Goal: Answer question/provide support: Share knowledge or assist other users

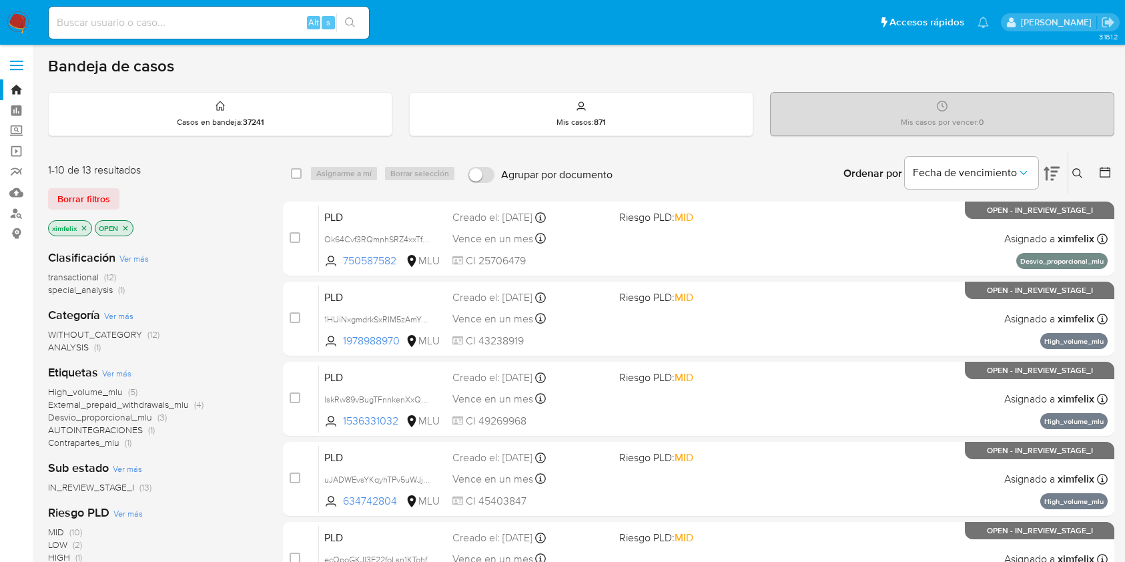
scroll to position [539, 0]
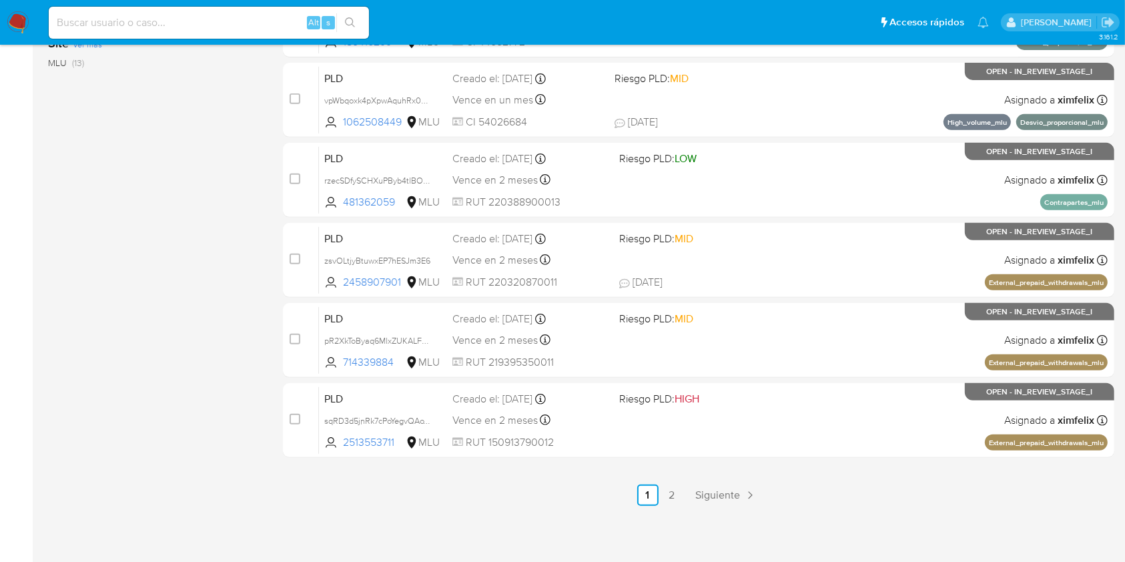
click at [210, 22] on input at bounding box center [209, 22] width 320 height 17
paste input "Ok64Cvf3RQmnhSRZ4xxTfnEd"
type input "Ok64Cvf3RQmnhSRZ4xxTfnEd"
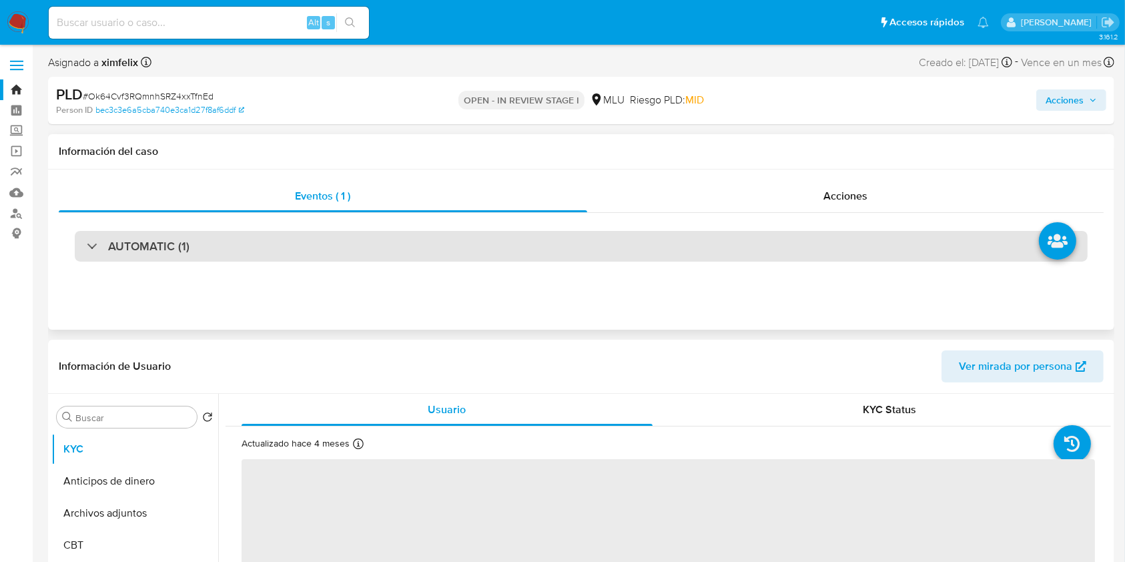
select select "10"
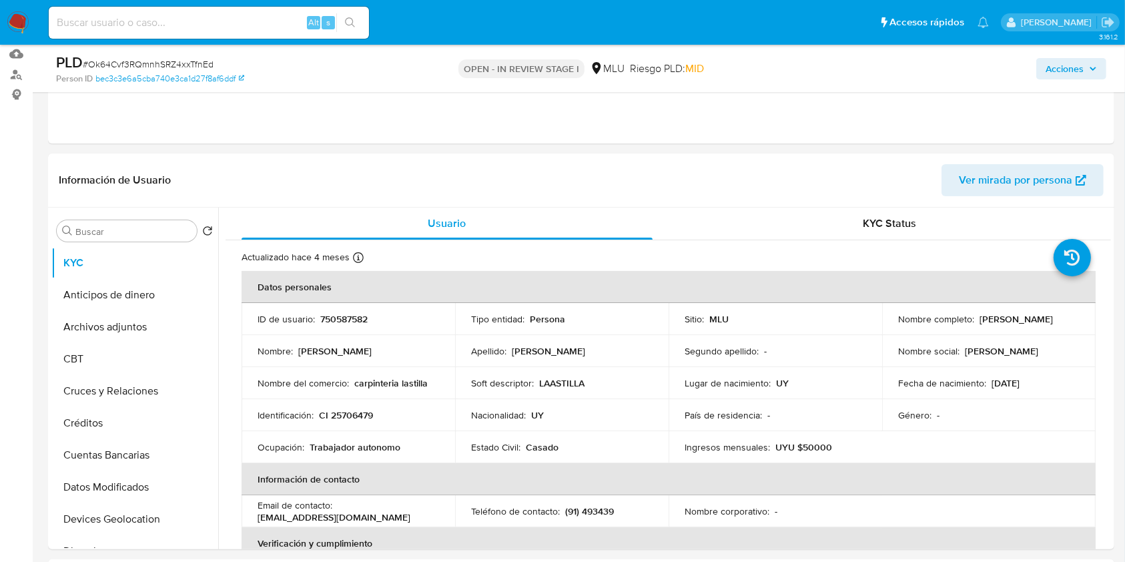
scroll to position [144, 0]
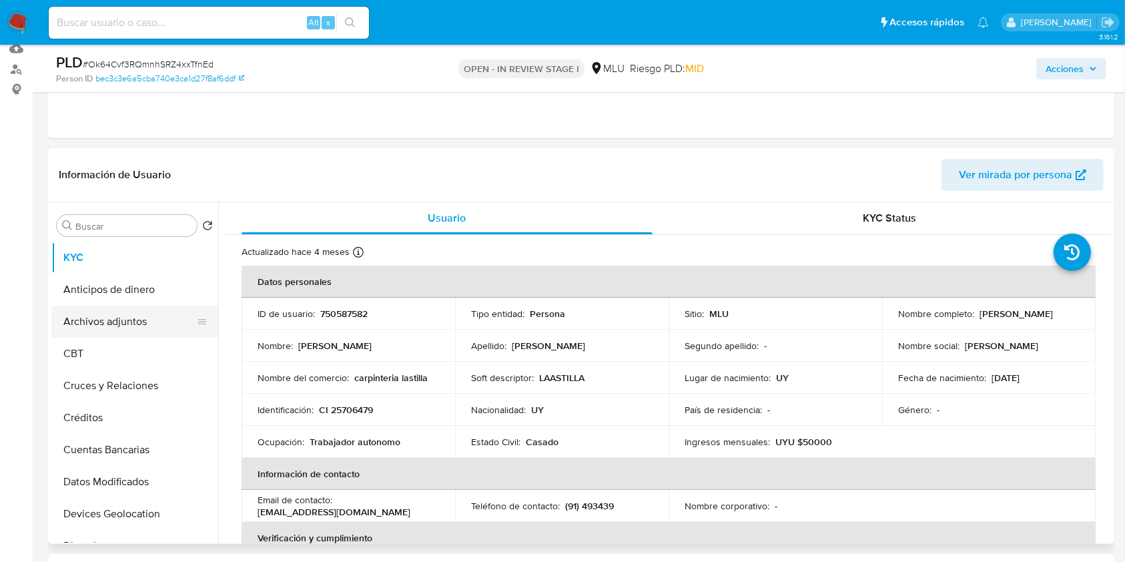
click at [143, 327] on button "Archivos adjuntos" at bounding box center [129, 321] width 156 height 32
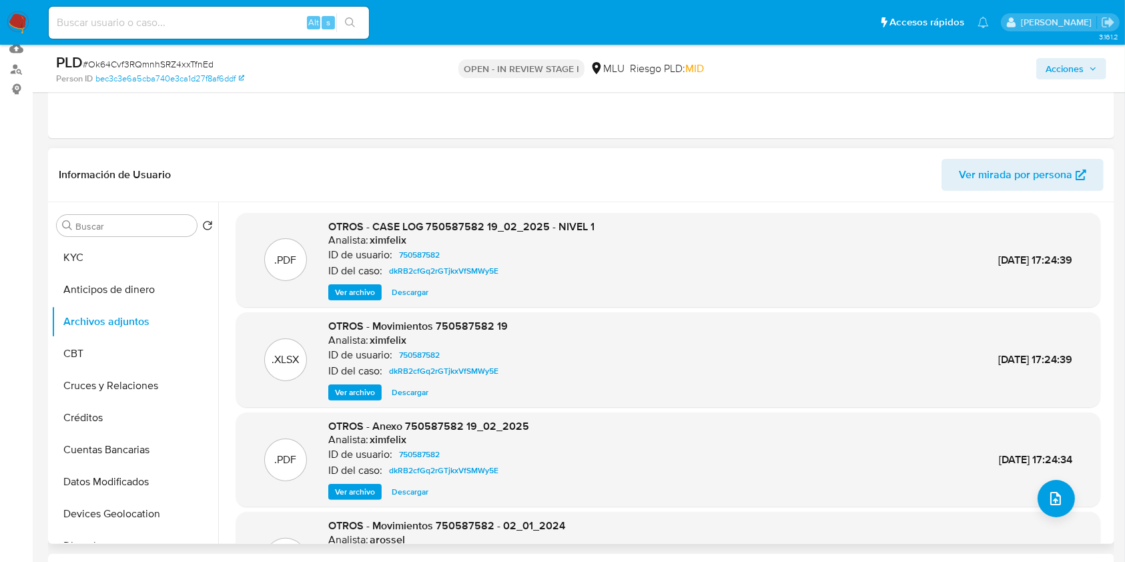
click at [360, 291] on span "Ver archivo" at bounding box center [355, 291] width 40 height 13
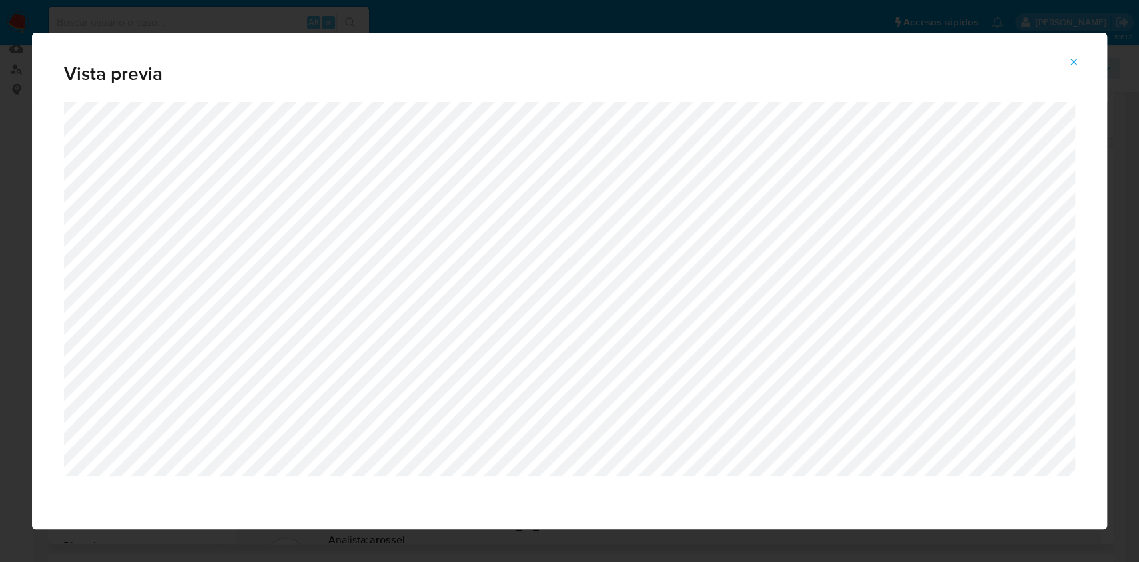
click at [1077, 62] on icon "Attachment preview" at bounding box center [1073, 62] width 11 height 11
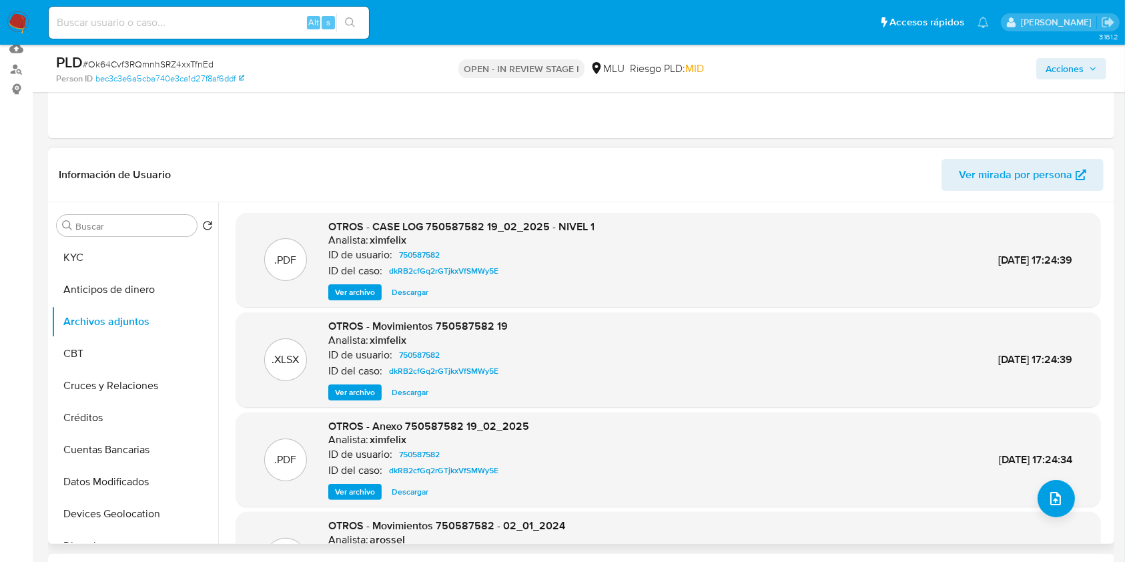
click at [358, 301] on div ".PDF OTROS - CASE LOG 750587582 19_02_2025 - NIVEL 1 Analista: ximfelix ID de u…" at bounding box center [668, 260] width 864 height 95
click at [362, 296] on span "Ver archivo" at bounding box center [355, 291] width 40 height 13
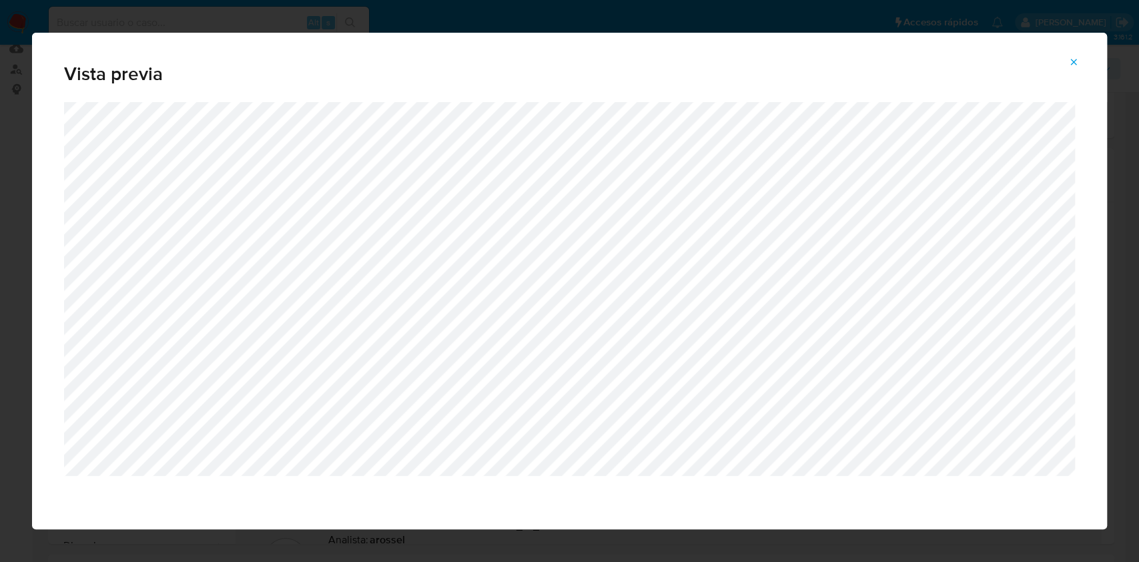
click at [1072, 62] on icon "Attachment preview" at bounding box center [1073, 62] width 6 height 6
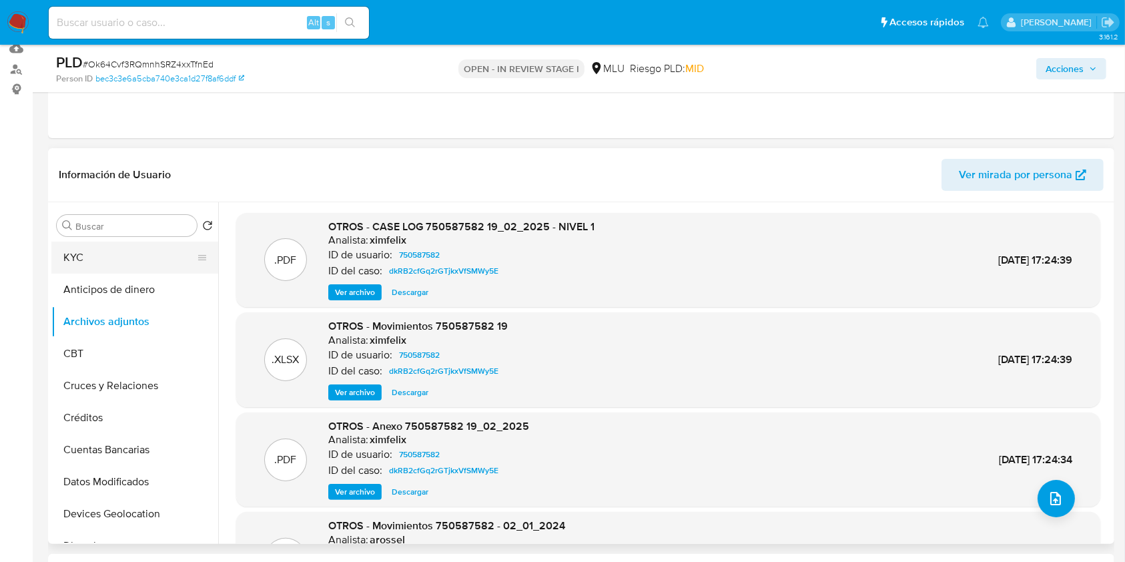
click at [123, 244] on button "KYC" at bounding box center [129, 257] width 156 height 32
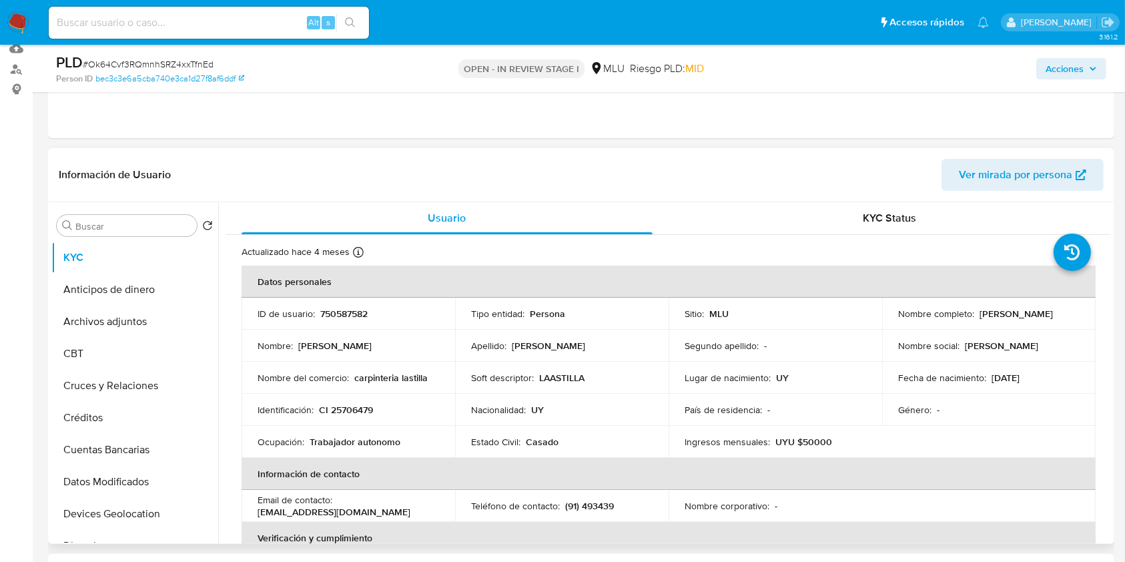
drag, startPoint x: 1011, startPoint y: 318, endPoint x: 892, endPoint y: 323, distance: 119.5
click at [892, 323] on td "Nombre completo : Andres Pedro Nuñez Bruno" at bounding box center [988, 313] width 213 height 32
copy p "Andres Pedro Nuñez Bruno"
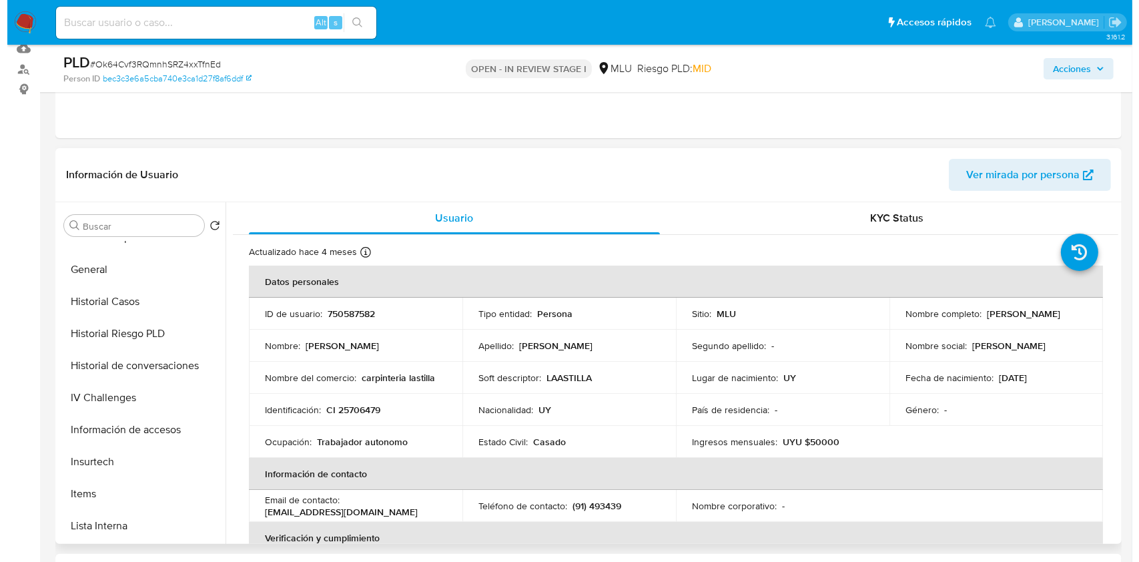
scroll to position [406, 0]
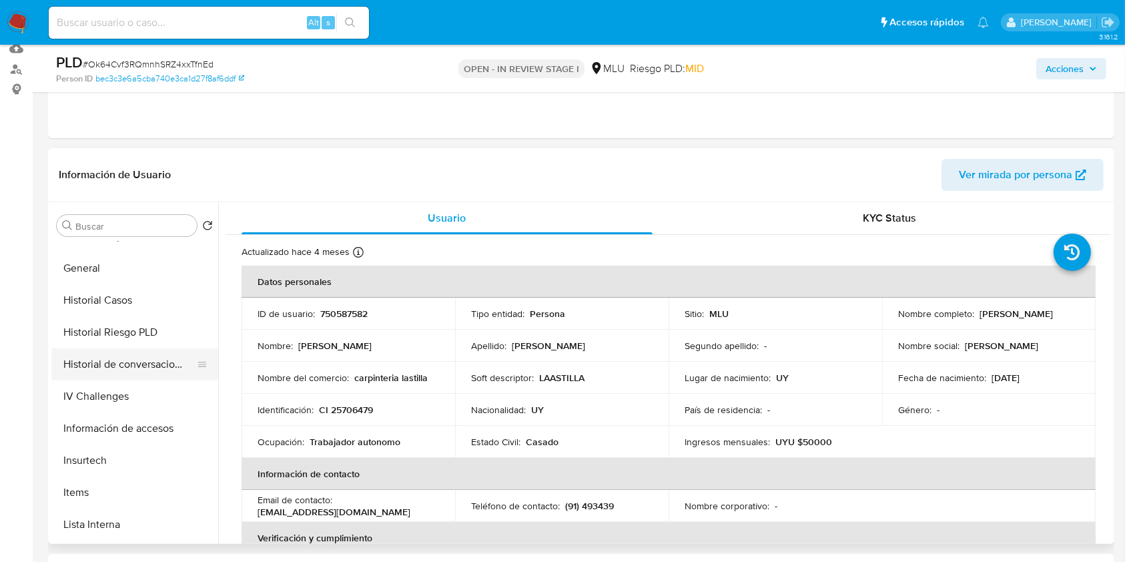
click at [160, 366] on button "Historial de conversaciones" at bounding box center [129, 364] width 156 height 32
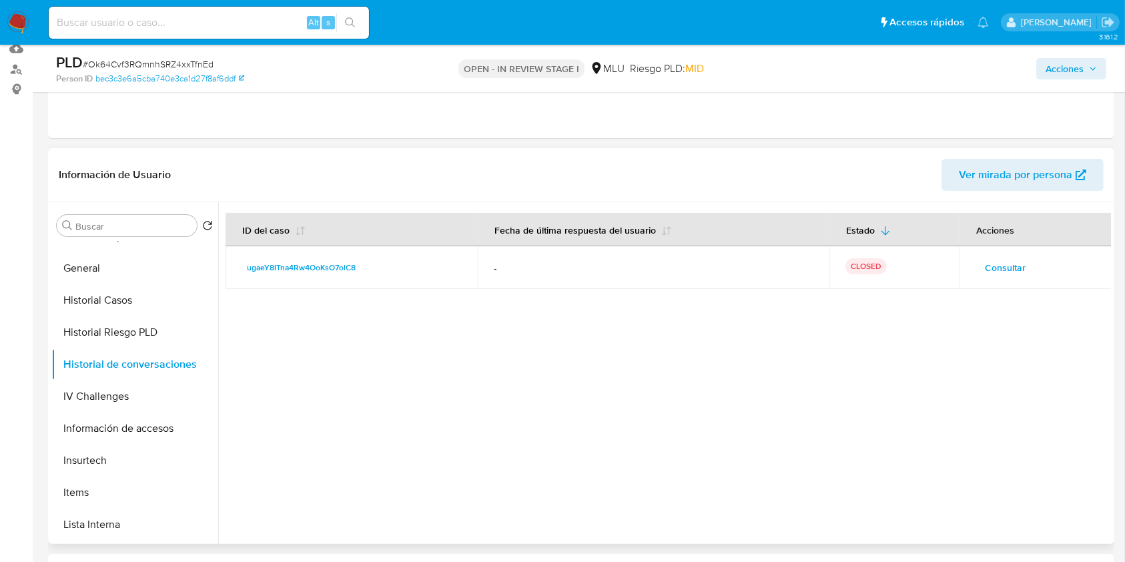
click at [1005, 269] on span "Consultar" at bounding box center [1004, 267] width 41 height 19
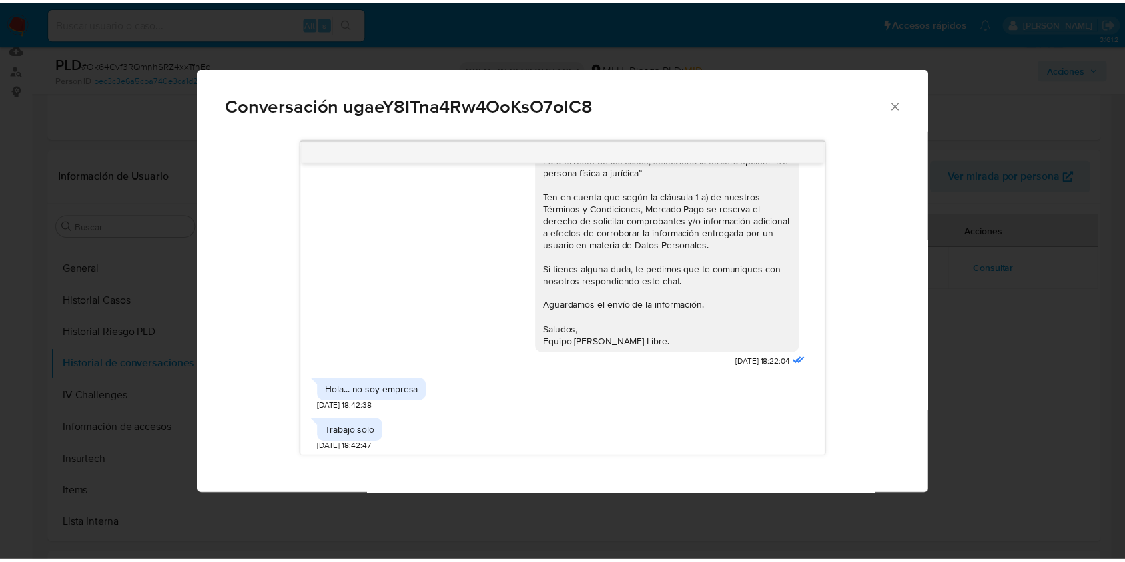
scroll to position [634, 0]
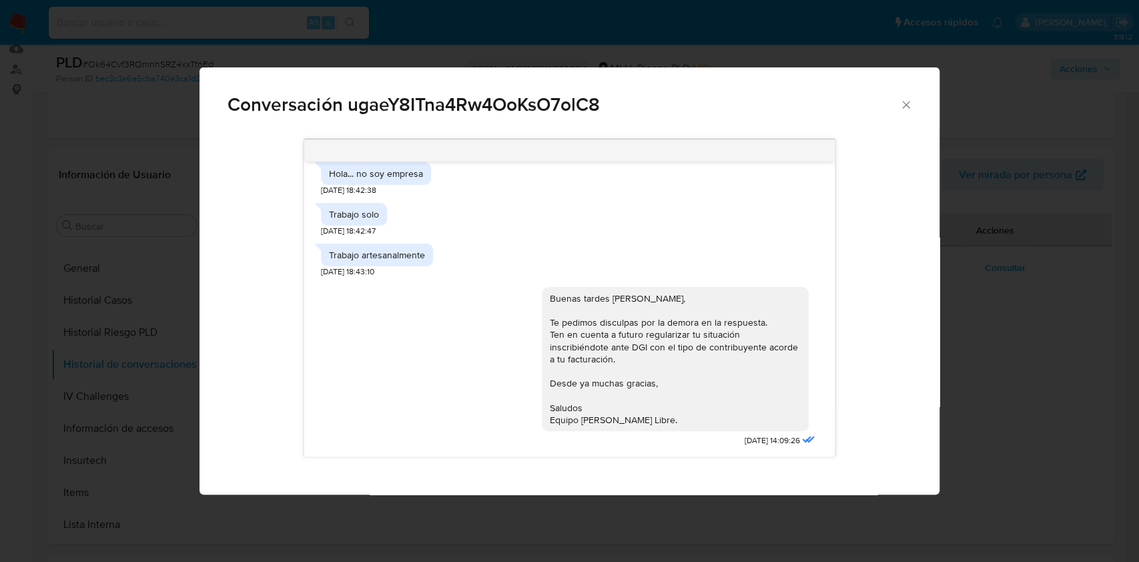
click at [903, 105] on icon "Cerrar" at bounding box center [905, 104] width 13 height 13
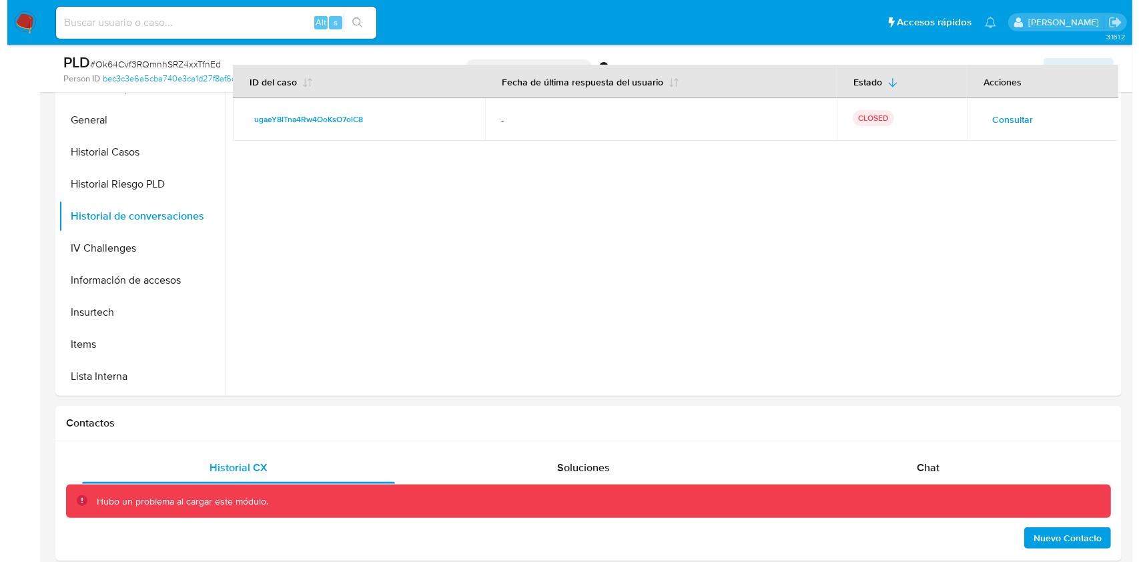
scroll to position [303, 0]
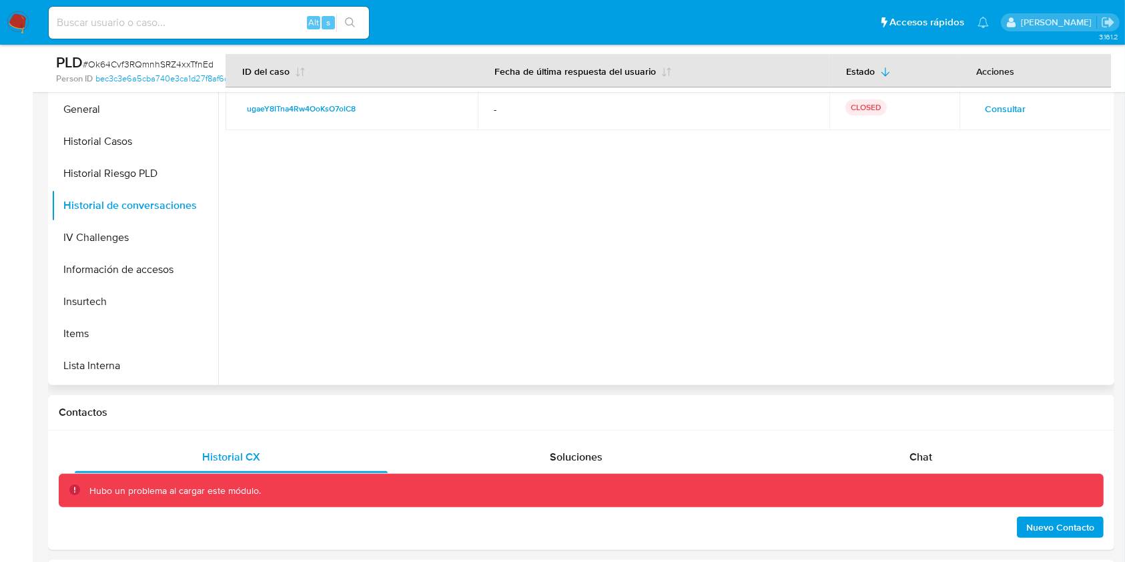
click at [993, 115] on span "Consultar" at bounding box center [1004, 108] width 41 height 19
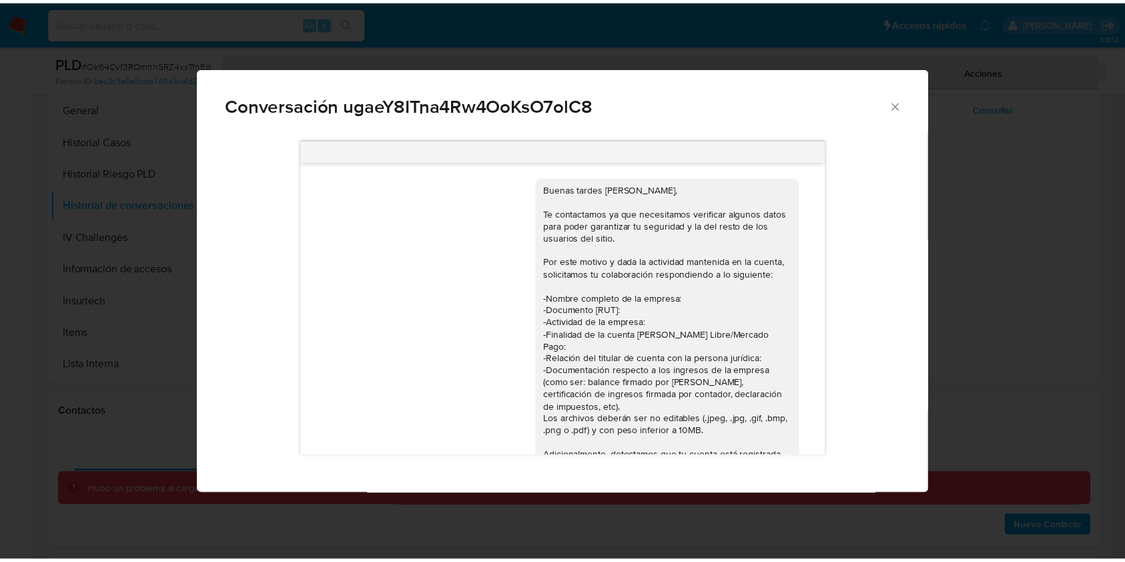
scroll to position [634, 0]
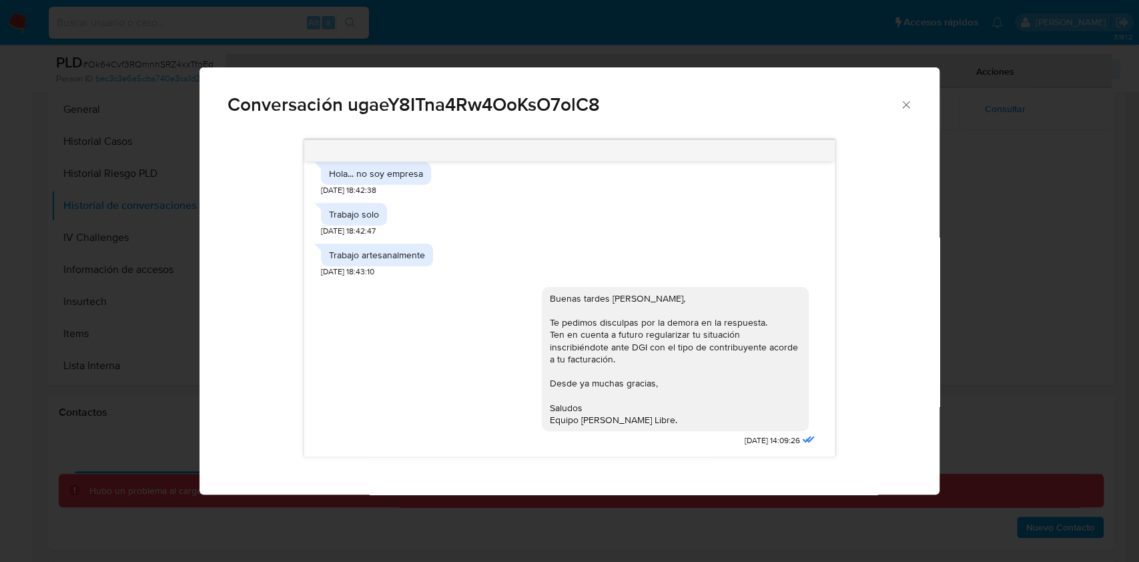
click at [994, 132] on div "Conversación ugaeY8ITna4Rw4OoKsO7olC8 https://www.mercadolibre.com.uy/ayuda/Tra…" at bounding box center [569, 281] width 1139 height 562
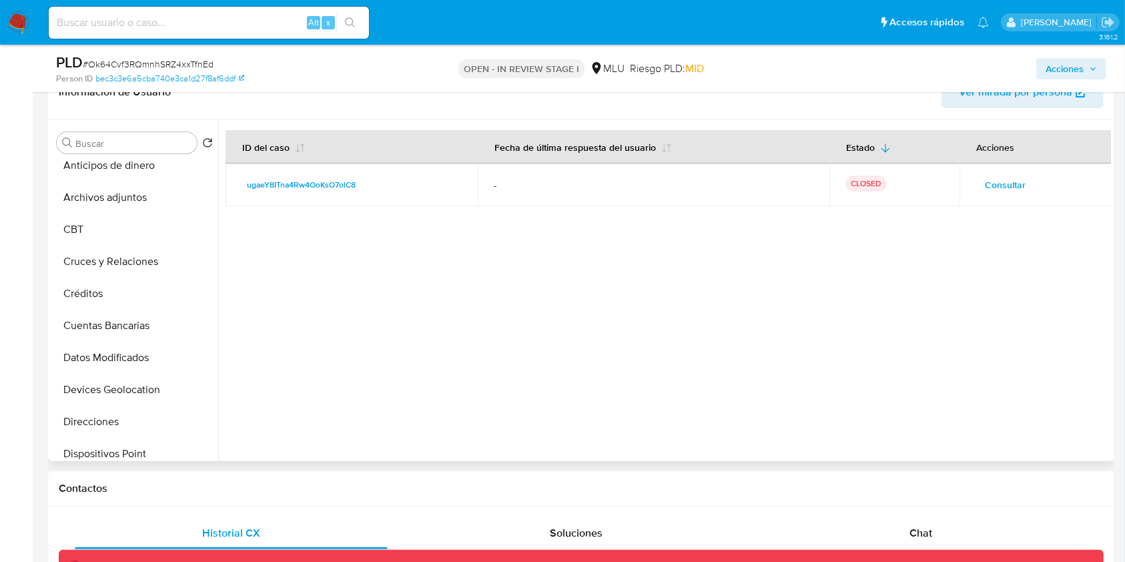
scroll to position [37, 0]
click at [128, 335] on button "Cuentas Bancarias" at bounding box center [129, 329] width 156 height 32
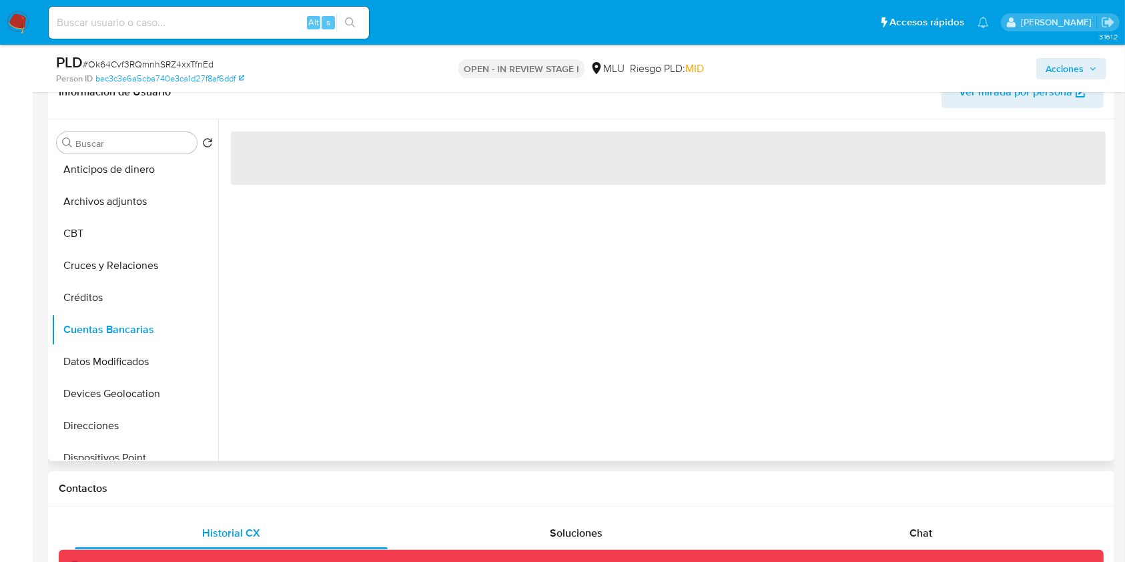
click at [436, 368] on div "‌" at bounding box center [664, 289] width 892 height 341
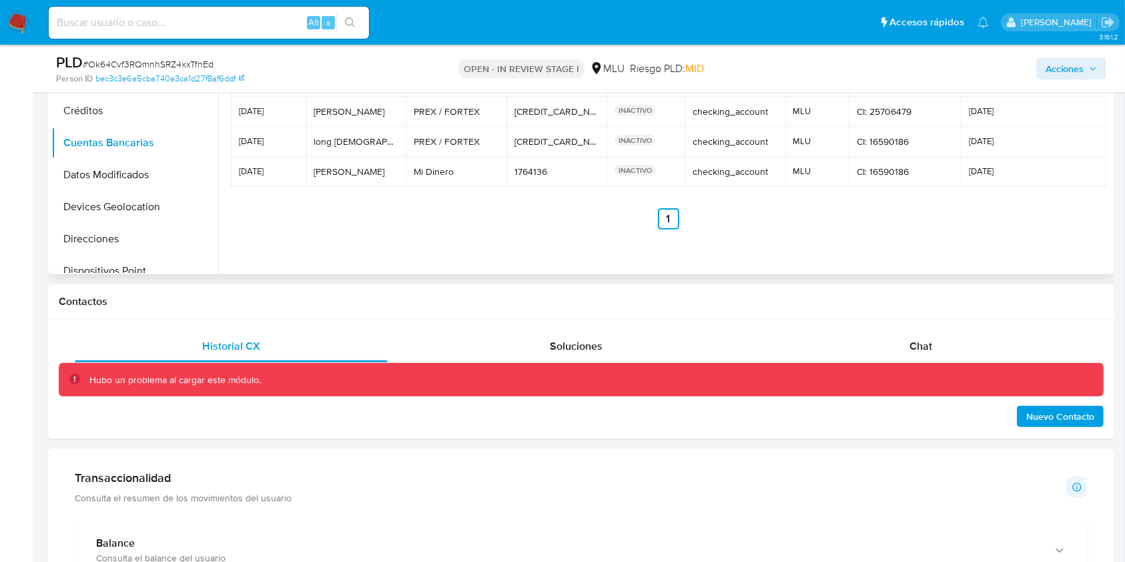
scroll to position [416, 0]
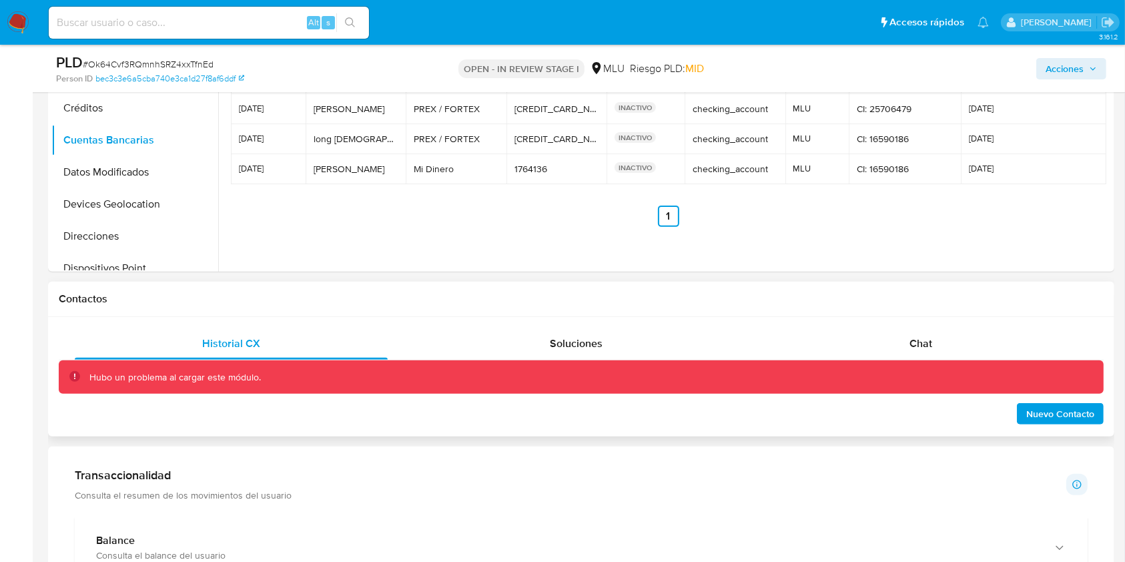
click at [936, 317] on div "Historial CX Soluciones Chat Hubo un problema al cargar este módulo. Nuevo Cont…" at bounding box center [581, 377] width 1066 height 120
click at [923, 375] on div "Hubo un problema al cargar este módulo." at bounding box center [590, 377] width 1003 height 13
click at [936, 347] on div "Chat" at bounding box center [920, 343] width 313 height 32
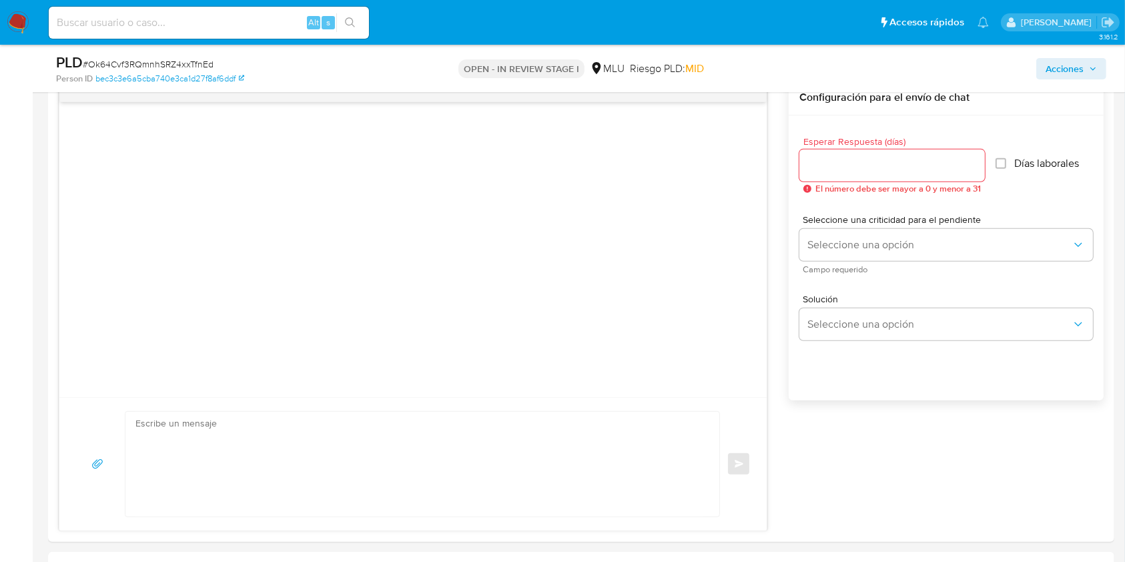
scroll to position [698, 0]
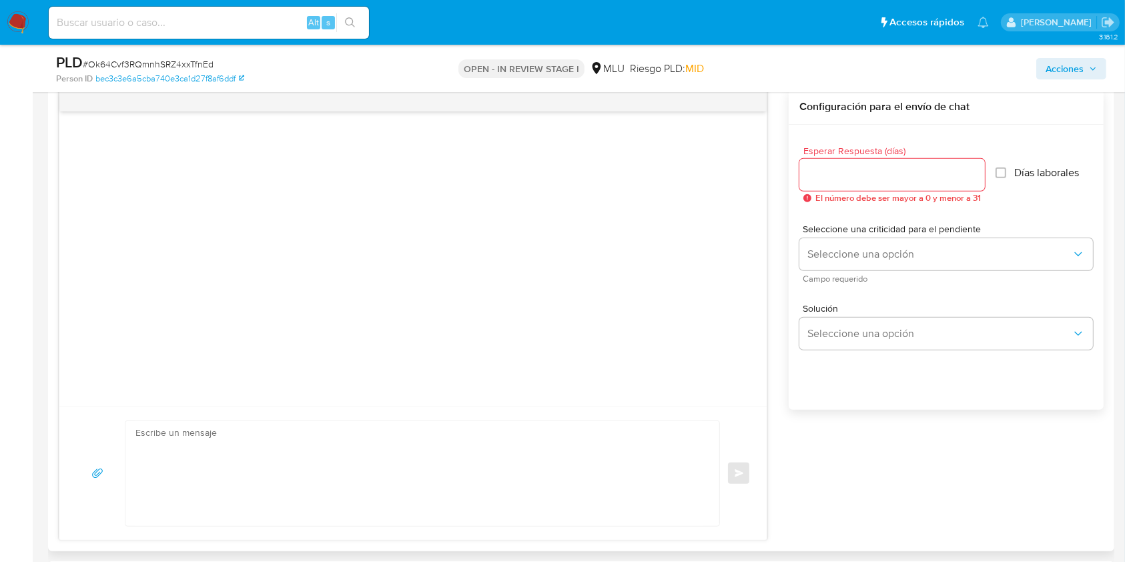
click at [331, 499] on textarea at bounding box center [418, 473] width 567 height 105
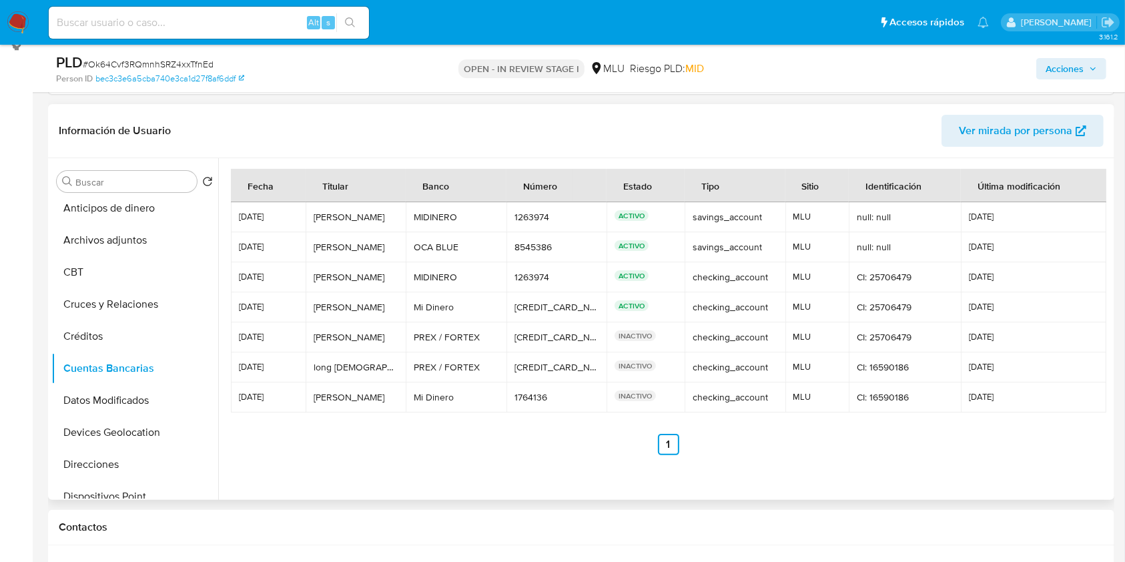
scroll to position [0, 0]
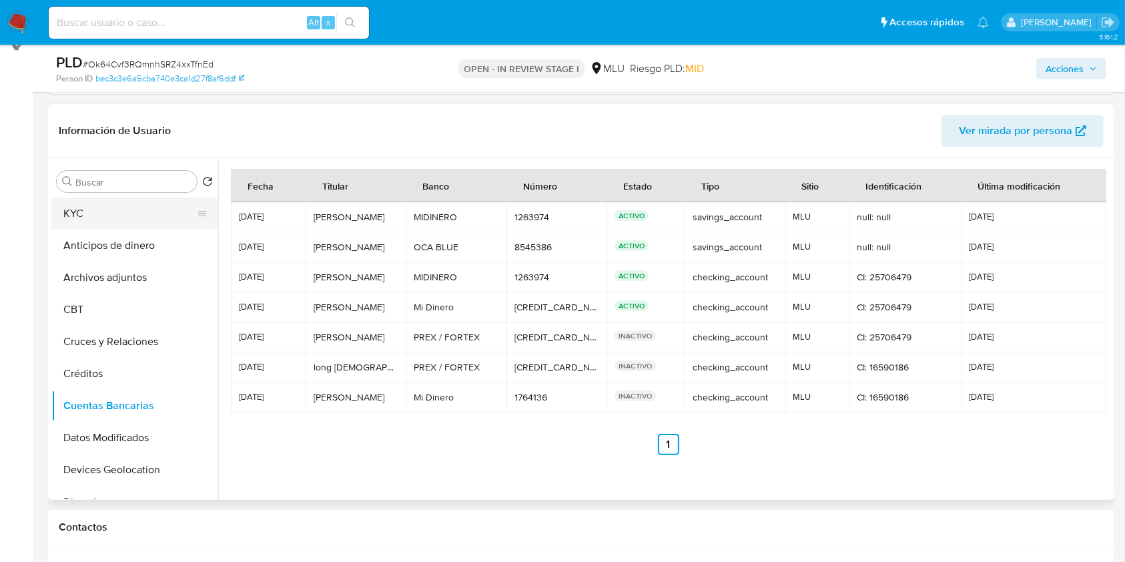
click at [124, 200] on button "KYC" at bounding box center [129, 213] width 156 height 32
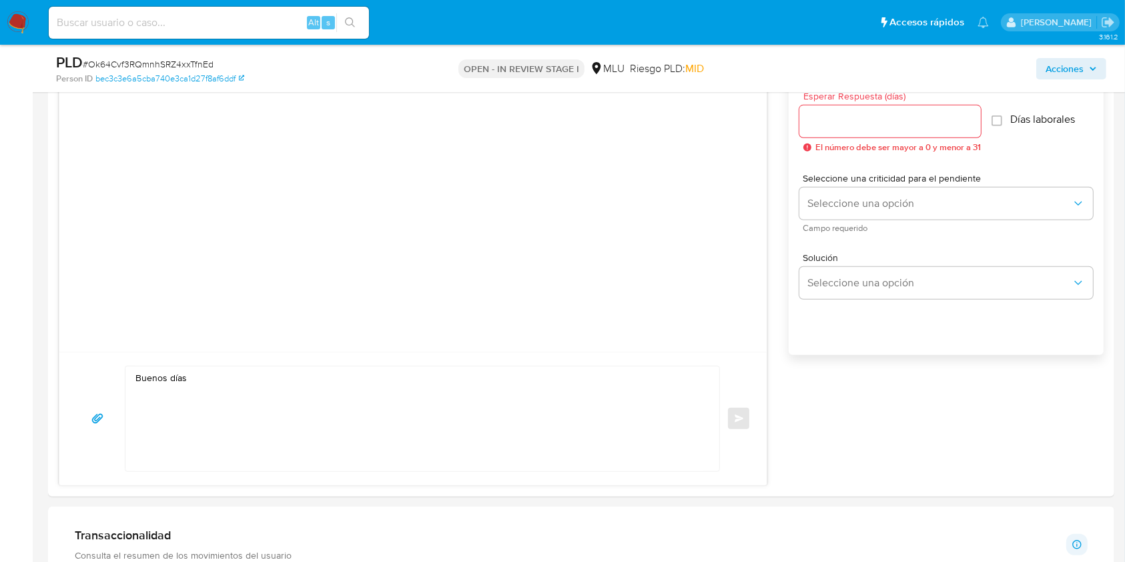
scroll to position [976, 0]
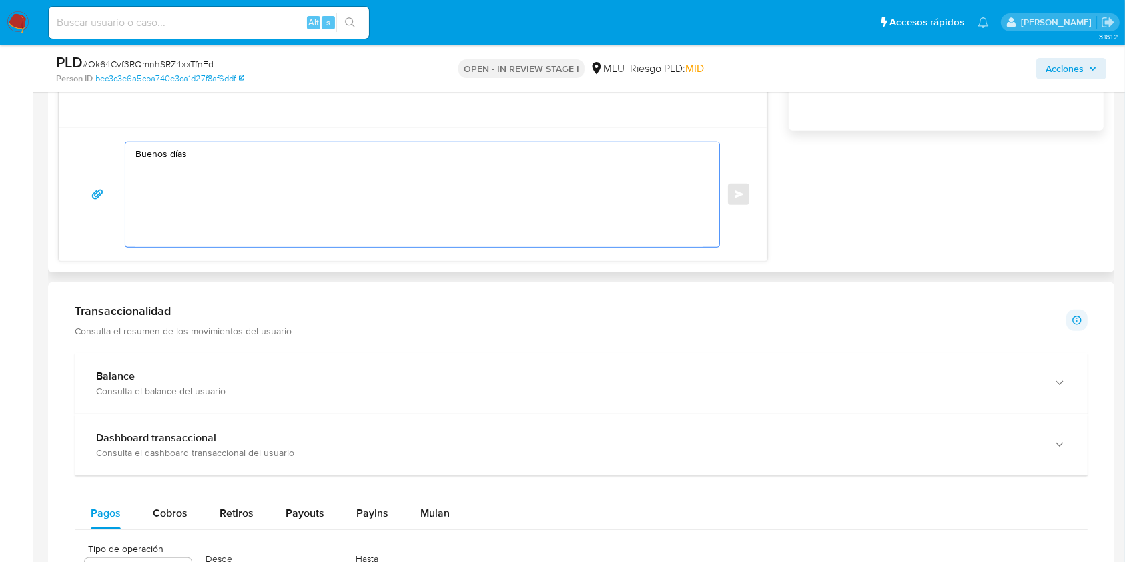
click at [533, 143] on textarea "Buenos días" at bounding box center [418, 194] width 567 height 105
paste textarea "Te contactamos ya que necesitamos verificar algunos datos. Por este motivo, sol…"
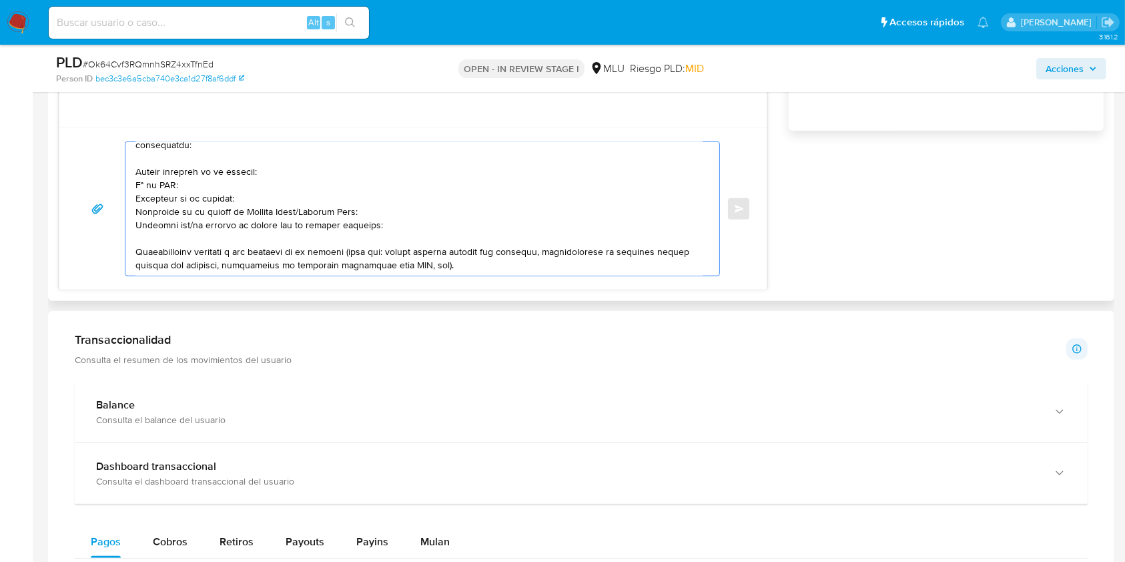
scroll to position [49, 0]
click at [303, 211] on textarea at bounding box center [418, 208] width 567 height 133
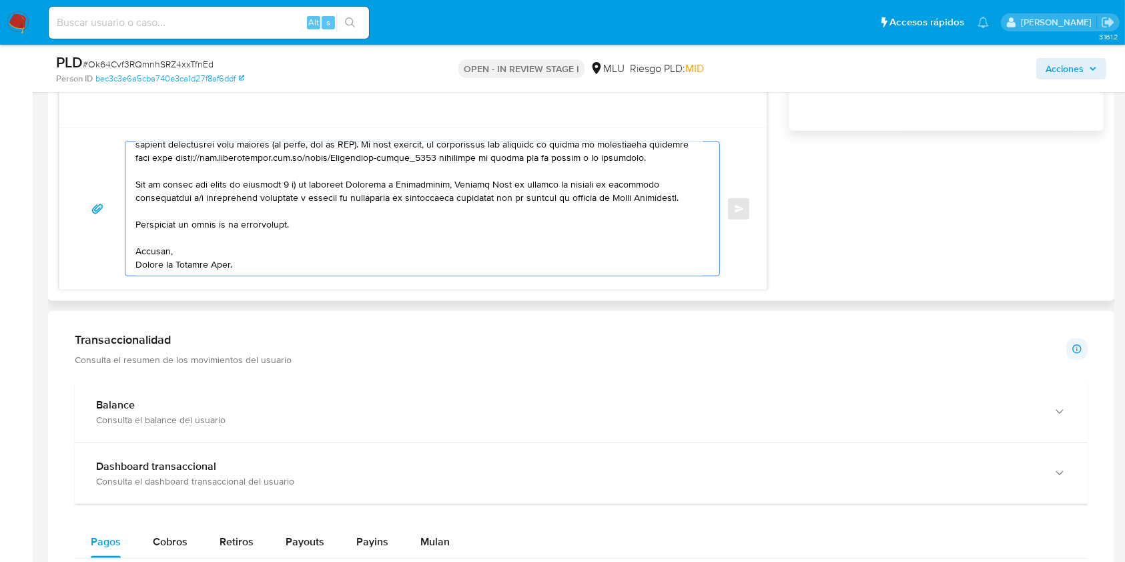
scroll to position [0, 0]
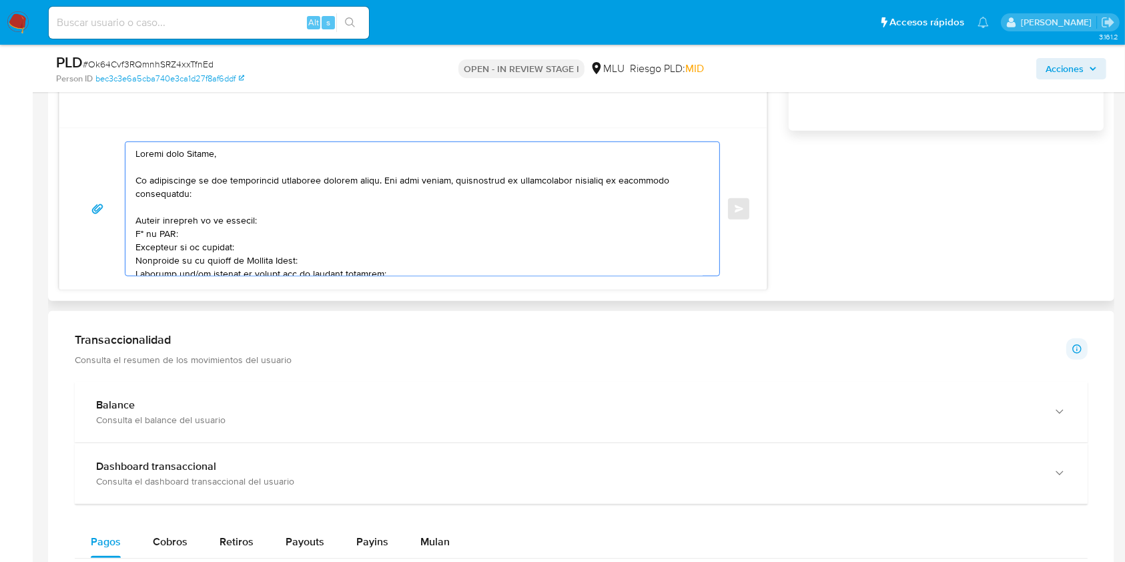
drag, startPoint x: 271, startPoint y: 251, endPoint x: 134, endPoint y: 180, distance: 154.5
click at [134, 180] on div at bounding box center [418, 208] width 587 height 133
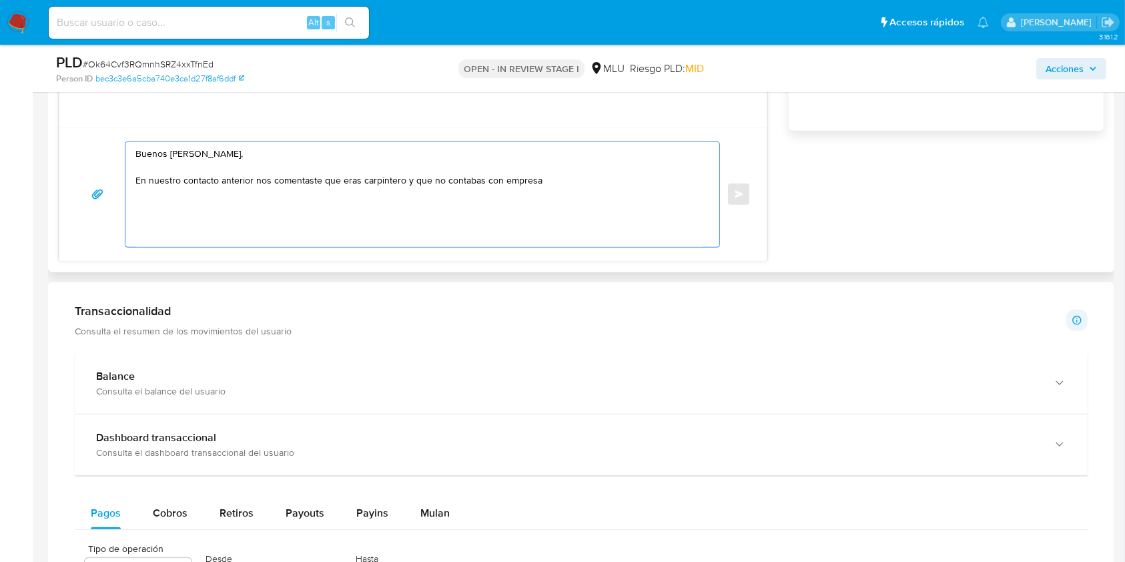
click at [158, 176] on textarea "Buenos días Andrés, En nuestro contacto anterior nos comentaste que eras carpin…" at bounding box center [418, 194] width 567 height 105
click at [571, 187] on textarea "Buenos días Andrés, En instancia de contacto anterior nos comentaste que eras c…" at bounding box center [418, 194] width 567 height 105
click at [571, 183] on textarea "Buenos días Andrés, En instancia de contacto anterior nos comentaste que eras c…" at bounding box center [418, 194] width 567 height 105
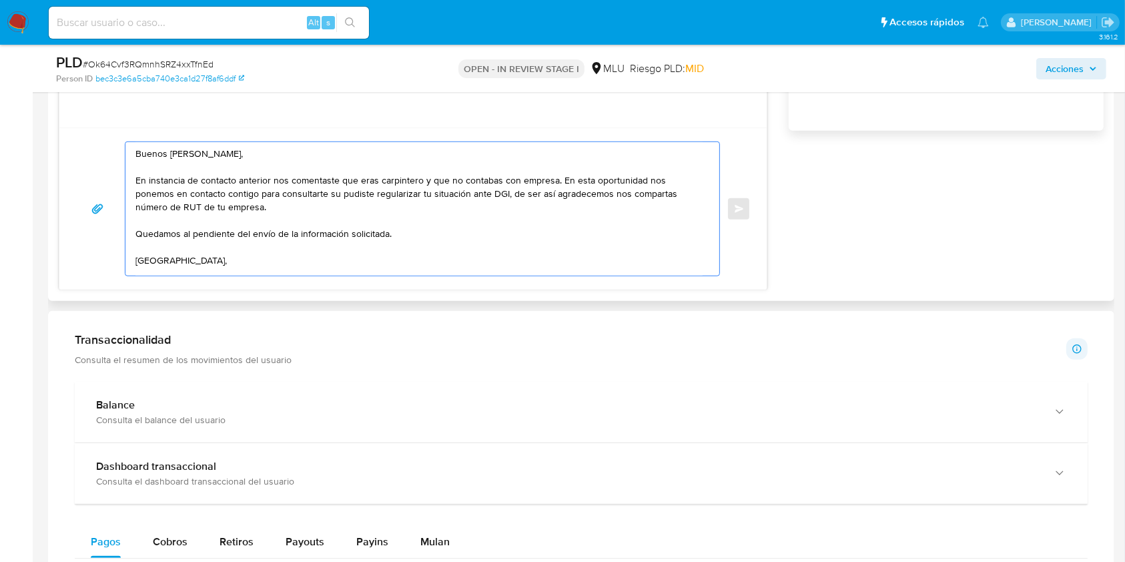
scroll to position [7, 0]
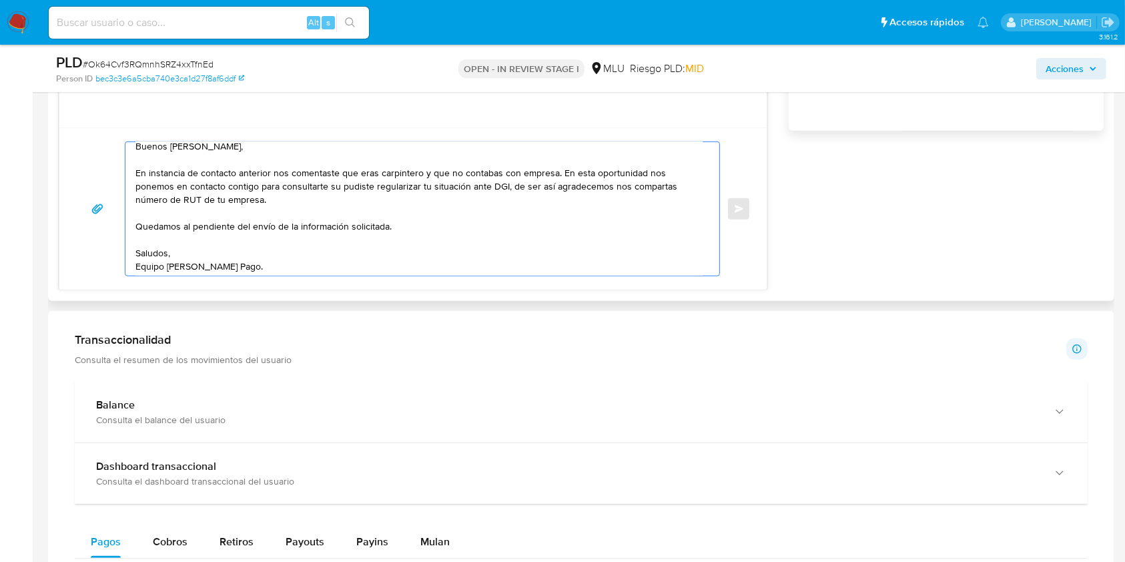
click at [336, 191] on textarea "Buenos días Andrés, En instancia de contacto anterior nos comentaste que eras c…" at bounding box center [418, 208] width 567 height 133
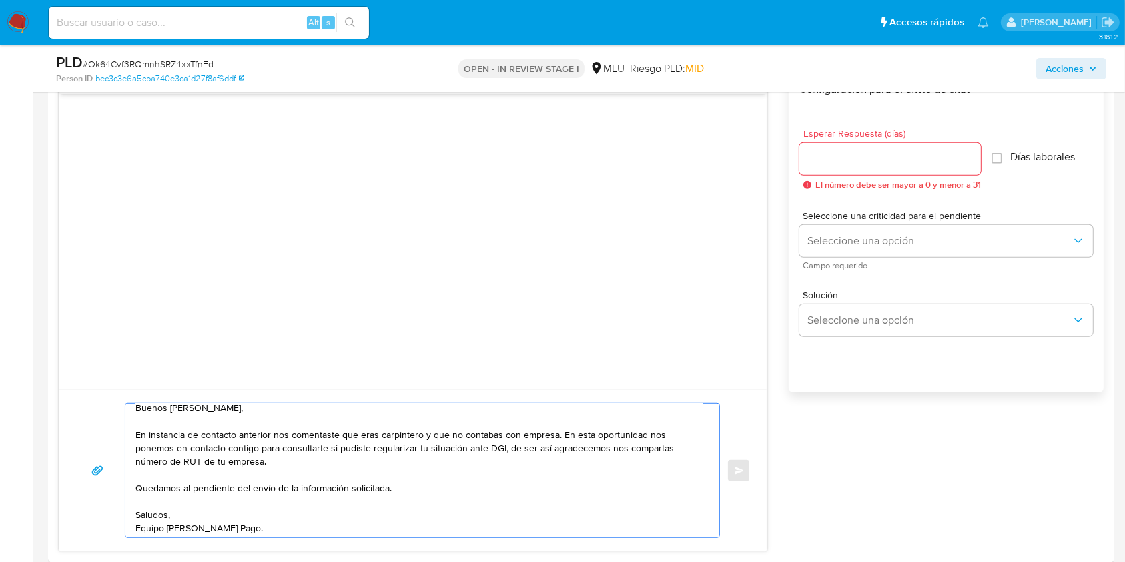
scroll to position [705, 0]
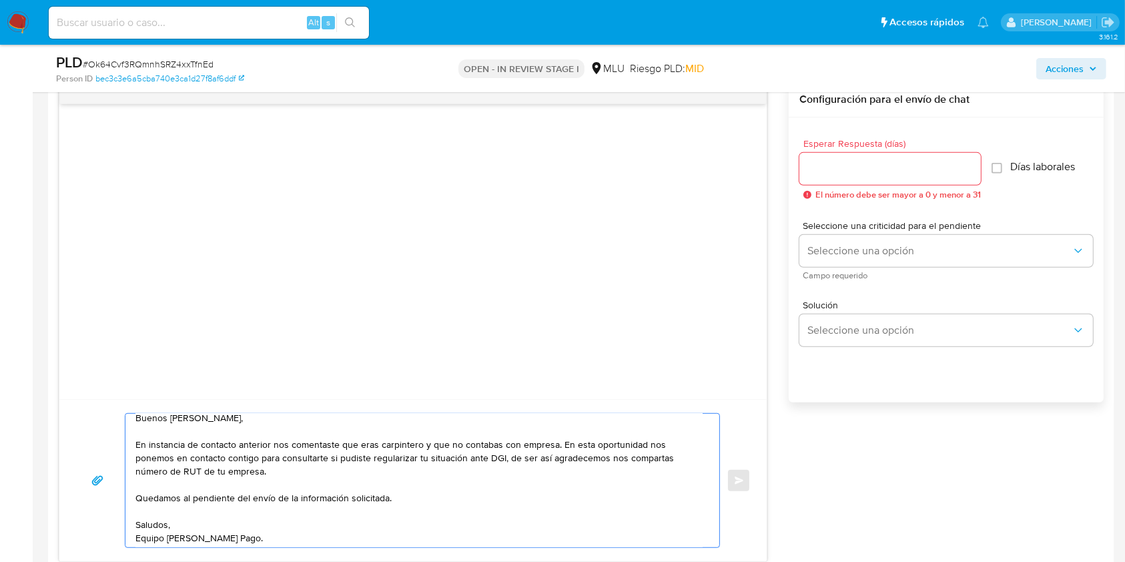
type textarea "Buenos días Andrés, En instancia de contacto anterior nos comentaste que eras c…"
click at [907, 169] on input "Esperar Respuesta (días)" at bounding box center [889, 168] width 181 height 17
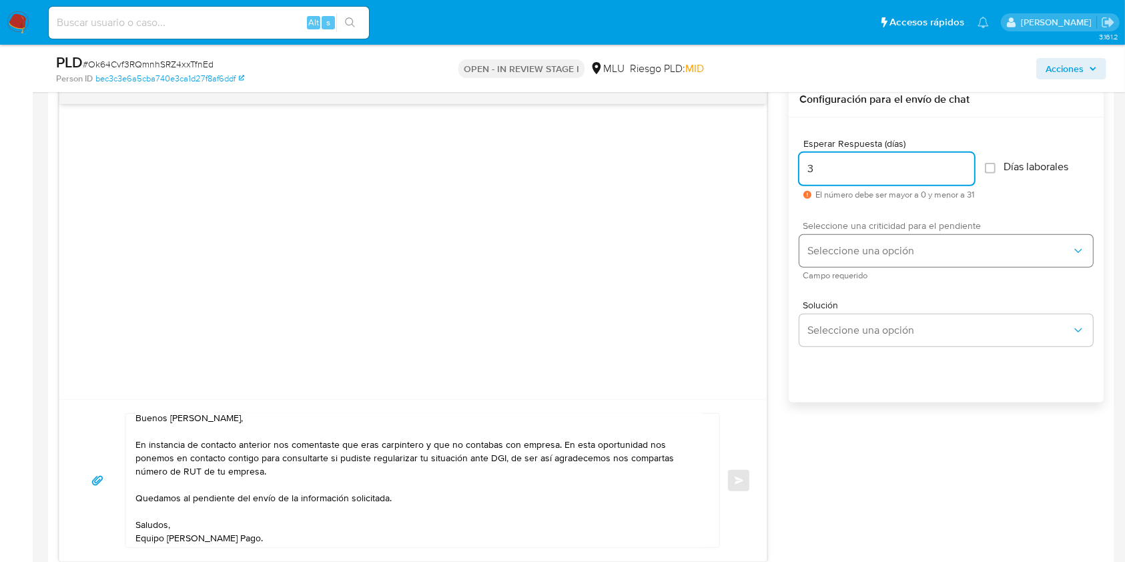
type input "3"
click at [854, 253] on span "Seleccione una opción" at bounding box center [939, 250] width 264 height 13
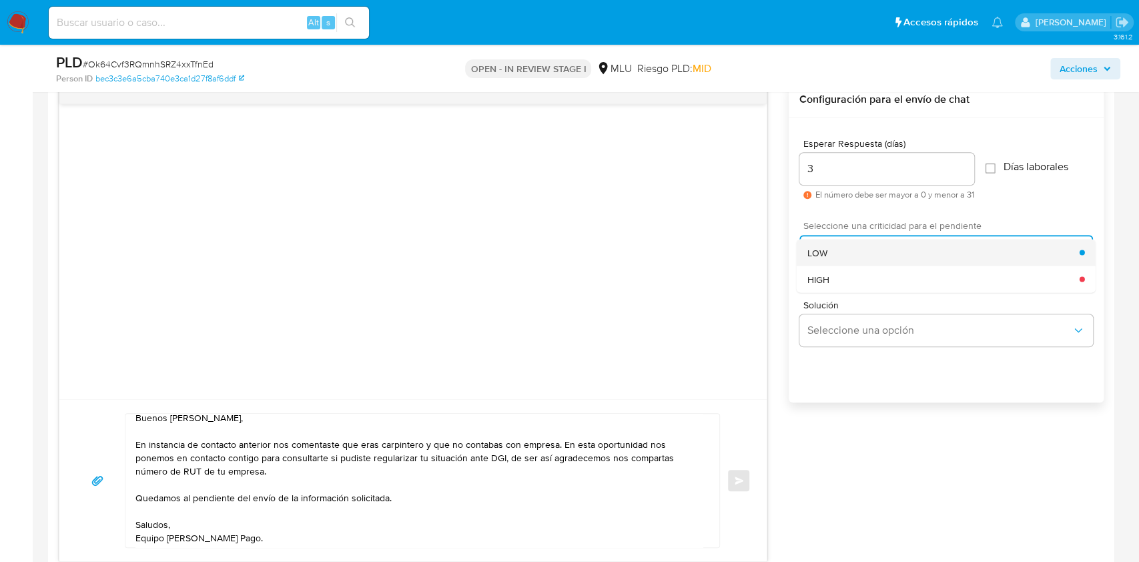
click at [835, 247] on div "LOW" at bounding box center [943, 252] width 272 height 27
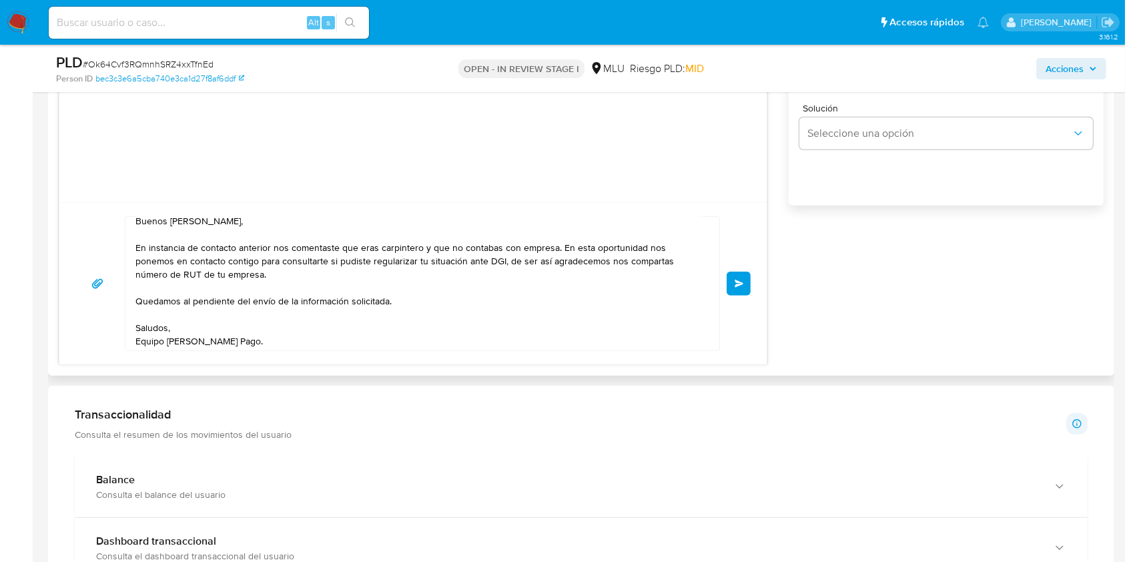
scroll to position [911, 0]
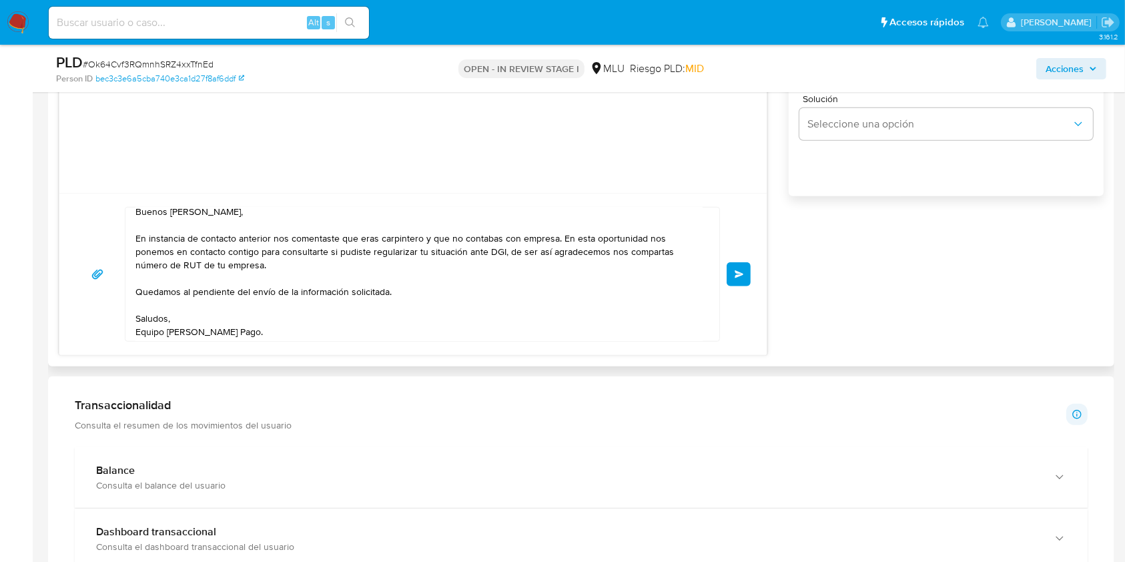
click at [740, 272] on span "Enviar" at bounding box center [738, 274] width 9 height 8
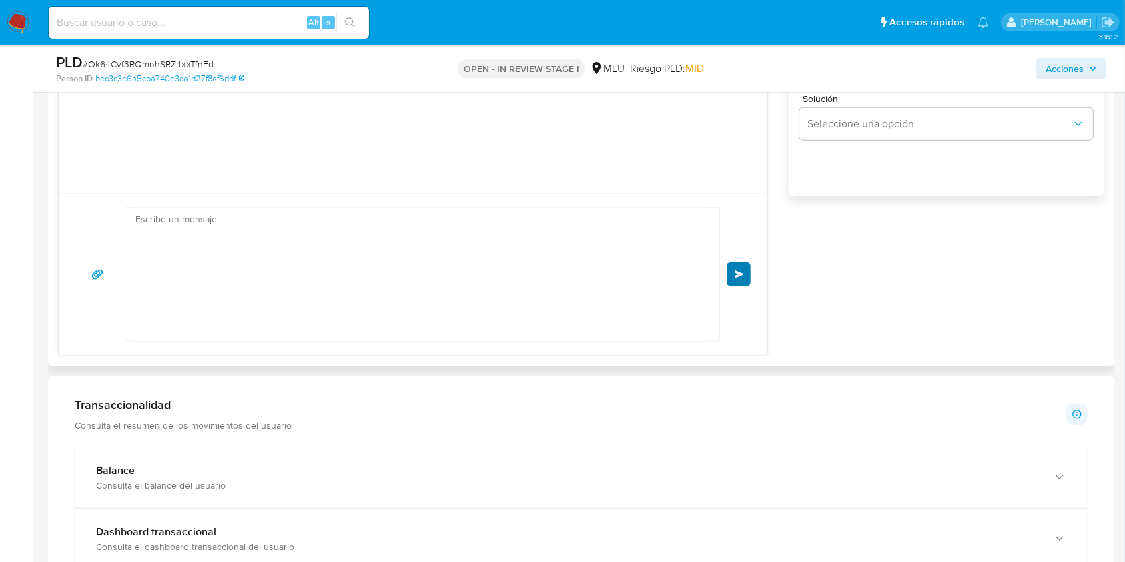
scroll to position [0, 0]
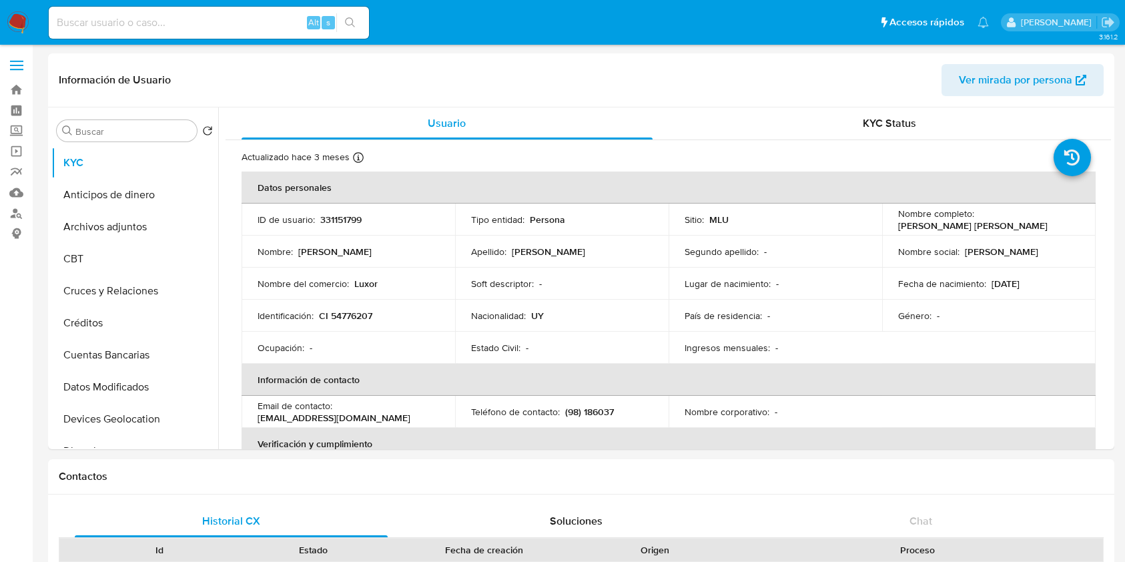
select select "10"
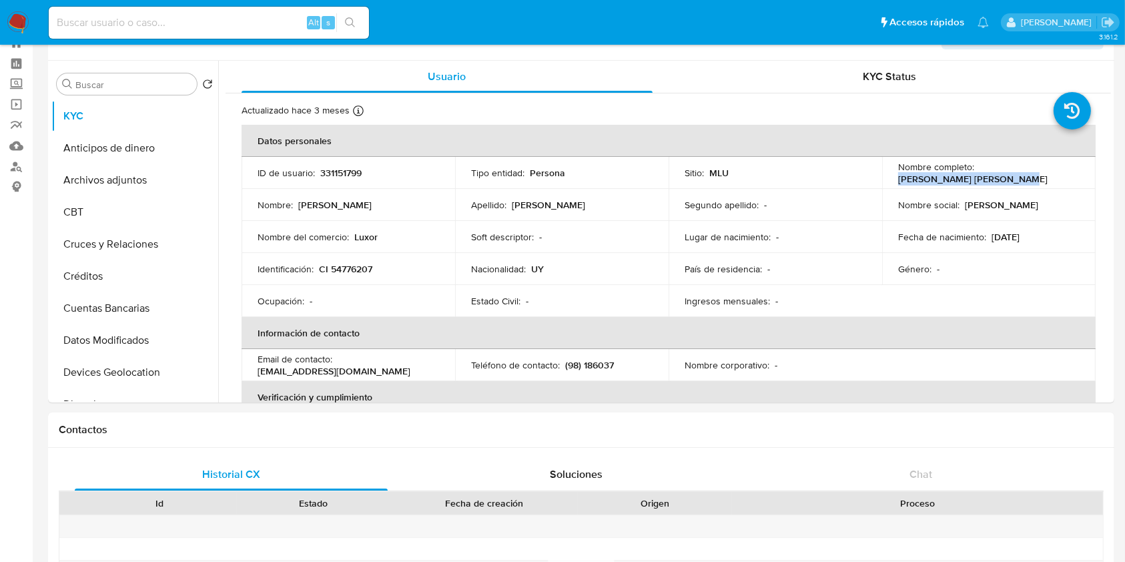
scroll to position [35, 0]
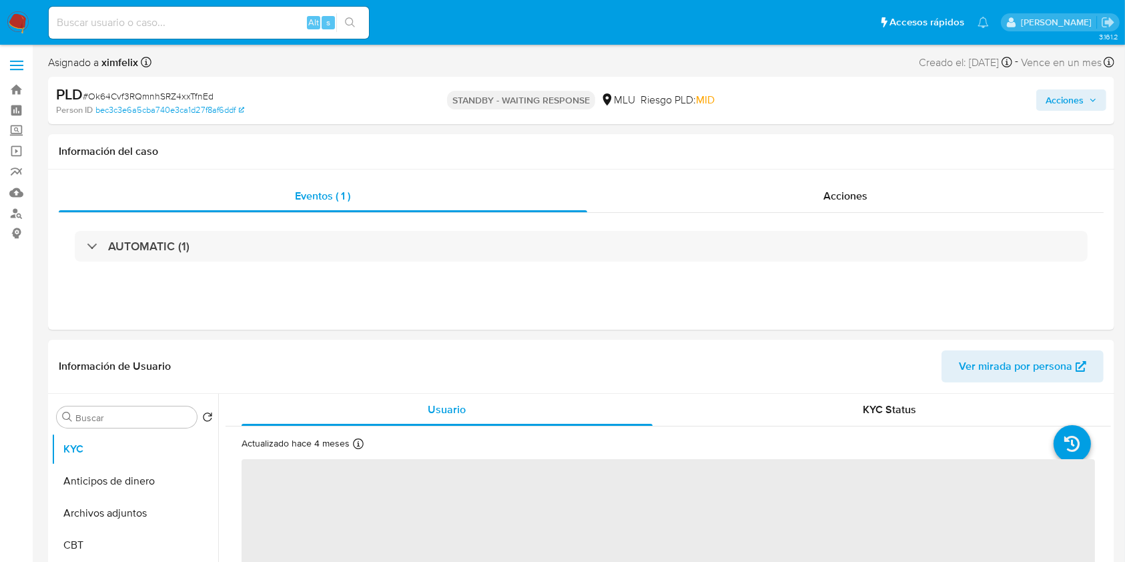
select select "10"
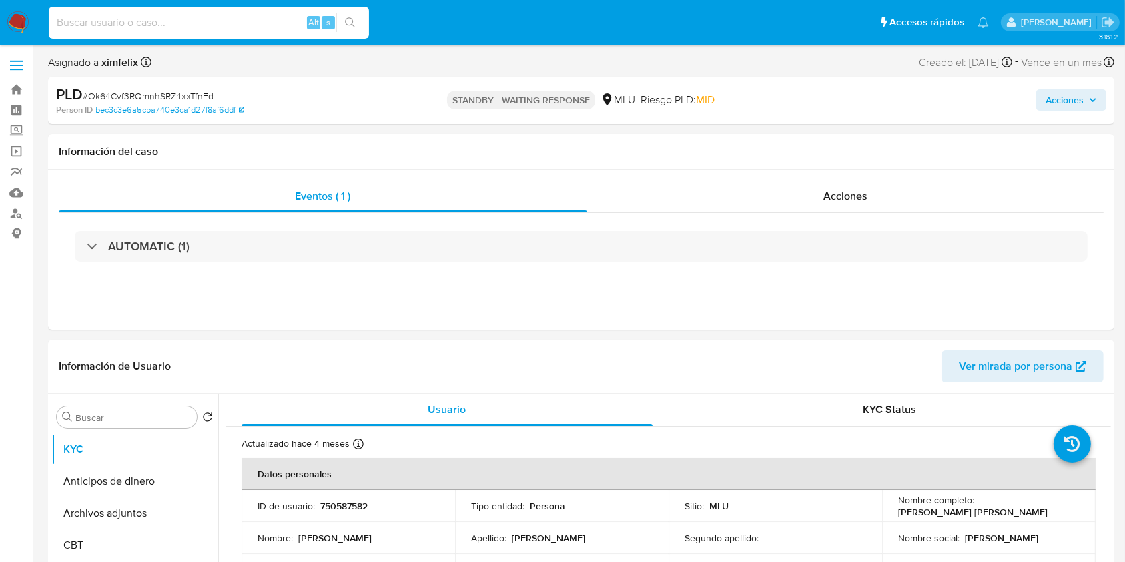
click at [205, 17] on input at bounding box center [209, 22] width 320 height 17
paste input "1HUiNxgmdrkSxRIM5zAmYpAD"
type input "1HUiNxgmdrkSxRIM5zAmYpAD"
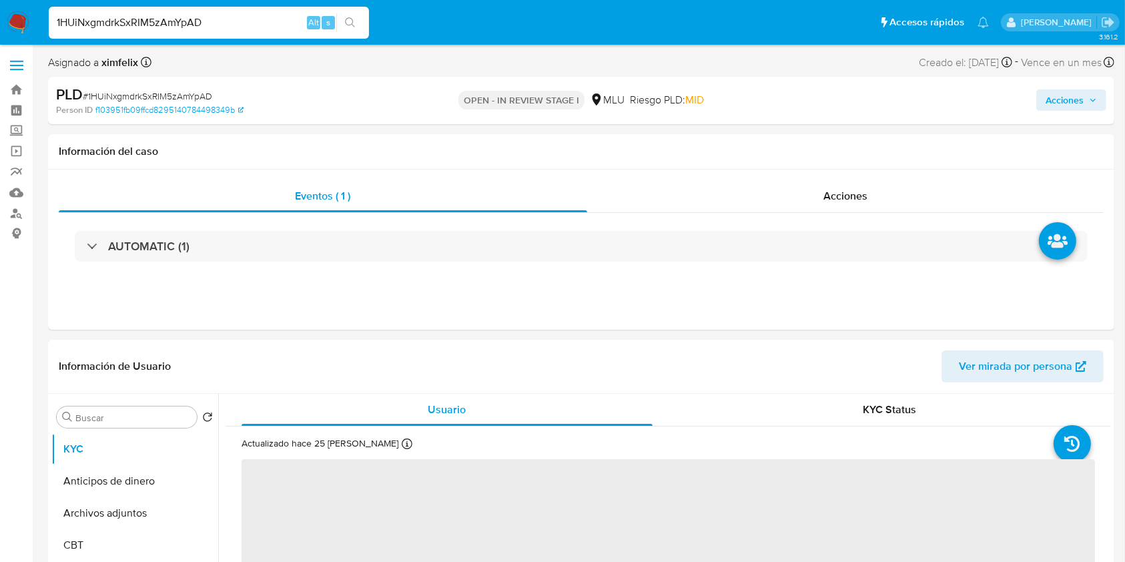
select select "10"
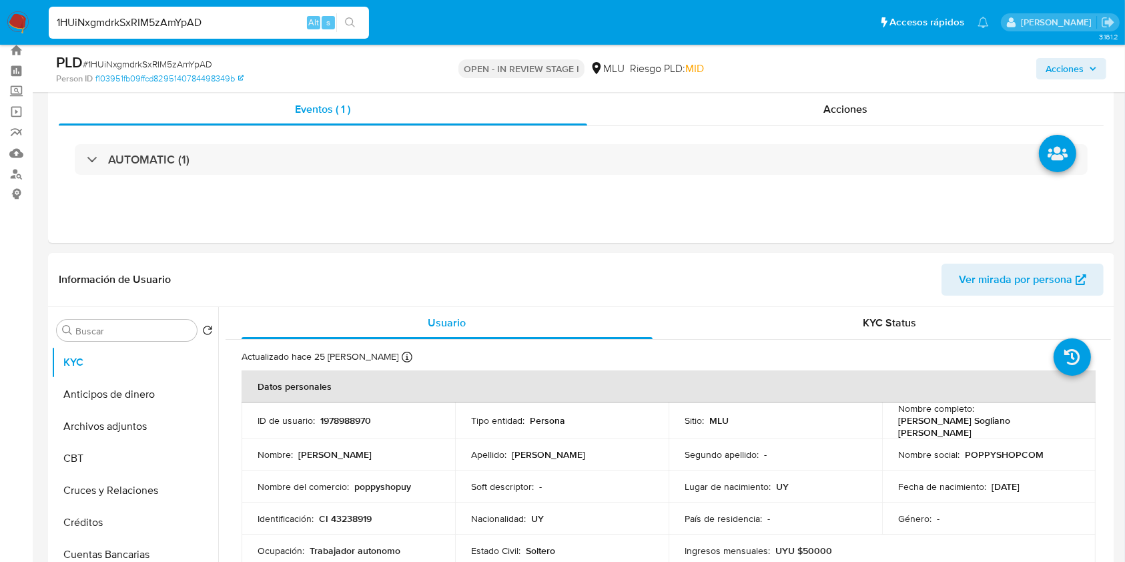
scroll to position [59, 0]
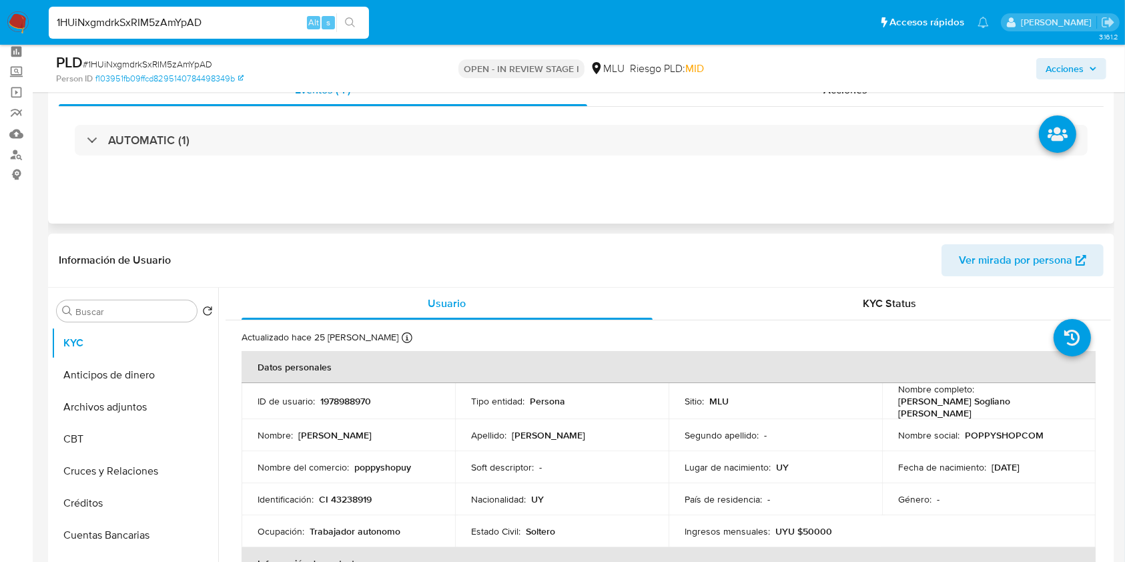
click at [353, 204] on div "Eventos ( 1 ) Acciones AUTOMATIC (1)" at bounding box center [581, 143] width 1066 height 160
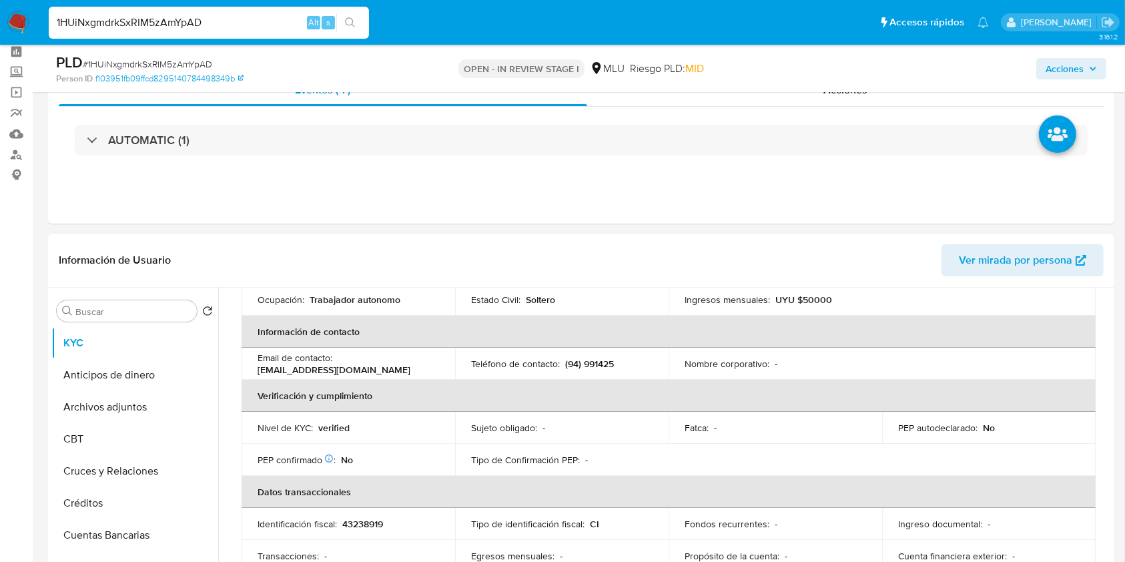
scroll to position [229, 0]
click at [134, 412] on button "Archivos adjuntos" at bounding box center [129, 407] width 156 height 32
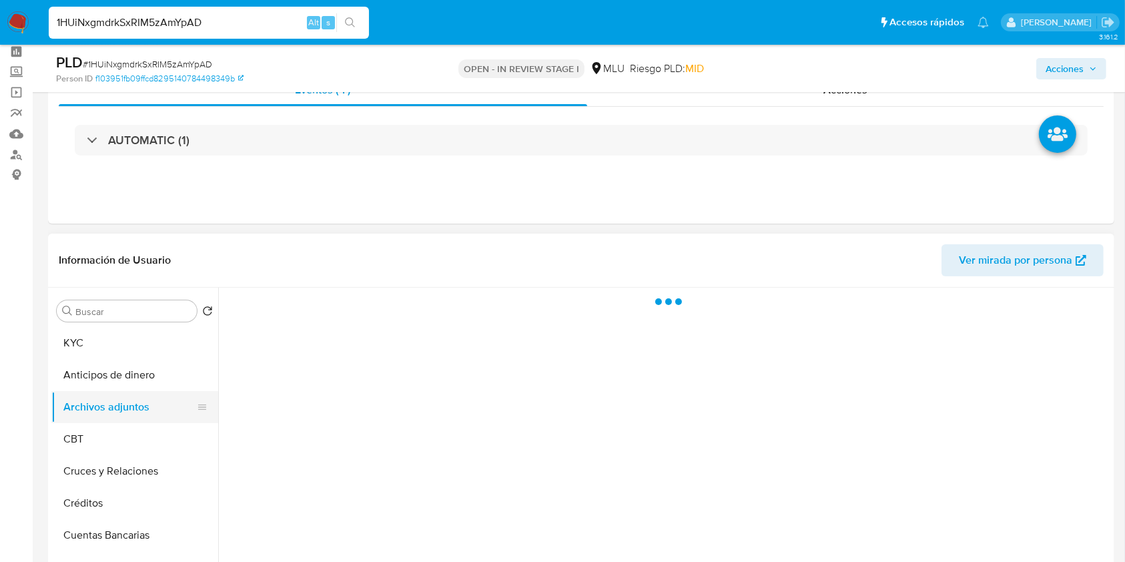
scroll to position [0, 0]
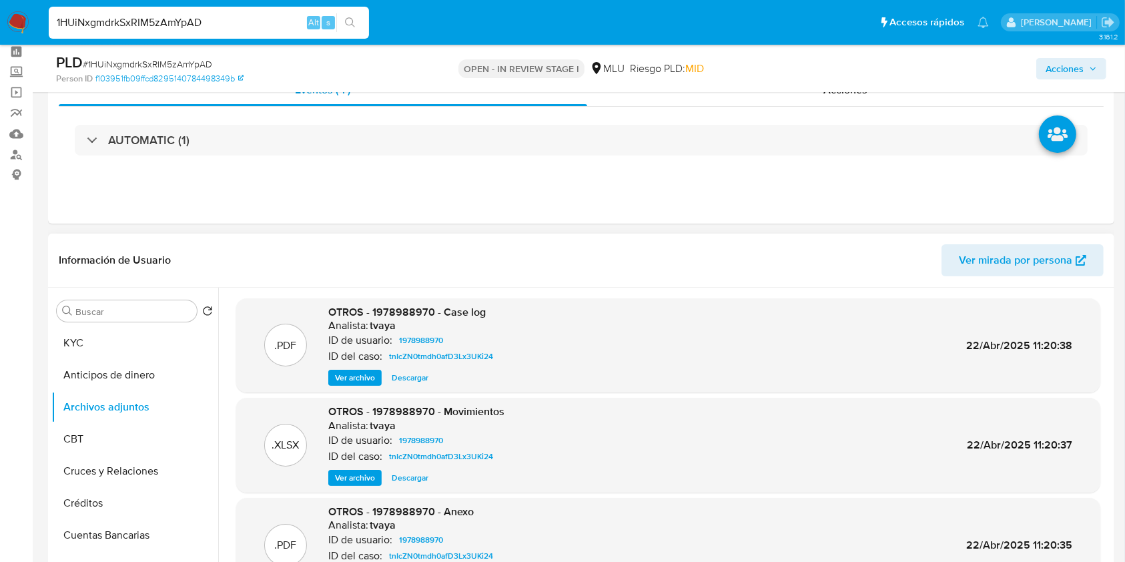
click at [349, 377] on span "Ver archivo" at bounding box center [355, 377] width 40 height 13
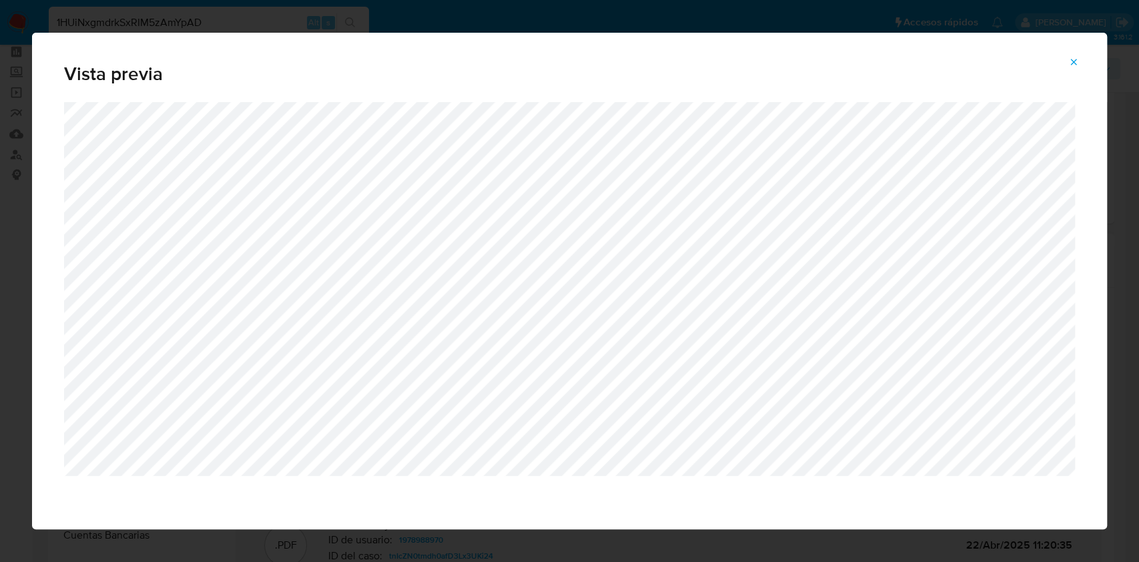
click at [1073, 58] on icon "Attachment preview" at bounding box center [1073, 62] width 11 height 11
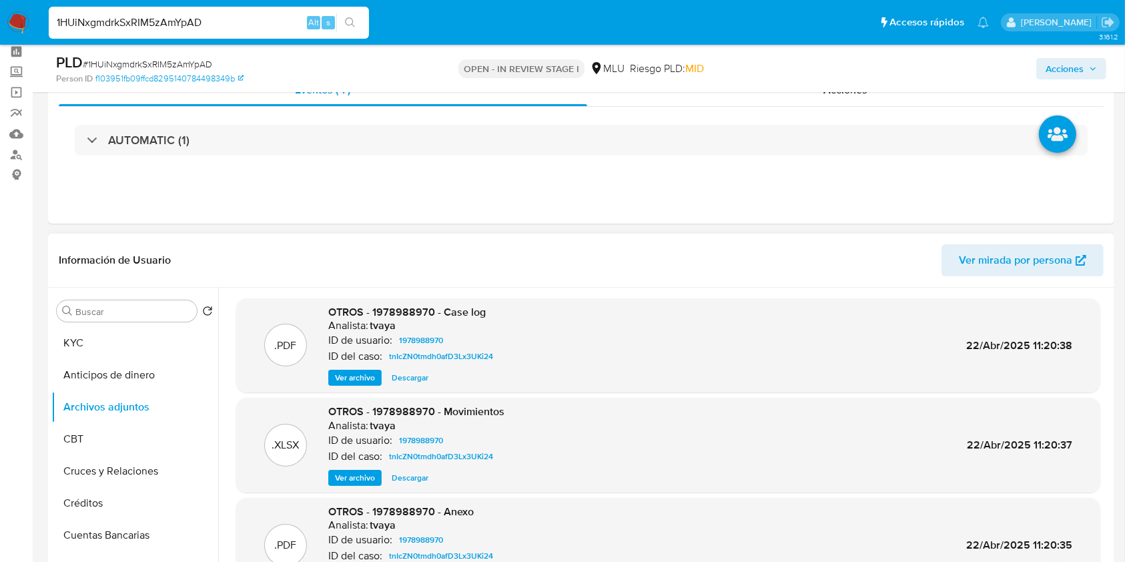
drag, startPoint x: 246, startPoint y: 20, endPoint x: 35, endPoint y: 40, distance: 211.7
click at [35, 40] on nav "Pausado Ver notificaciones 1HUiNxgmdrkSxRIM5zAmYpAD Alt s Accesos rápidos Presi…" at bounding box center [562, 22] width 1125 height 45
paste input "LOs4i9YKb1YnrQLUd49rPXwr"
type input "LOs4i9YKb1YnrQLUd49rPXwr"
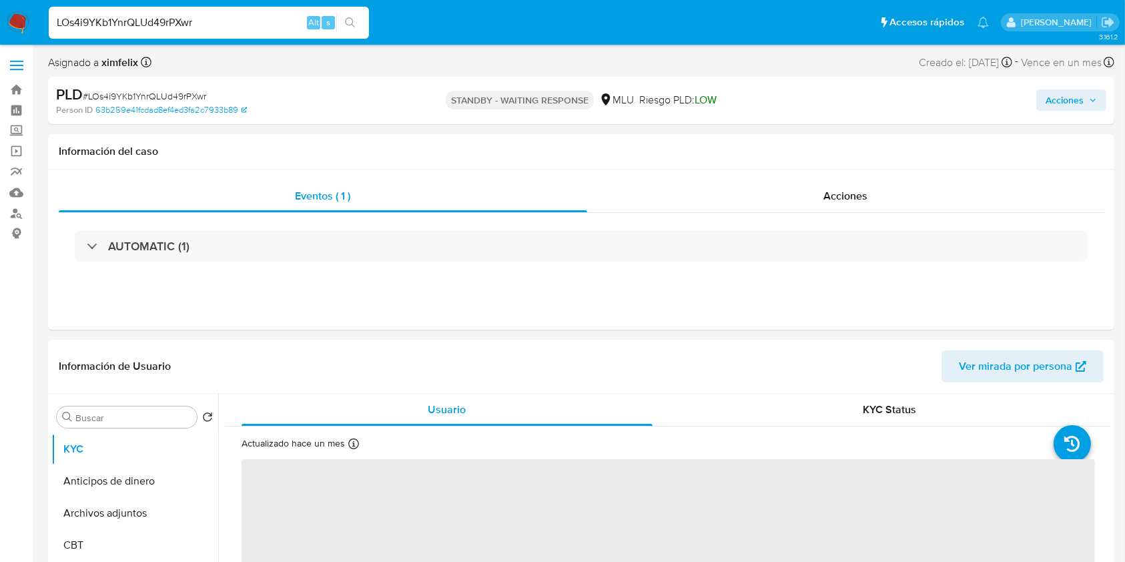
select select "10"
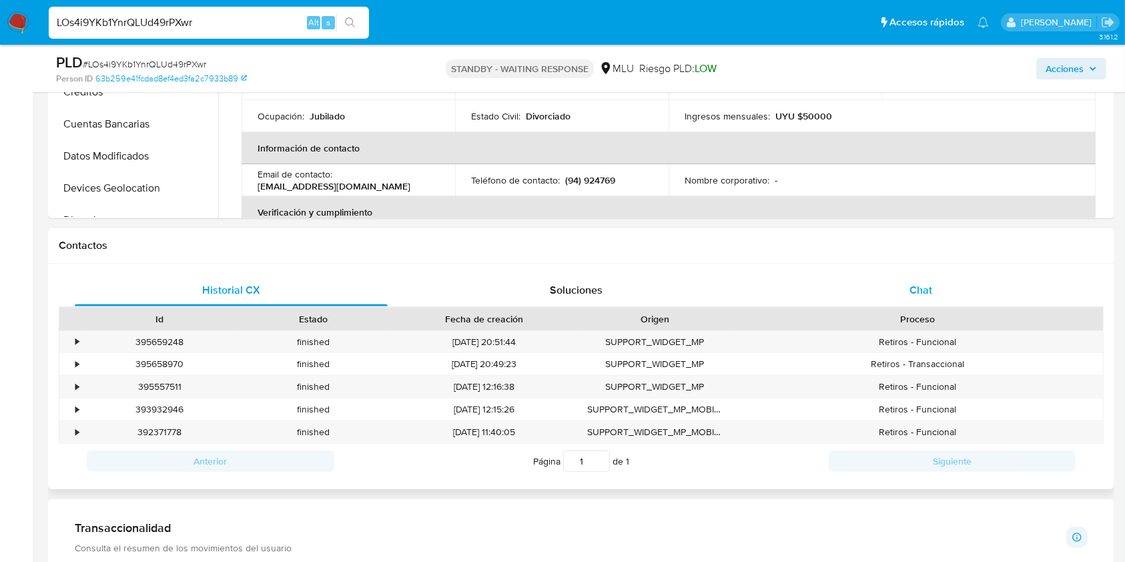
scroll to position [472, 0]
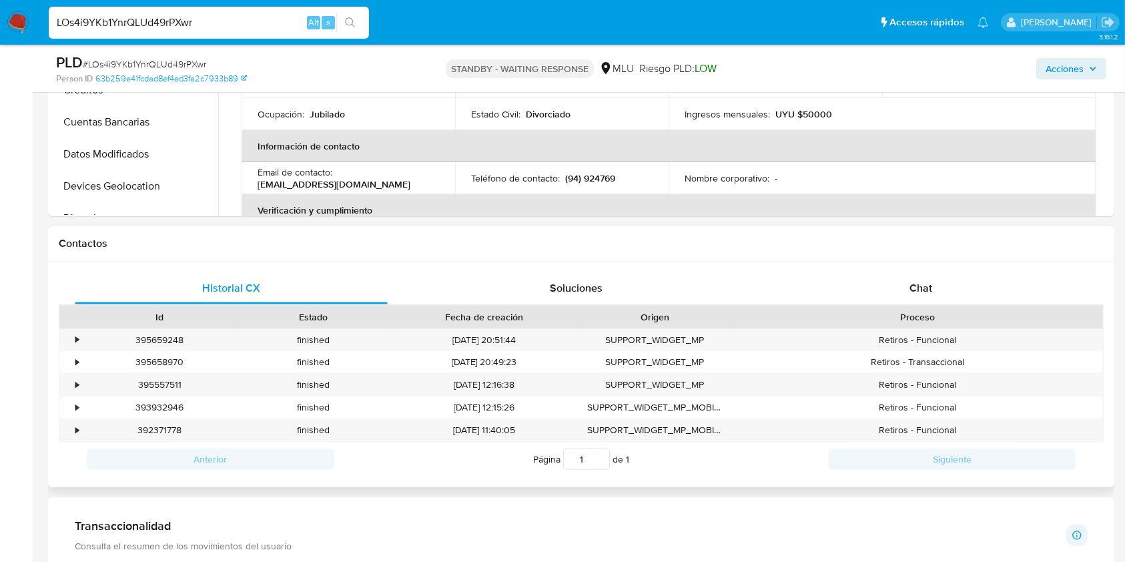
click at [938, 306] on div "Proceso" at bounding box center [917, 316] width 371 height 23
click at [949, 293] on div "Chat" at bounding box center [920, 288] width 313 height 32
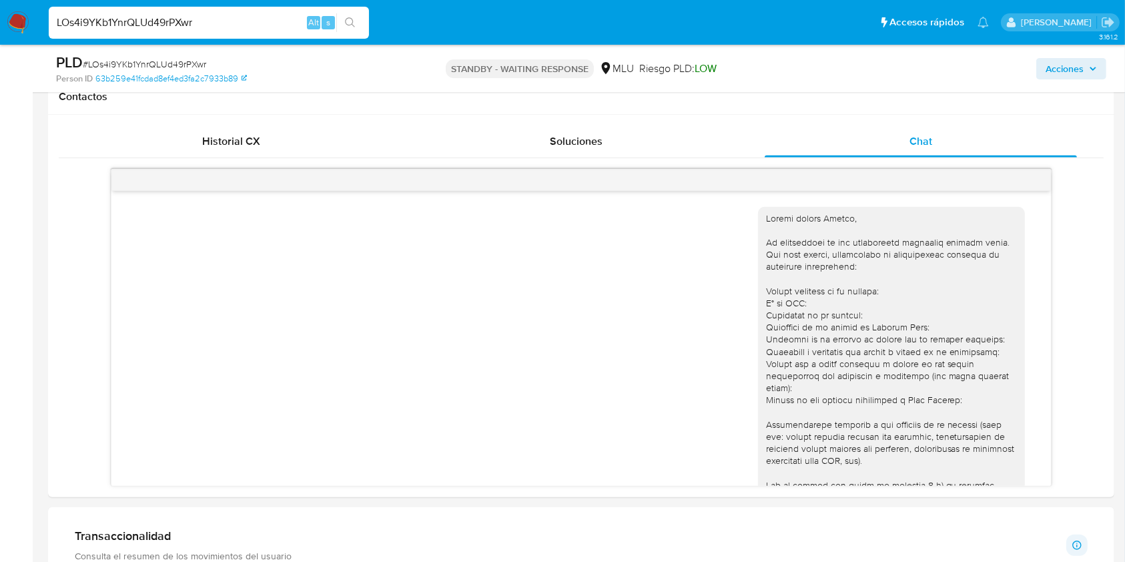
scroll to position [133, 0]
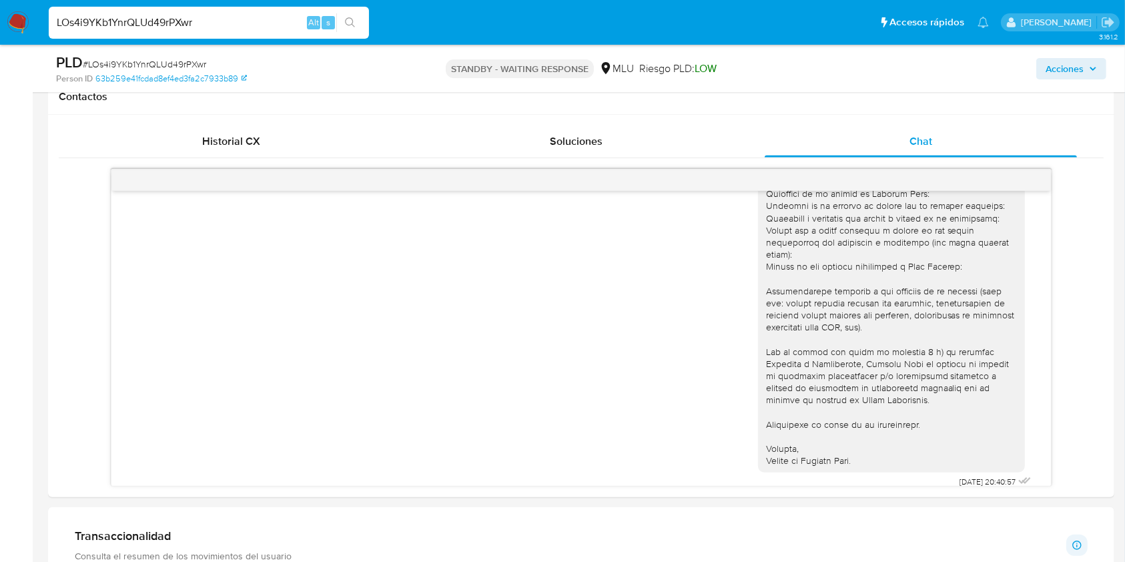
drag, startPoint x: 240, startPoint y: 21, endPoint x: 51, endPoint y: 50, distance: 191.0
click at [51, 50] on div "Pausado Ver notificaciones LOs4i9YKb1YnrQLUd49rPXwr Alt s Accesos rápidos Presi…" at bounding box center [562, 384] width 1125 height 2005
paste input "uJADWEvsYKqyhTPv5uWJjlD6"
type input "uJADWEvsYKqyhTPv5uWJjlD6"
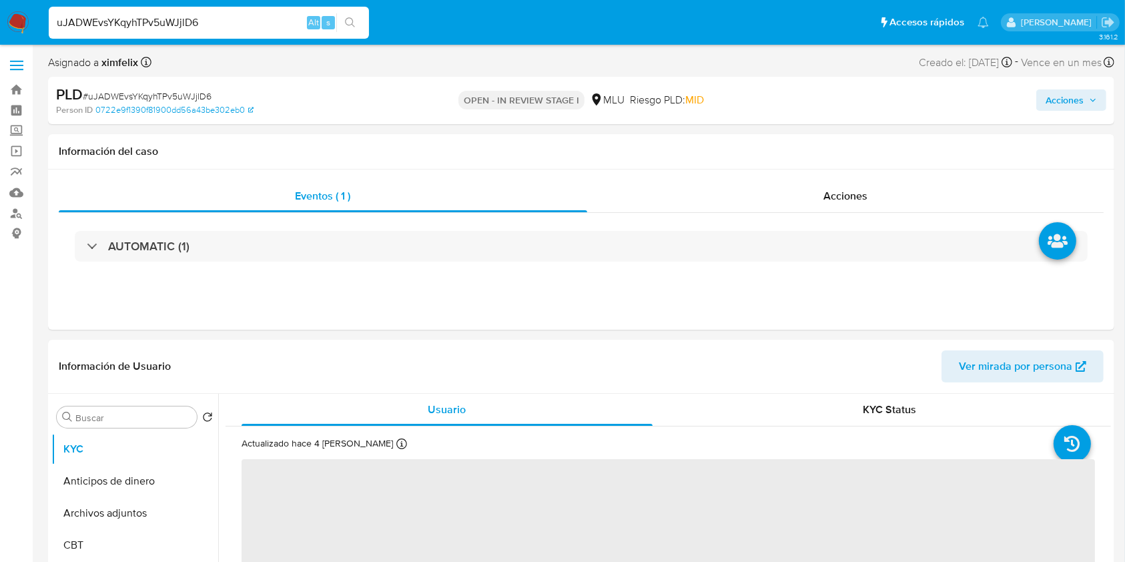
select select "10"
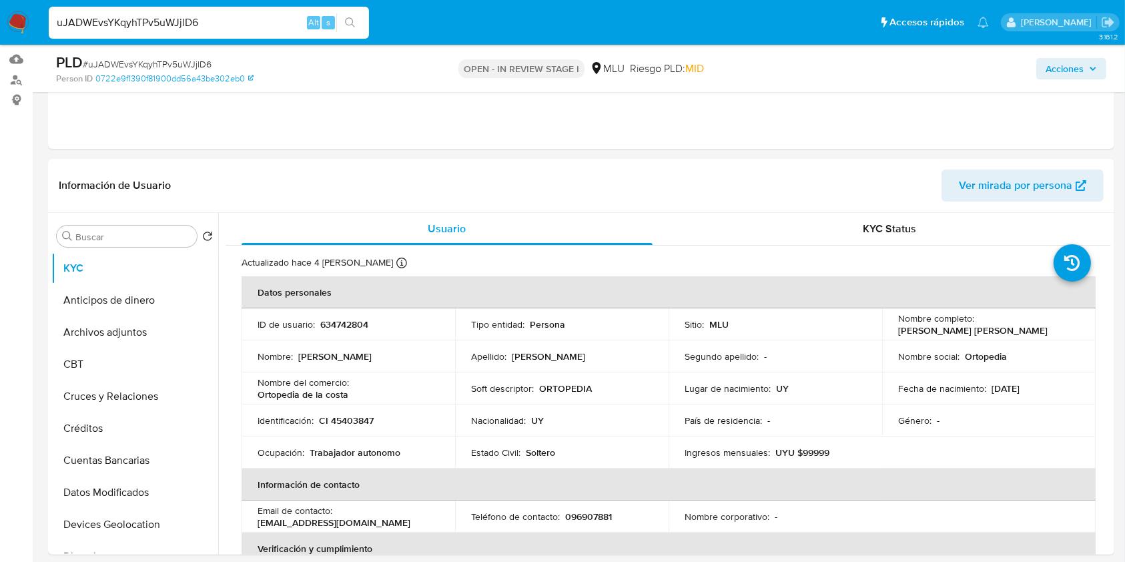
scroll to position [152, 0]
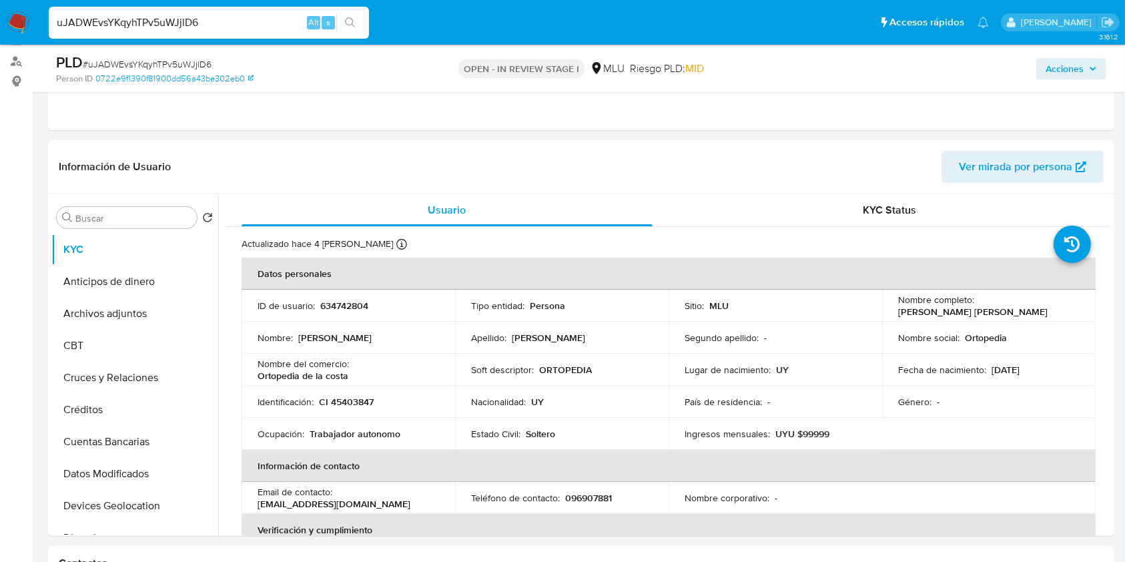
click at [1099, 60] on button "Acciones" at bounding box center [1071, 68] width 70 height 21
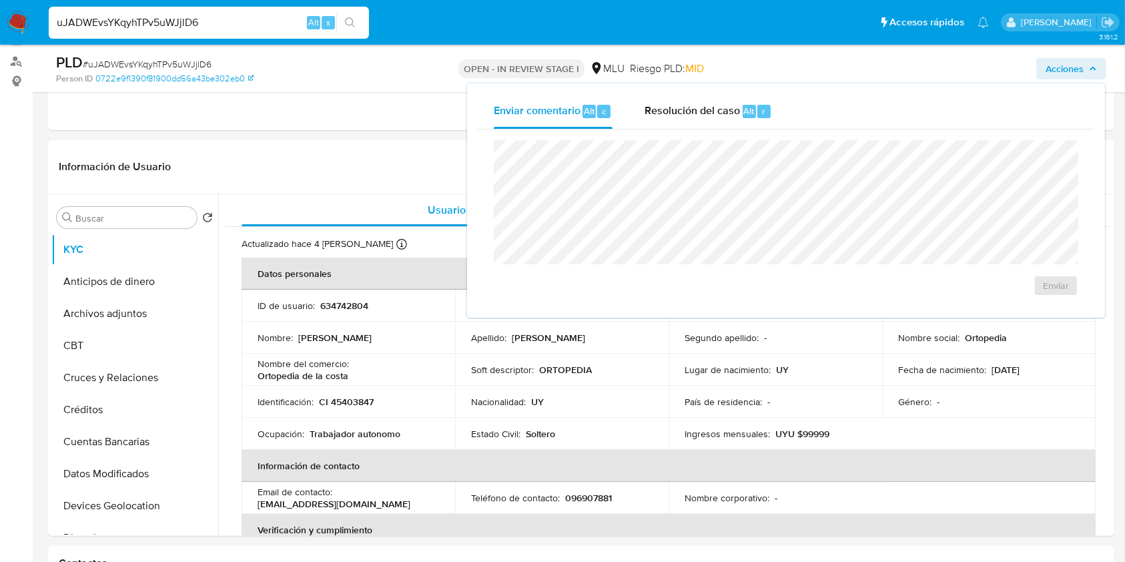
click at [822, 56] on div "Acciones Enviar comentario Alt c Resolución del caso Alt r Enviar" at bounding box center [933, 68] width 346 height 31
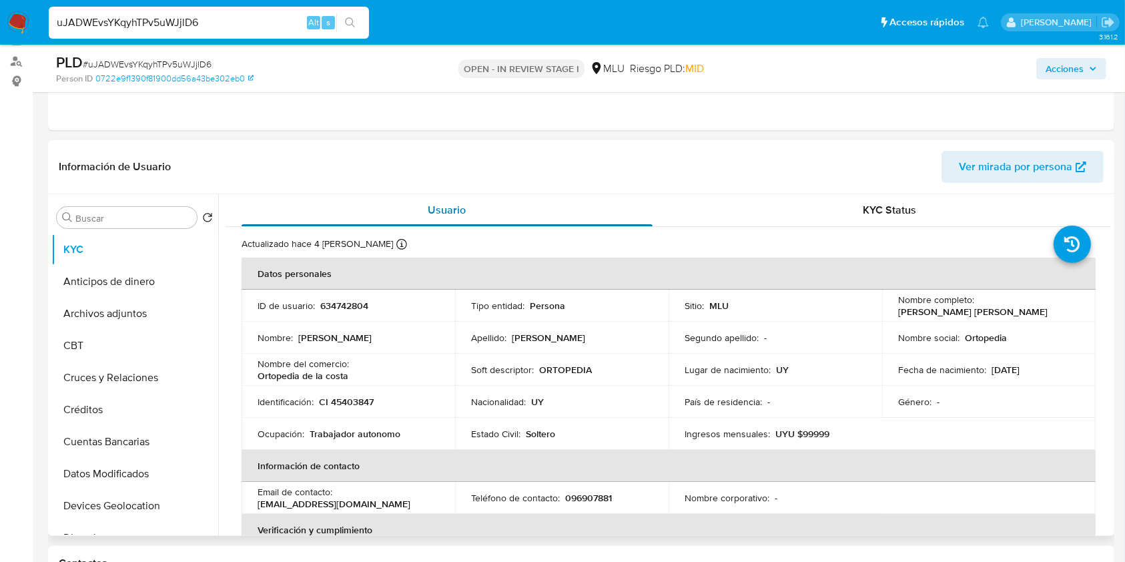
click at [614, 199] on div "Usuario" at bounding box center [446, 210] width 411 height 32
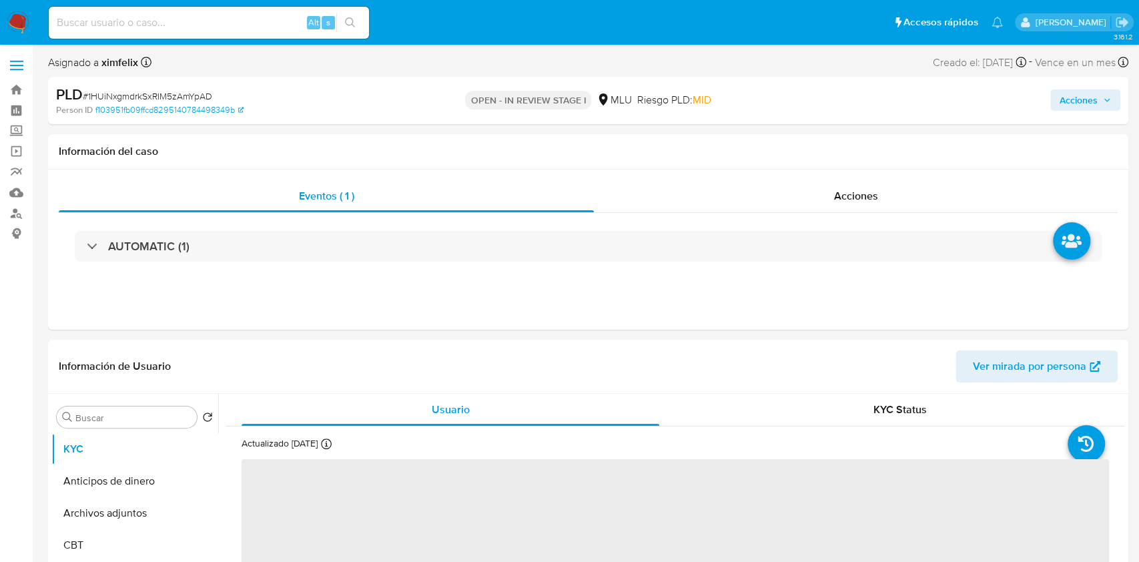
select select "10"
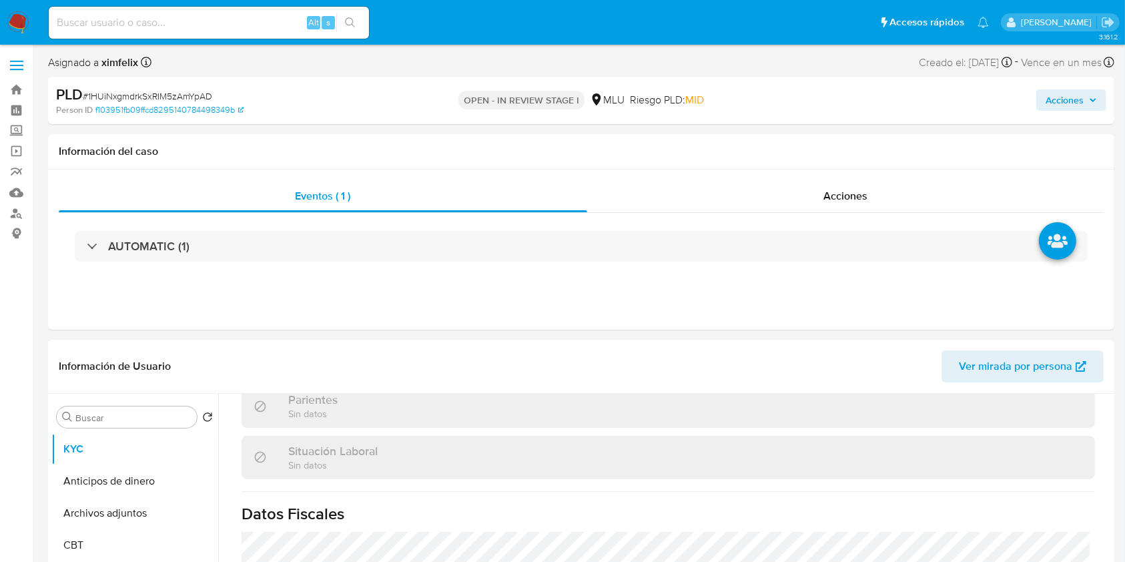
click at [1012, 359] on span "Ver mirada por persona" at bounding box center [1014, 366] width 113 height 32
click at [147, 472] on button "Cuentas Bancarias" at bounding box center [129, 488] width 156 height 32
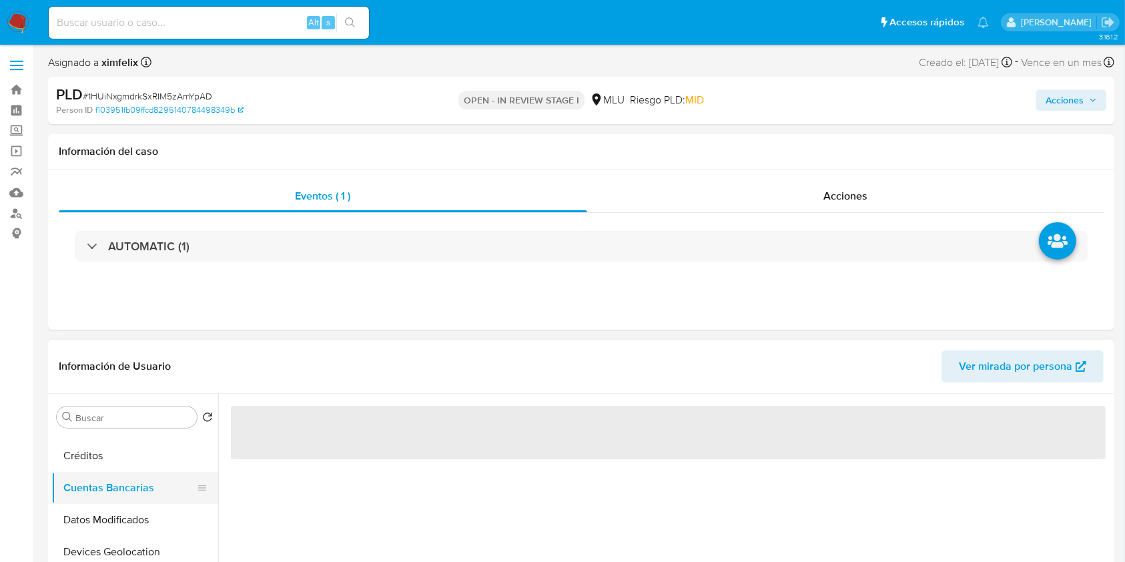
scroll to position [0, 0]
click at [147, 472] on button "CBT" at bounding box center [134, 463] width 167 height 32
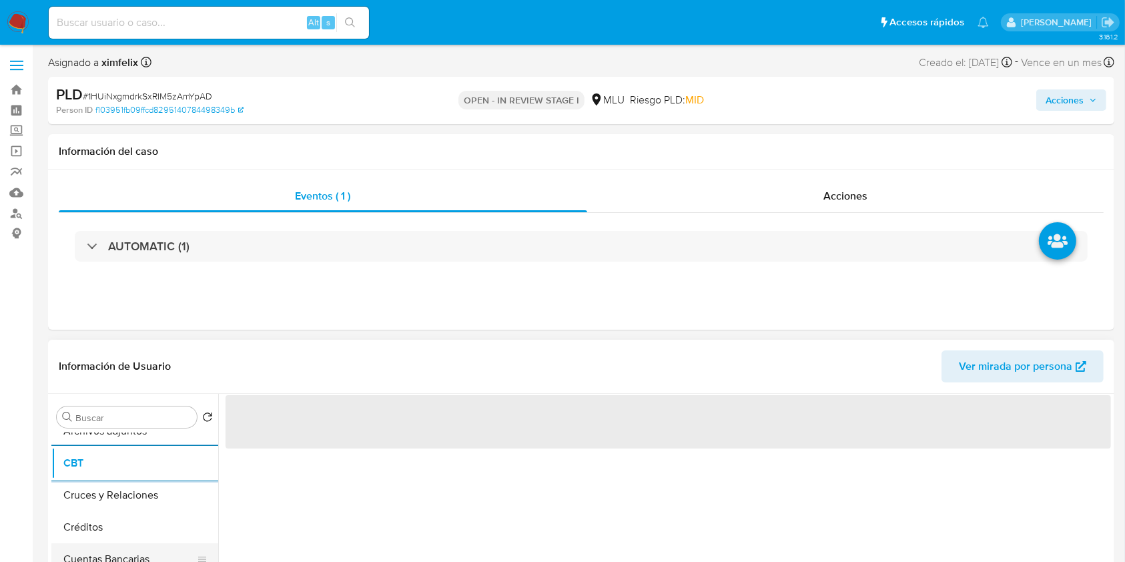
scroll to position [117, 0]
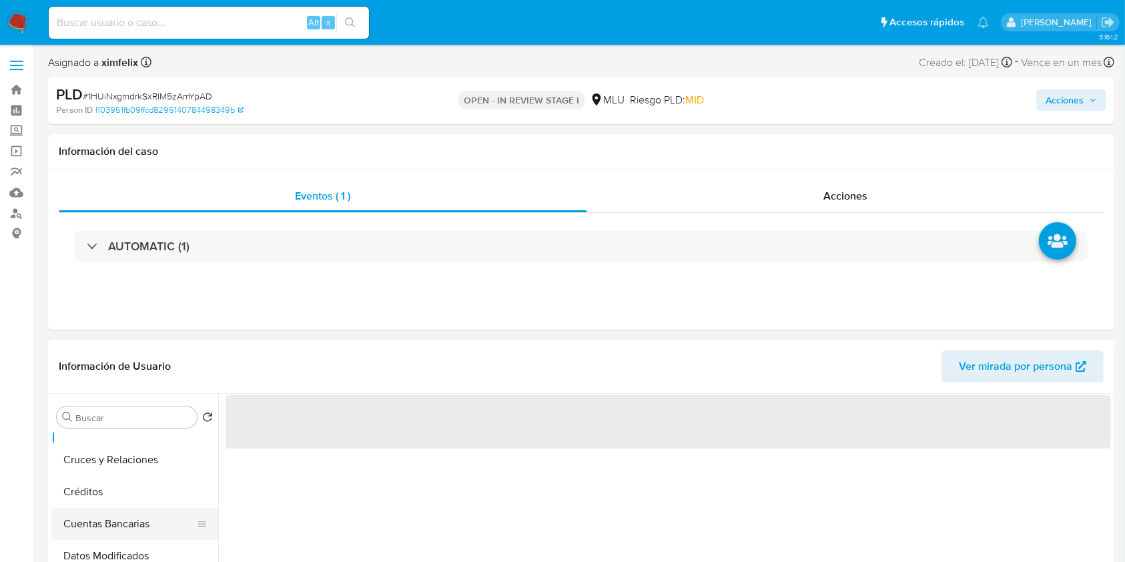
click at [147, 472] on button "Cruces y Relaciones" at bounding box center [134, 460] width 167 height 32
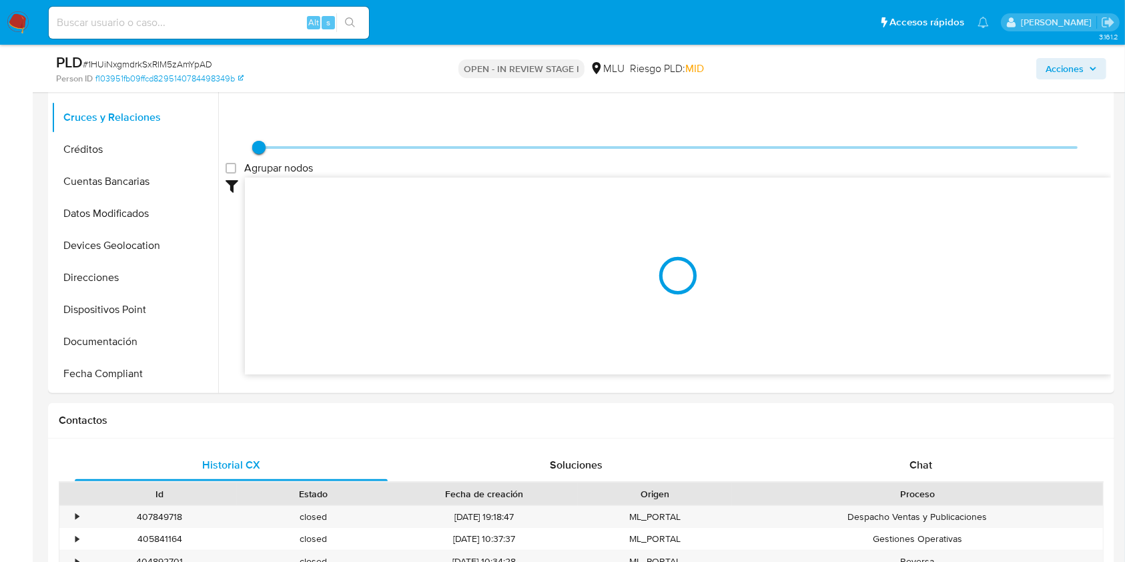
scroll to position [270, 0]
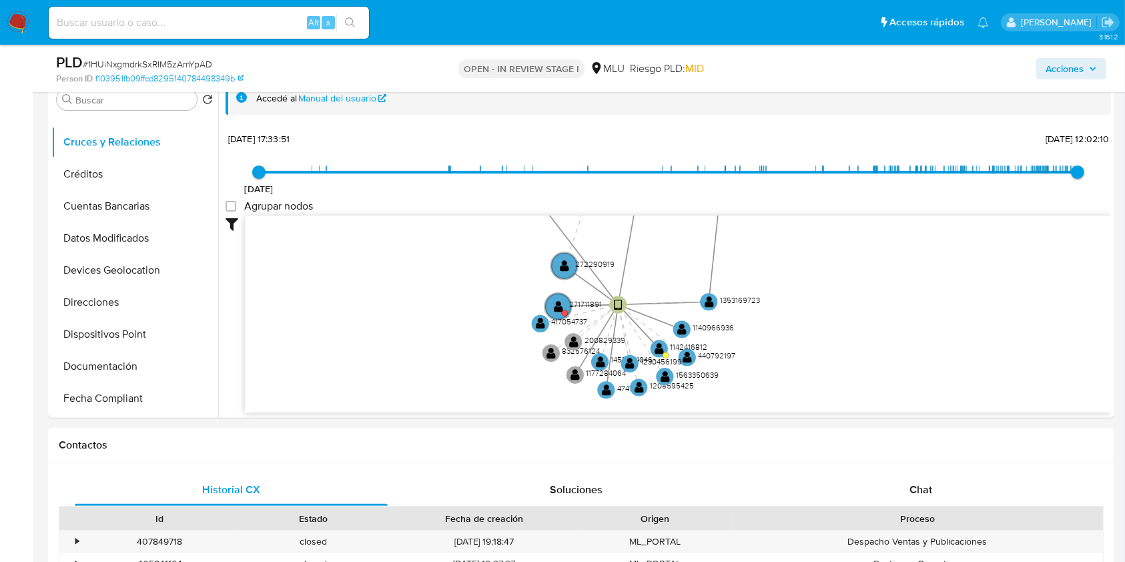
drag, startPoint x: 780, startPoint y: 287, endPoint x: 810, endPoint y: 37, distance: 252.5
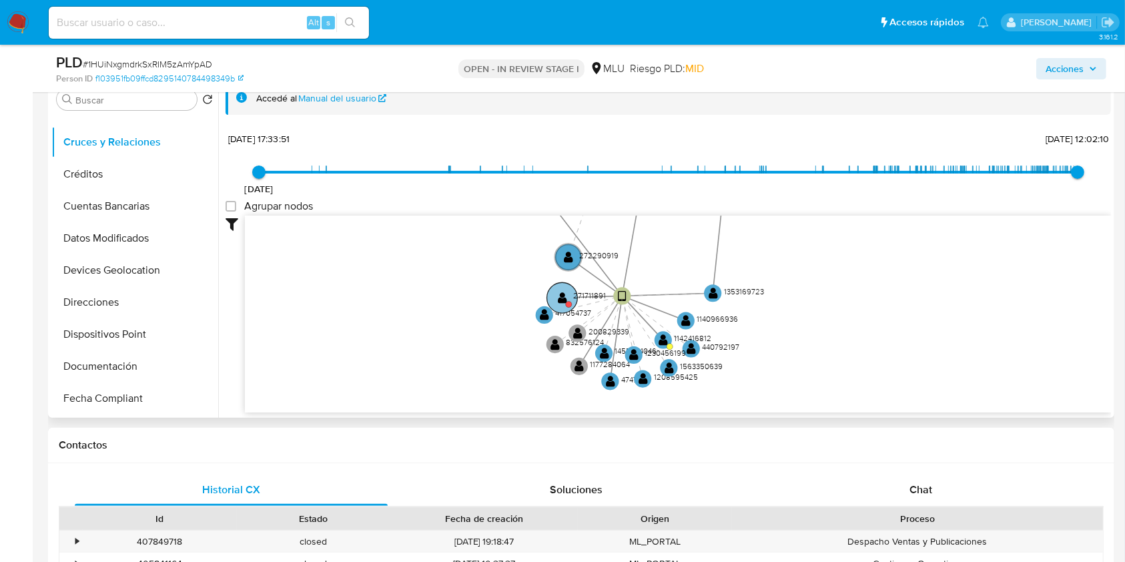
click at [568, 291] on circle at bounding box center [562, 297] width 31 height 31
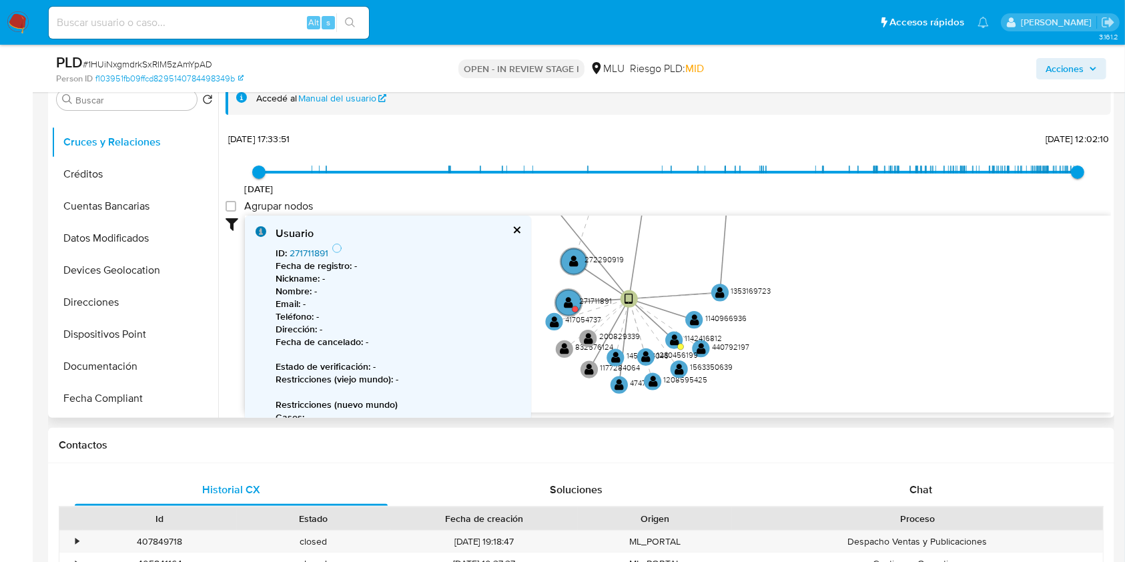
click at [304, 252] on link "271711891" at bounding box center [308, 252] width 39 height 13
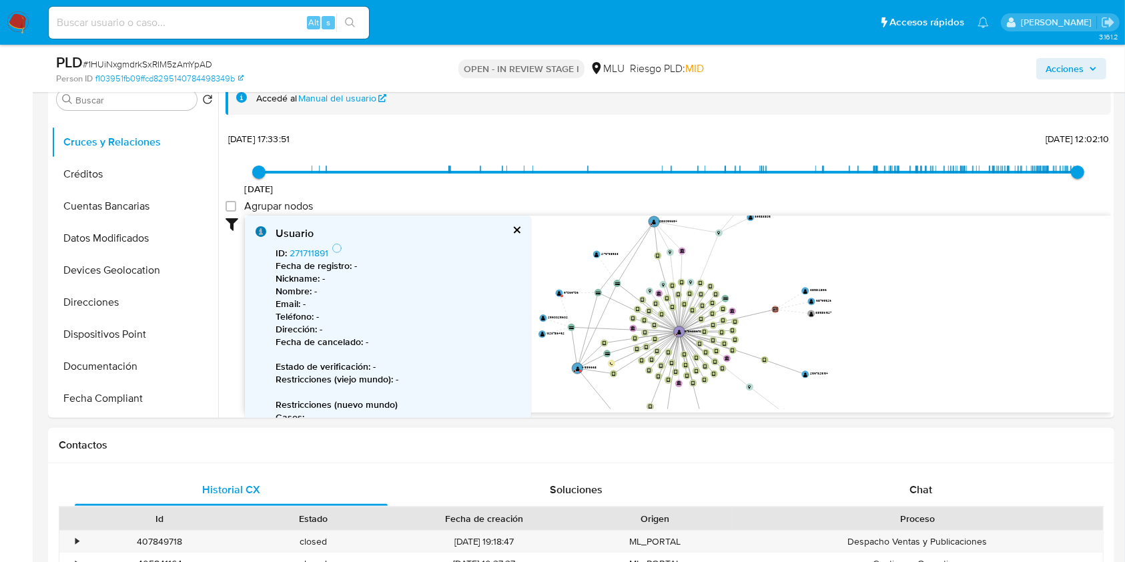
drag, startPoint x: 830, startPoint y: 291, endPoint x: 822, endPoint y: 464, distance: 173.6
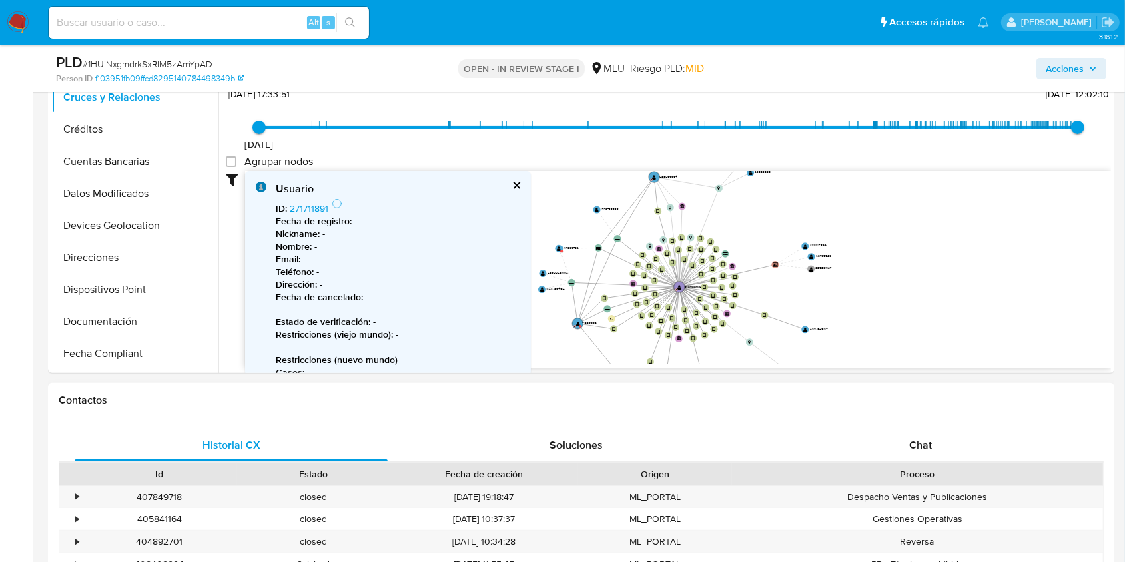
scroll to position [324, 0]
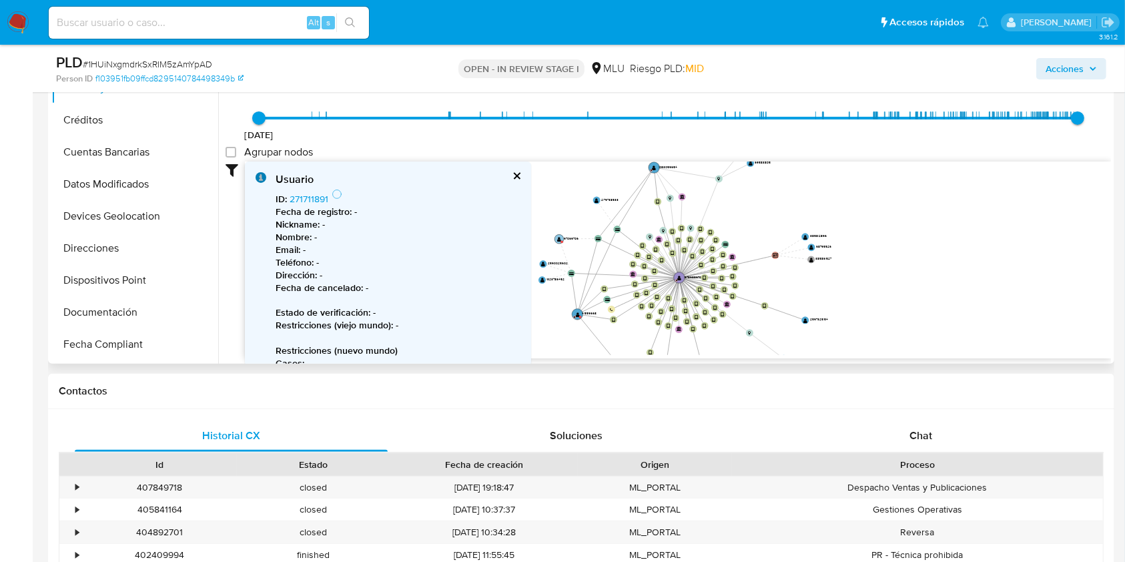
click at [559, 237] on text "" at bounding box center [559, 238] width 4 height 5
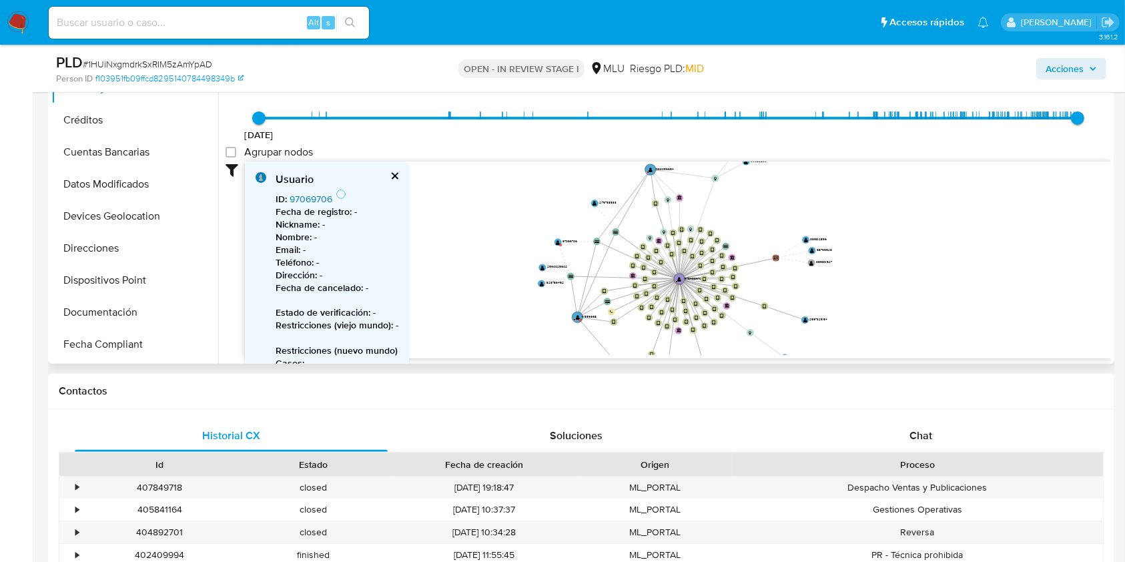
click at [309, 201] on link "97069706" at bounding box center [310, 198] width 43 height 13
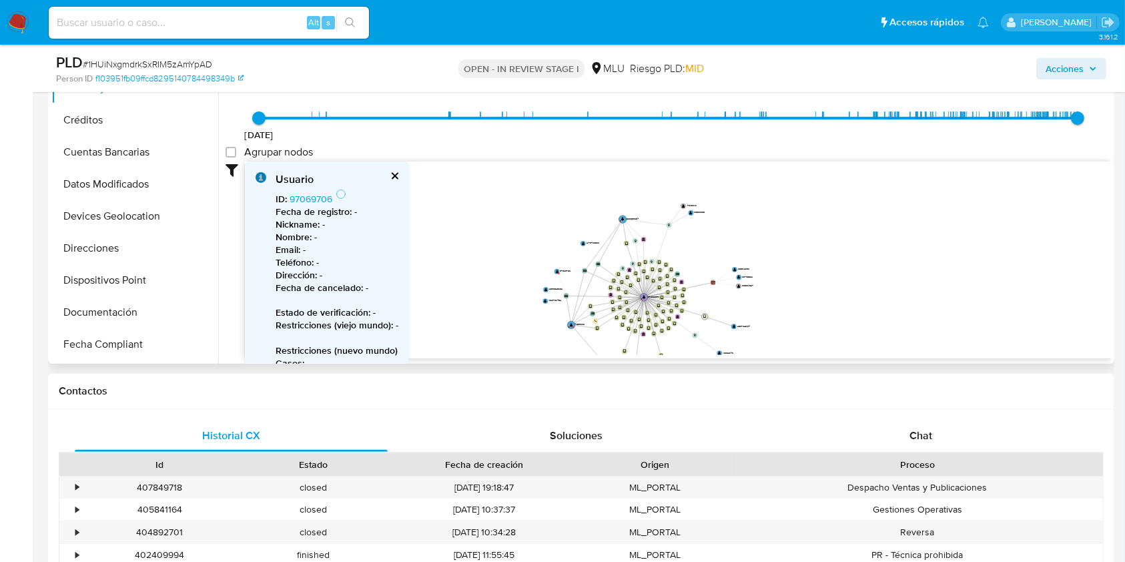
drag, startPoint x: 715, startPoint y: 288, endPoint x: 706, endPoint y: 313, distance: 26.4
click at [706, 313] on icon "device-68b72da45cda893ce897198b  user-1978988970  1978988970 D device-689284e…" at bounding box center [678, 257] width 866 height 193
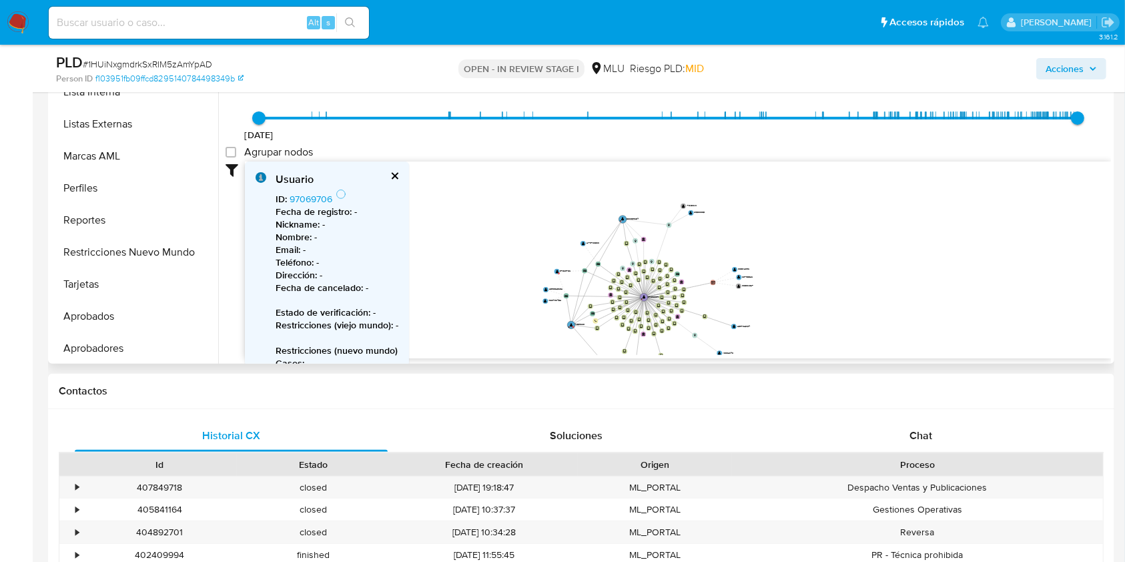
scroll to position [660, 0]
click at [131, 245] on button "Restricciones Nuevo Mundo" at bounding box center [129, 250] width 156 height 32
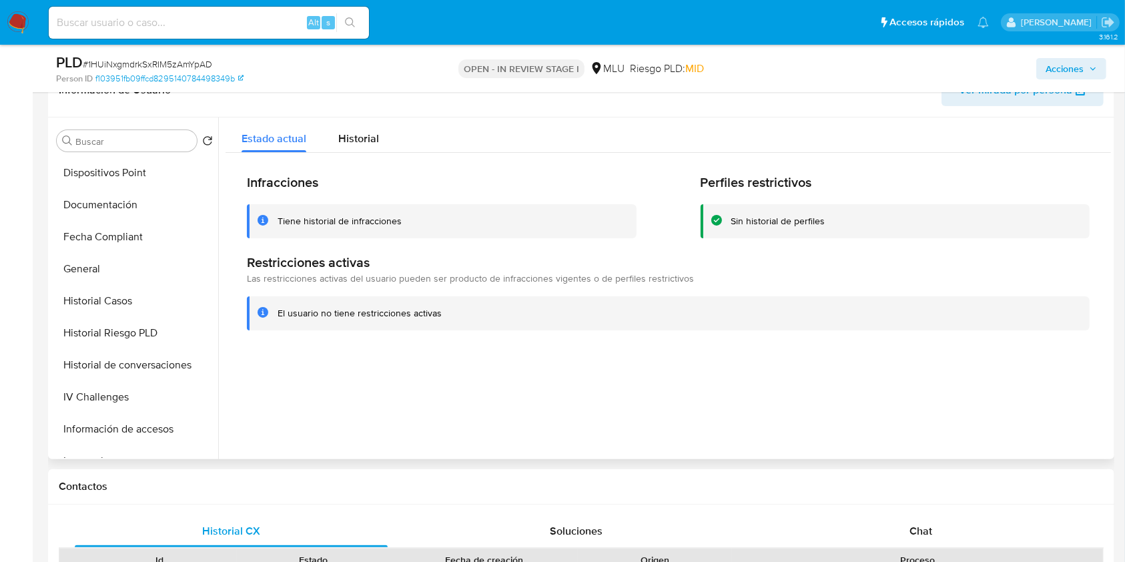
scroll to position [0, 0]
click at [151, 307] on button "Cruces y Relaciones" at bounding box center [129, 301] width 156 height 32
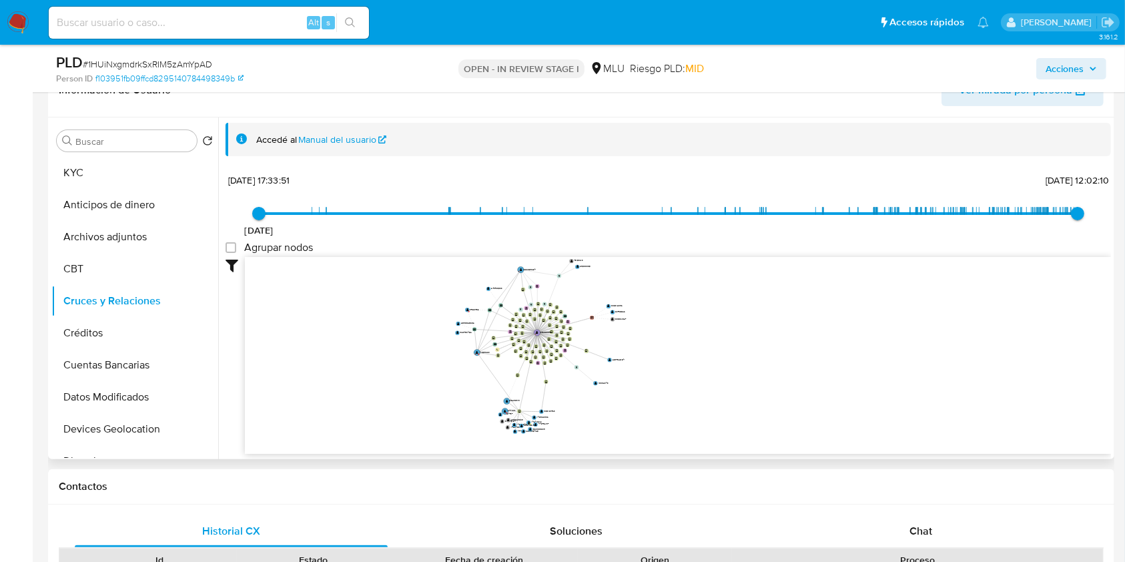
drag, startPoint x: 525, startPoint y: 337, endPoint x: 532, endPoint y: 339, distance: 7.0
click at [532, 339] on icon "device-68b72da45cda893ce897198b  user-1978988970  1978988970 D device-689284e…" at bounding box center [678, 353] width 866 height 193
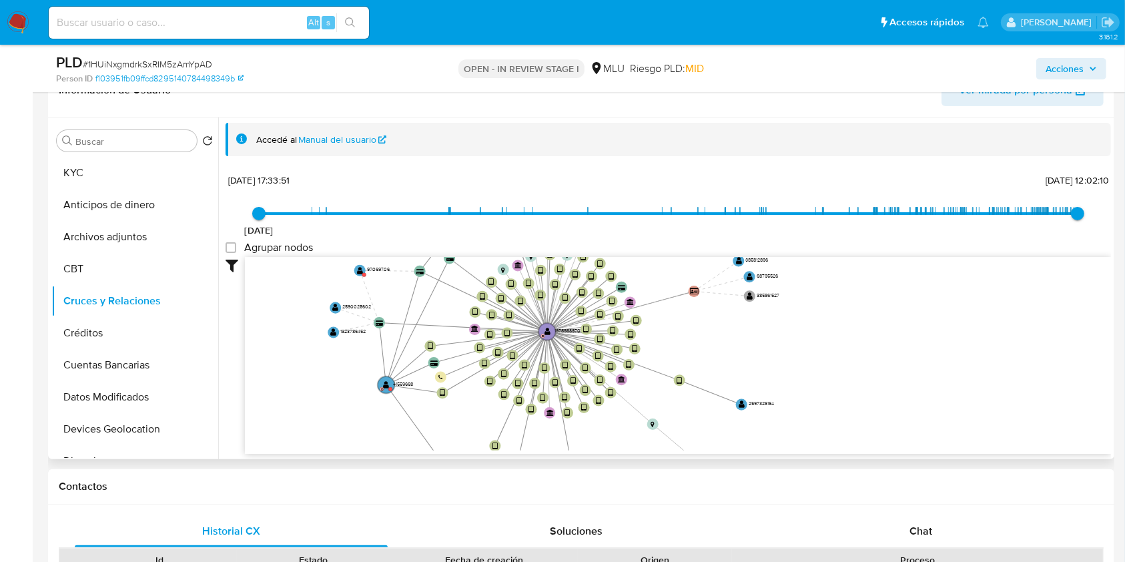
drag, startPoint x: 532, startPoint y: 339, endPoint x: 533, endPoint y: 351, distance: 11.4
click at [533, 351] on icon at bounding box center [535, 347] width 23 height 33
click at [386, 386] on text "" at bounding box center [386, 384] width 6 height 9
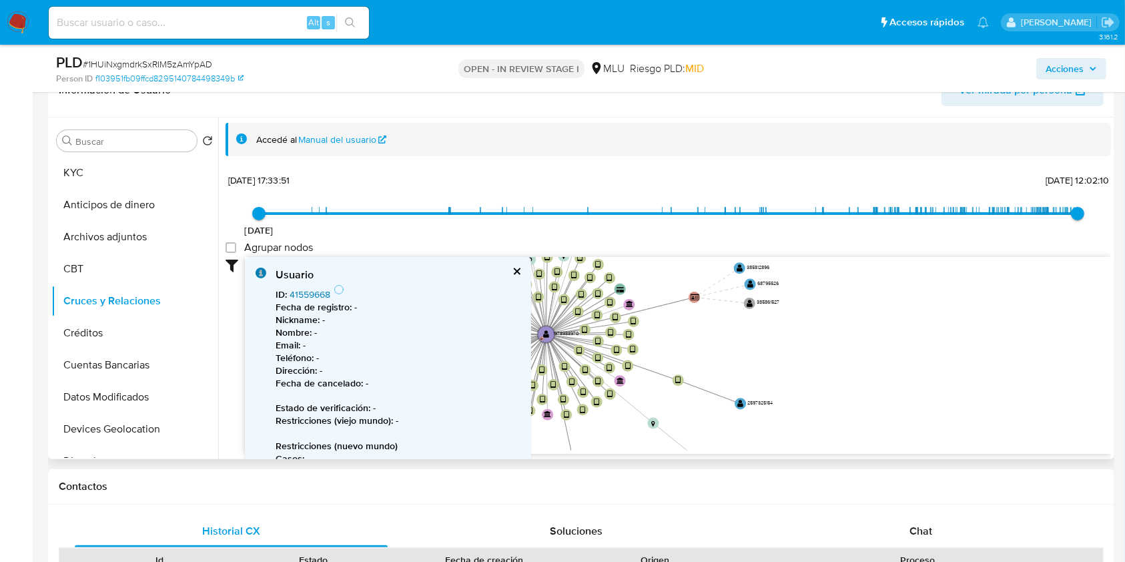
click at [299, 292] on link "41559668" at bounding box center [309, 293] width 41 height 13
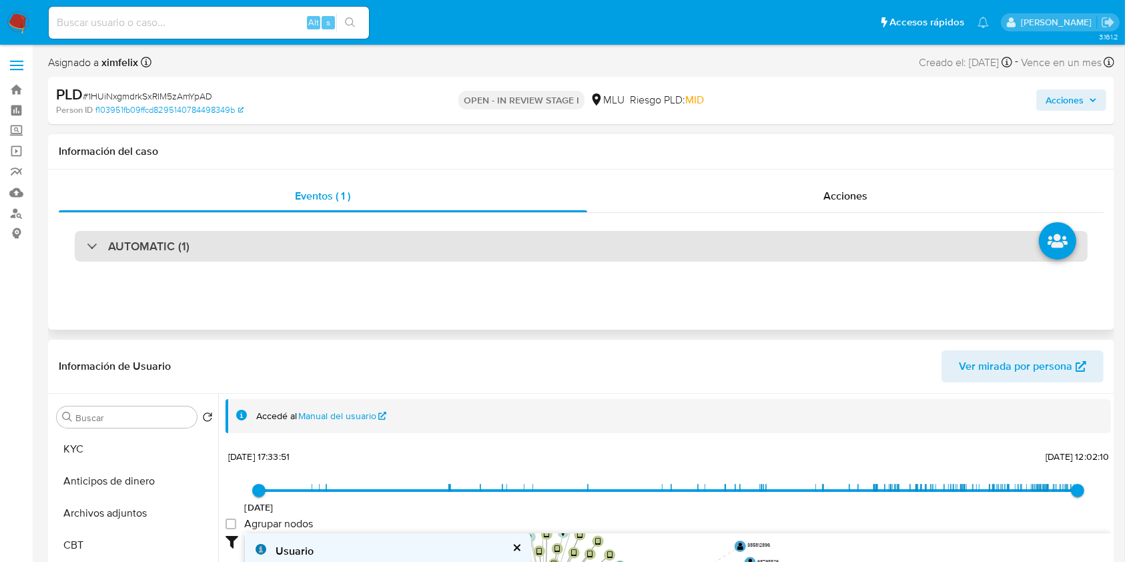
click at [317, 243] on div "AUTOMATIC (1)" at bounding box center [581, 246] width 1012 height 31
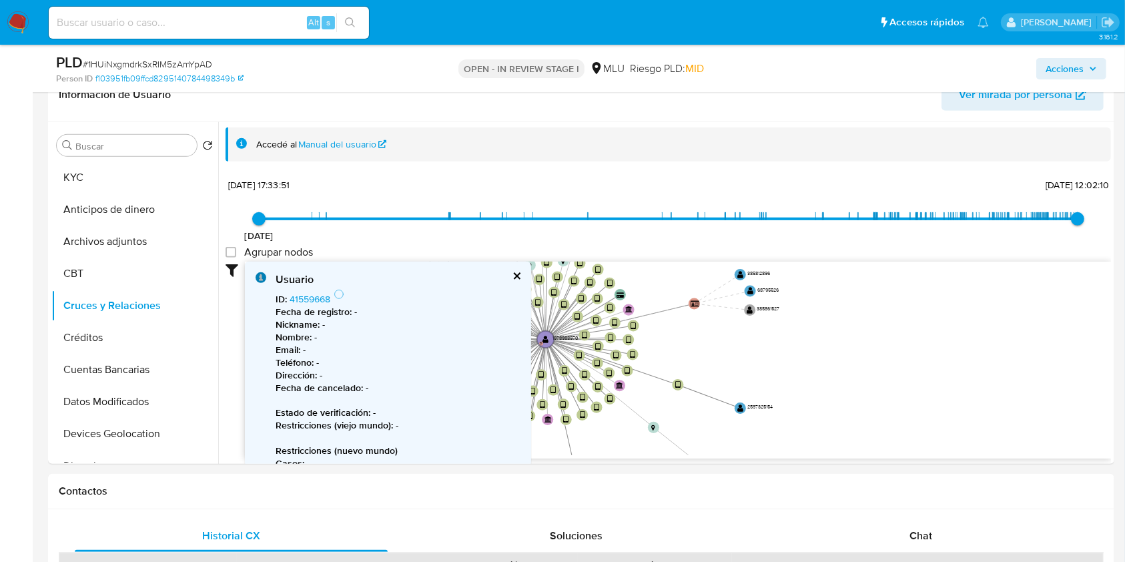
scroll to position [699, 0]
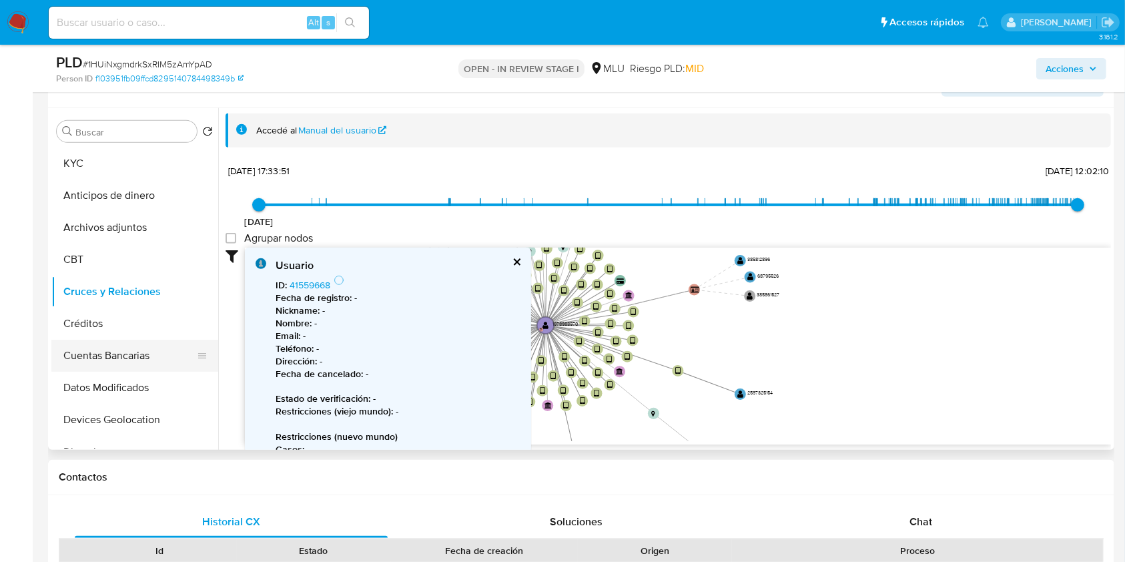
click at [143, 364] on button "Cuentas Bancarias" at bounding box center [129, 355] width 156 height 32
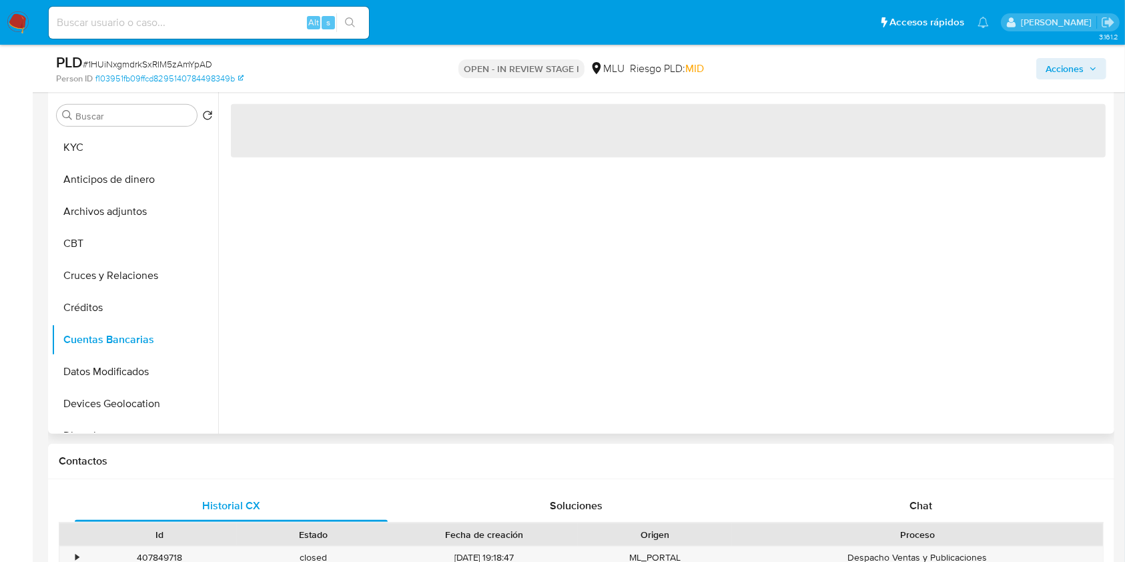
click at [486, 392] on div "‌" at bounding box center [664, 262] width 892 height 341
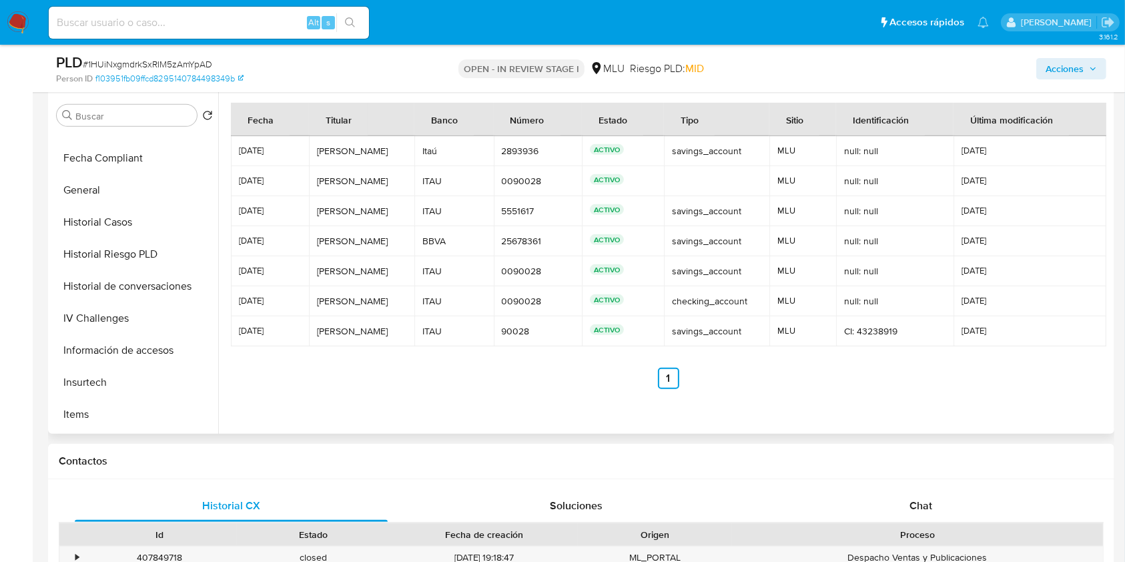
scroll to position [392, 0]
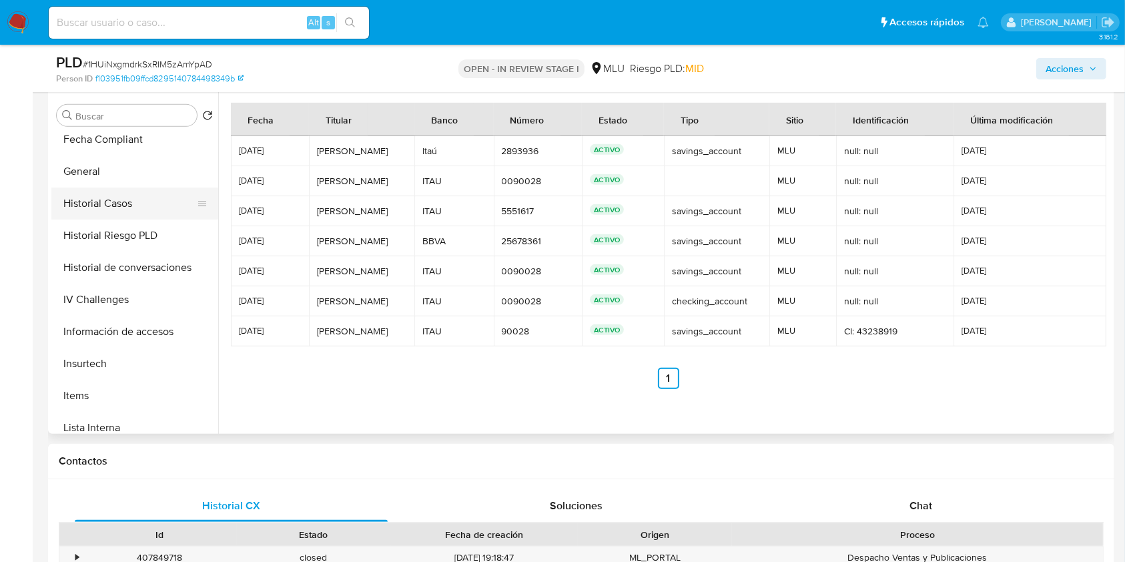
click at [139, 198] on button "Historial Casos" at bounding box center [129, 203] width 156 height 32
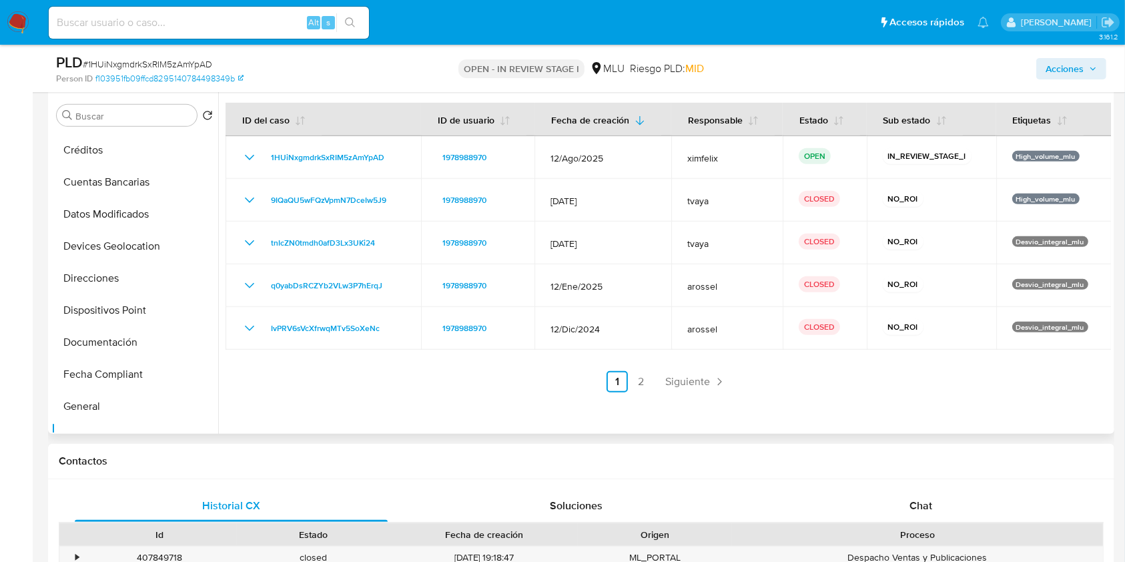
scroll to position [0, 0]
click at [132, 157] on button "KYC" at bounding box center [129, 147] width 156 height 32
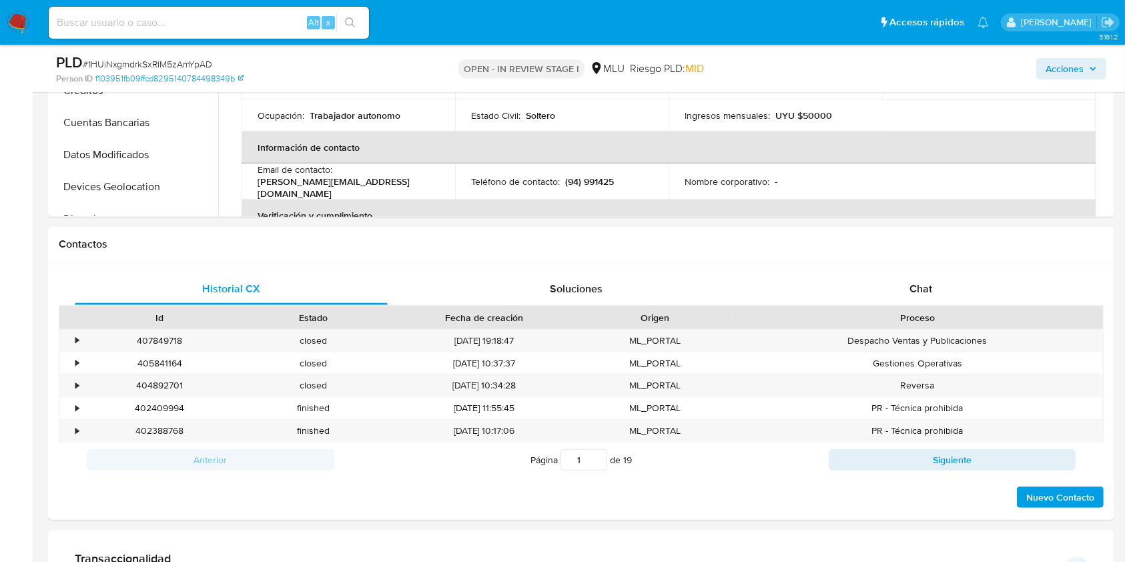
scroll to position [942, 0]
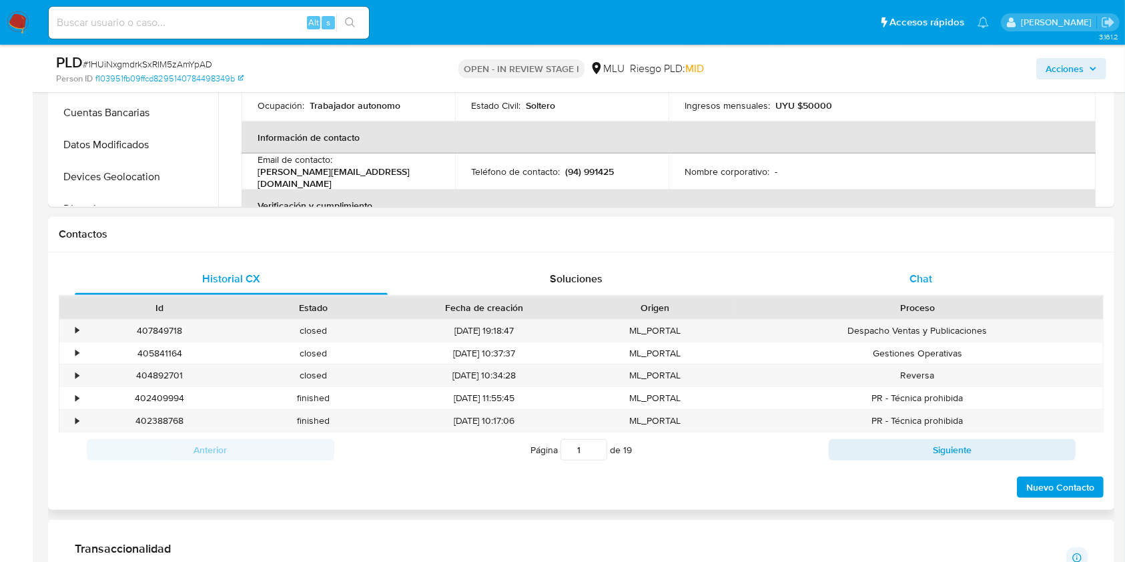
click at [924, 269] on div "Chat" at bounding box center [920, 279] width 313 height 32
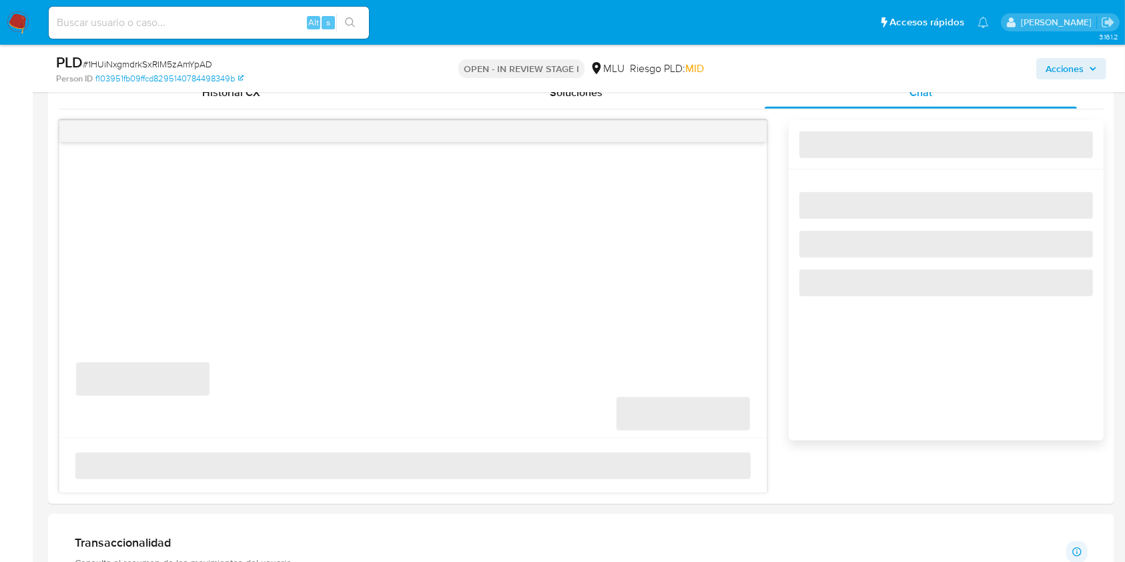
scroll to position [1149, 0]
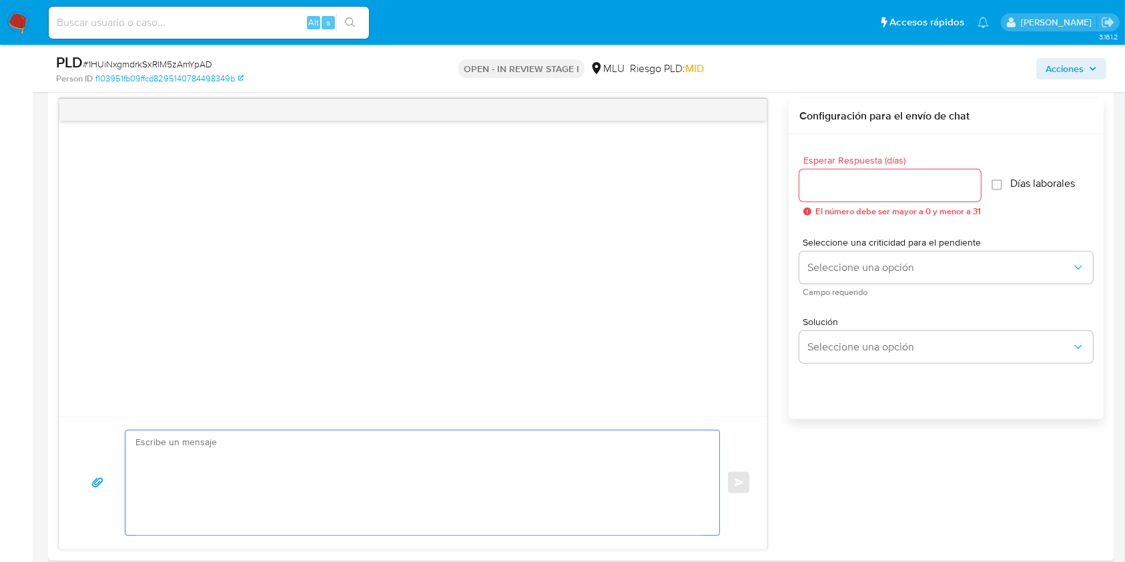
click at [479, 441] on textarea at bounding box center [418, 482] width 567 height 105
paste textarea "detectamos que tu cuenta está registrada como persona física (es decir, con una…"
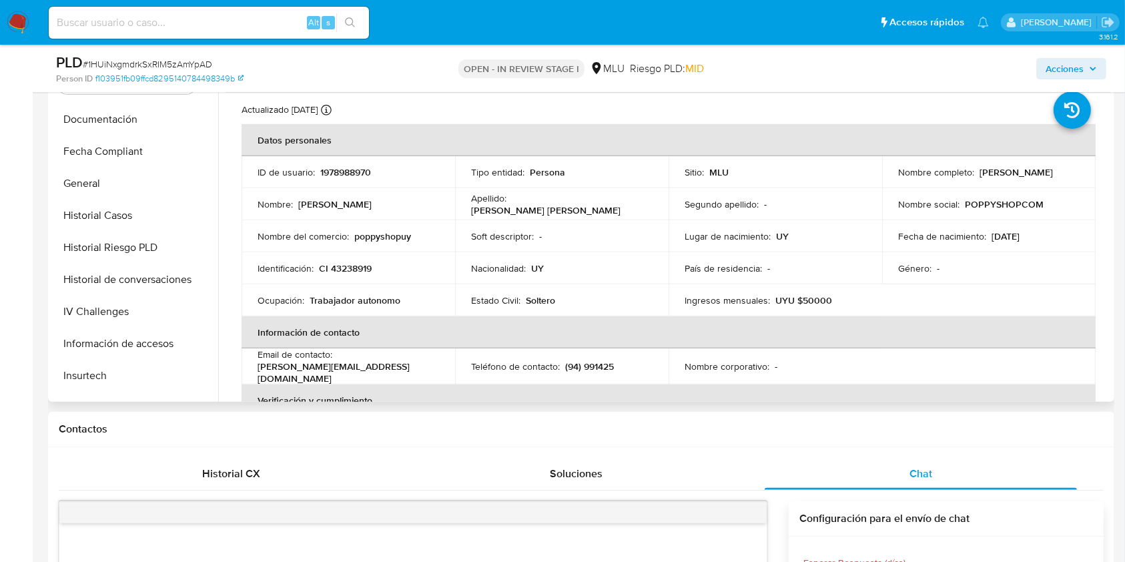
scroll to position [352, 0]
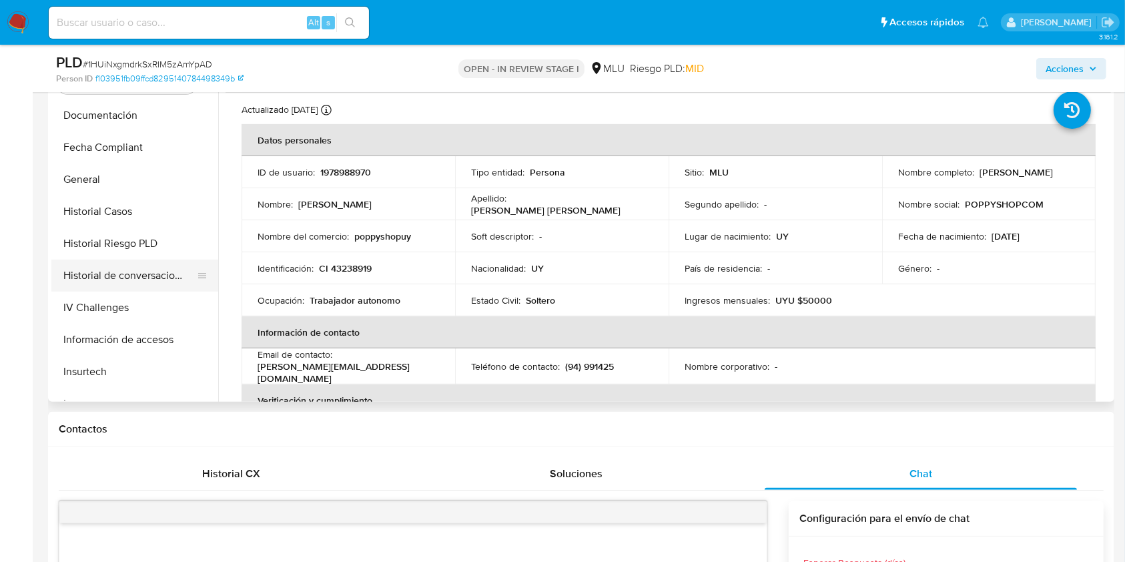
click at [170, 271] on button "Historial de conversaciones" at bounding box center [129, 275] width 156 height 32
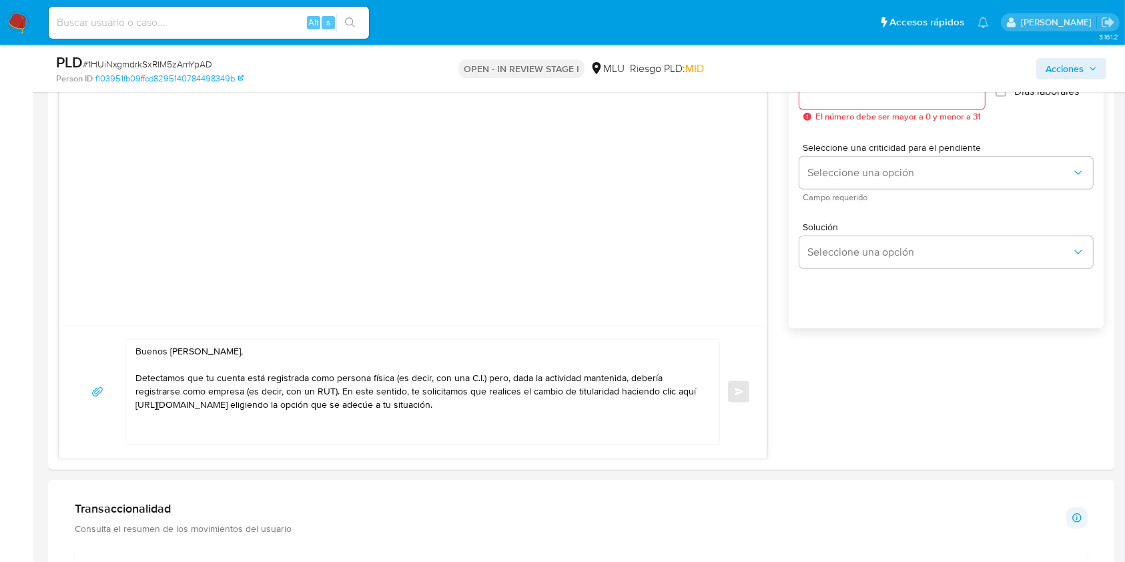
scroll to position [1253, 0]
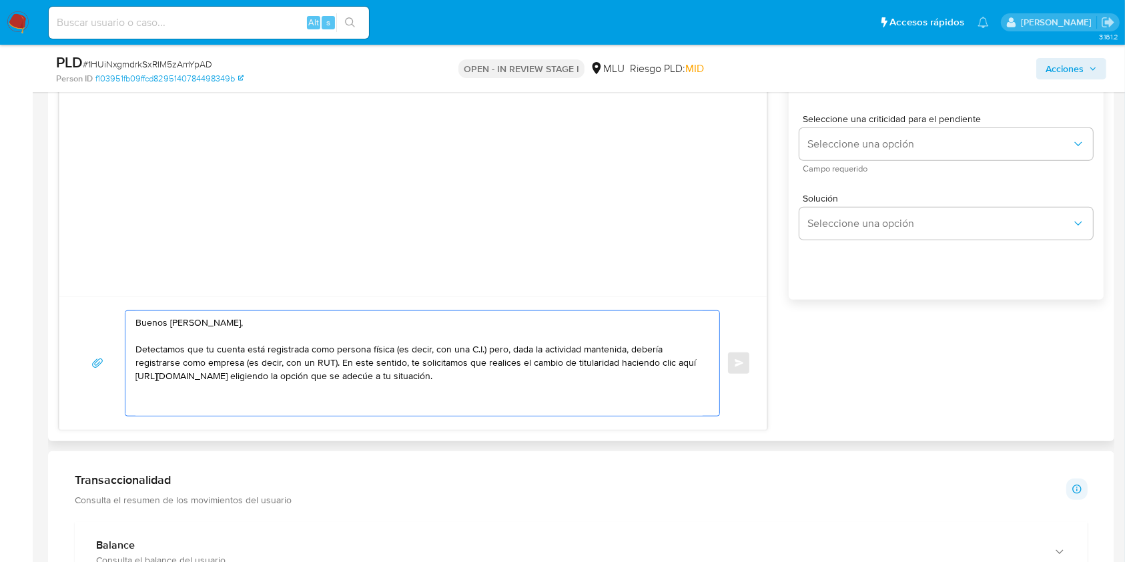
click at [646, 387] on textarea "Buenos días Emilio, Detectamos que tu cuenta está registrada como persona físic…" at bounding box center [418, 363] width 567 height 105
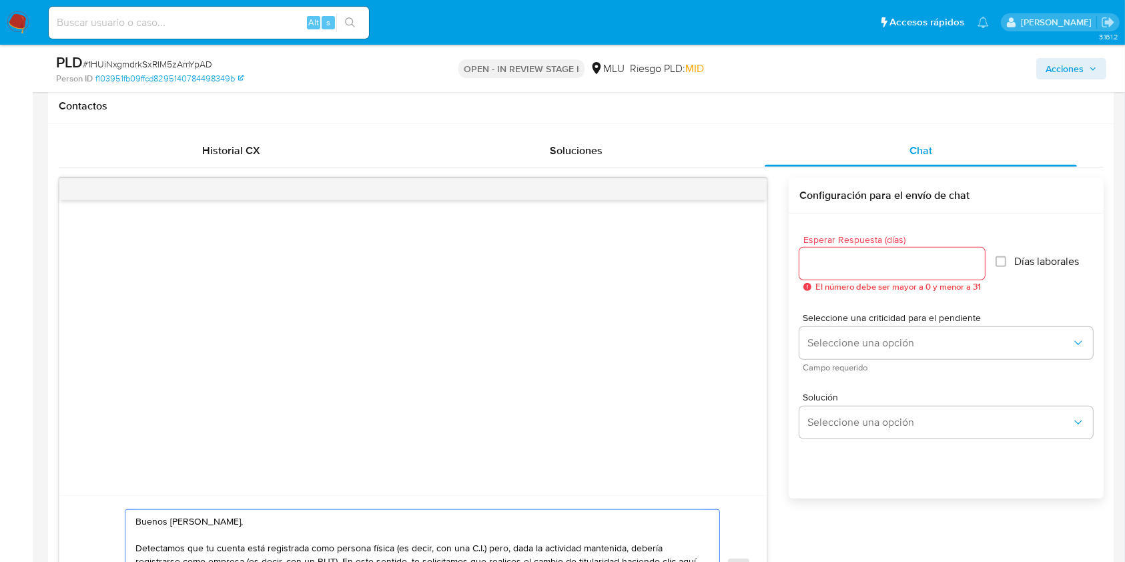
scroll to position [1036, 0]
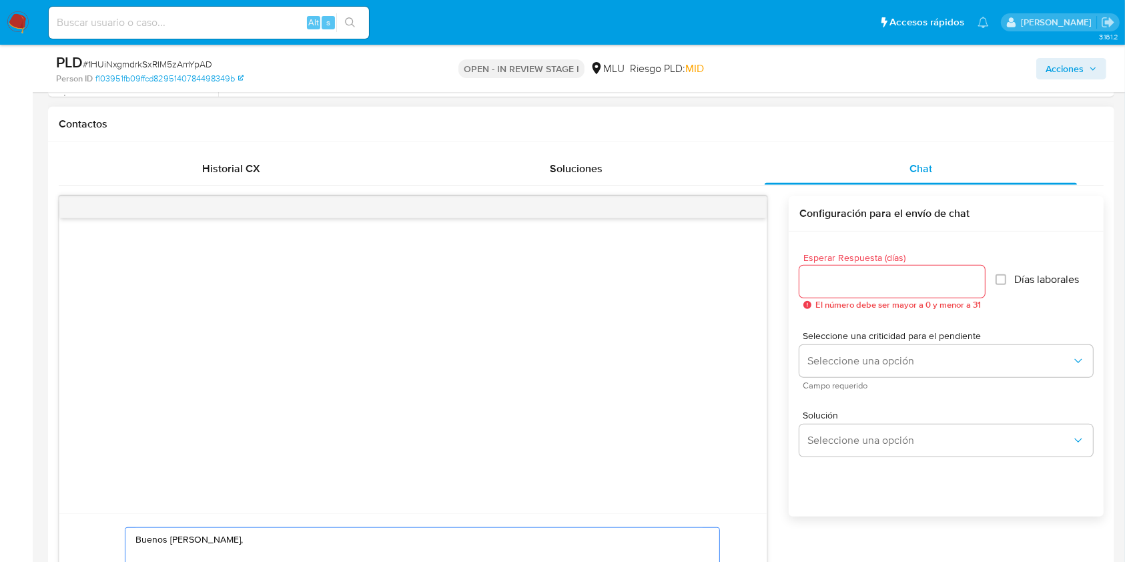
type textarea "Buenos días Emilio, Detectamos que tu cuenta está registrada como persona físic…"
click at [870, 266] on div at bounding box center [891, 281] width 185 height 32
click at [867, 276] on input "Esperar Respuesta (días)" at bounding box center [891, 281] width 185 height 17
type input "3"
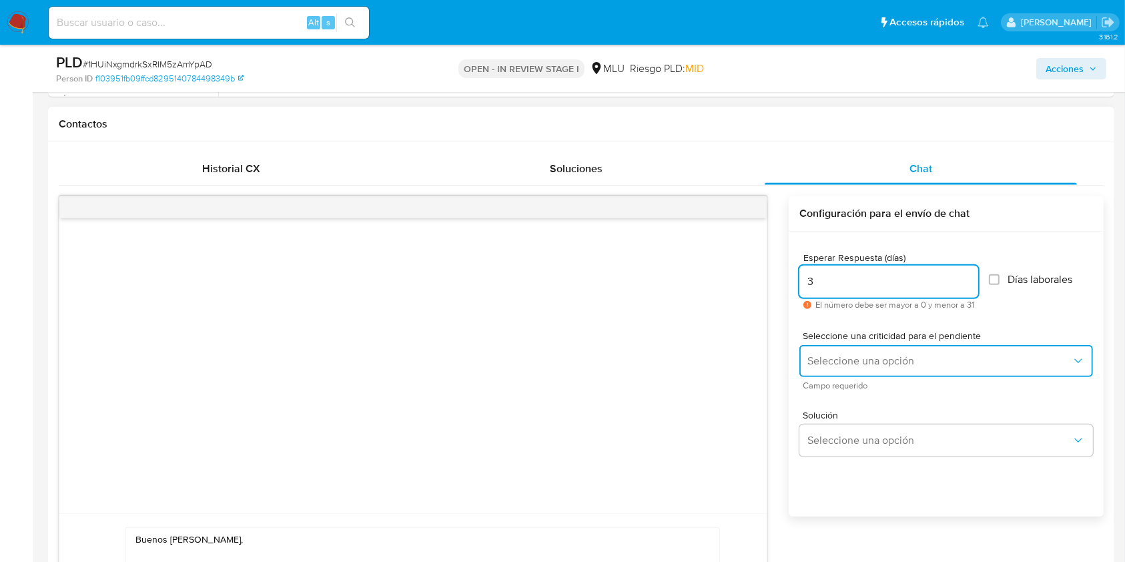
click at [848, 354] on span "Seleccione una opción" at bounding box center [939, 360] width 264 height 13
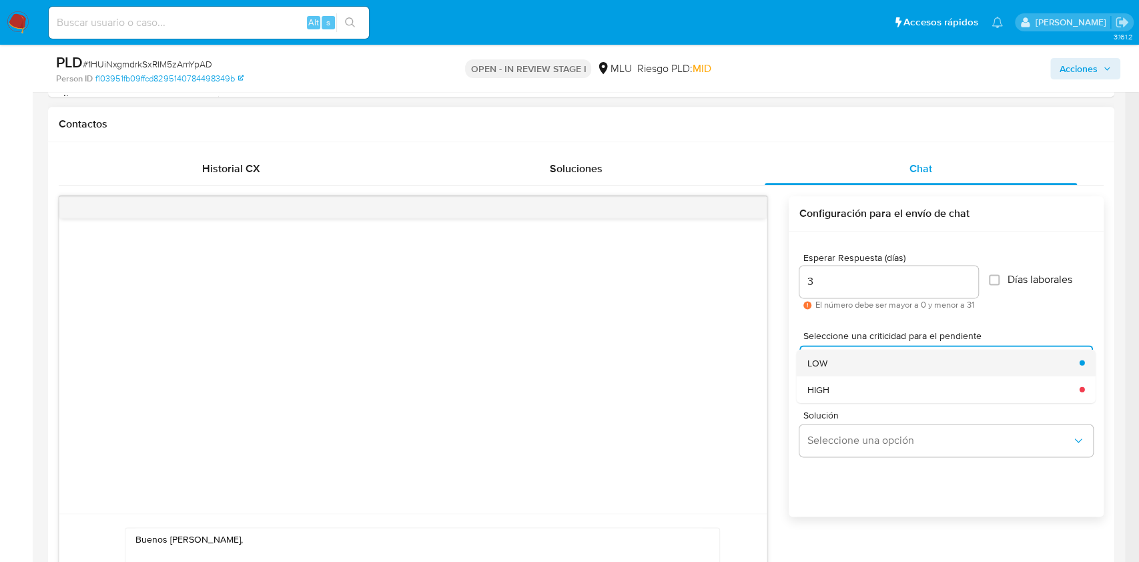
click at [825, 356] on span "LOW" at bounding box center [817, 362] width 20 height 12
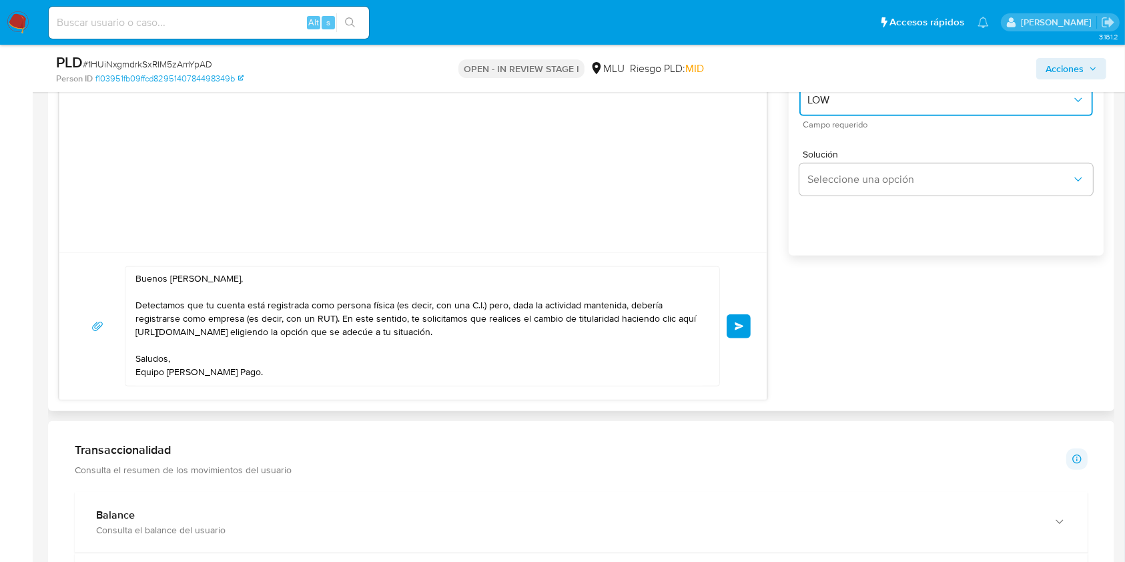
scroll to position [1293, 0]
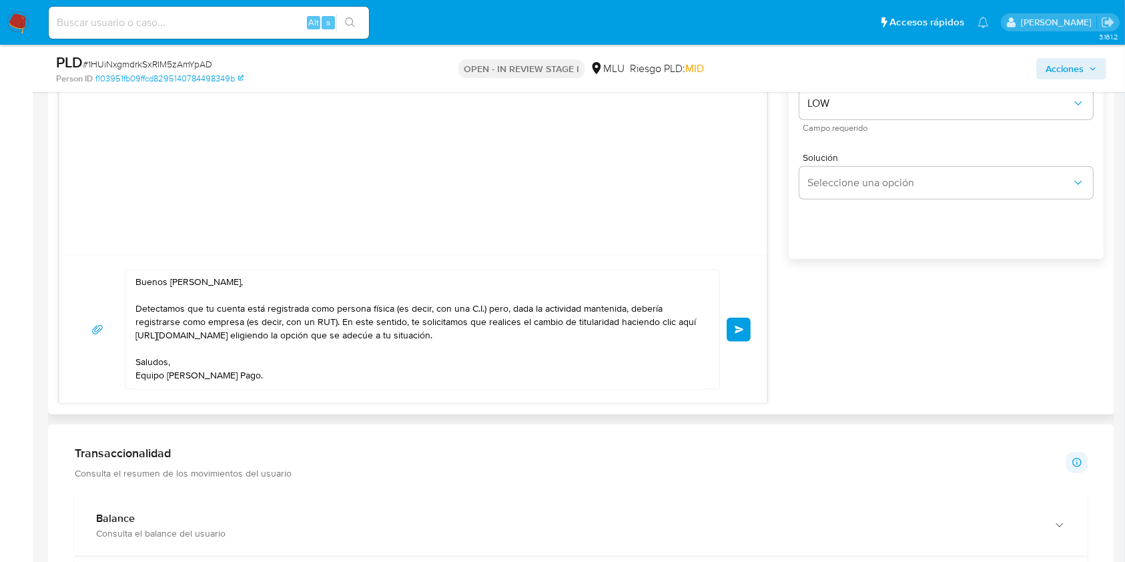
click at [743, 321] on button "Enviar" at bounding box center [738, 329] width 24 height 24
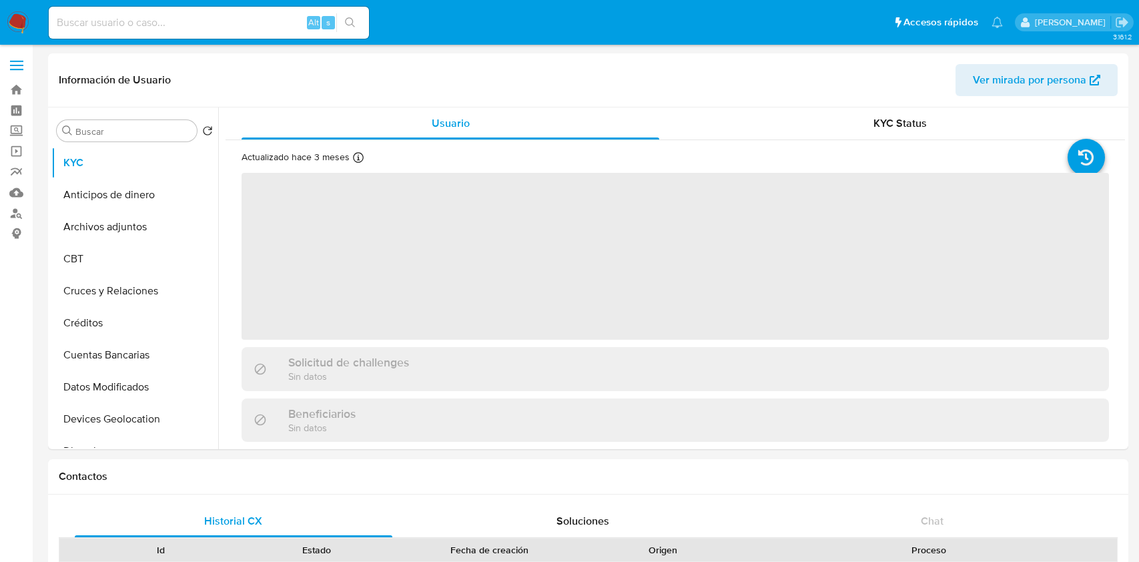
select select "10"
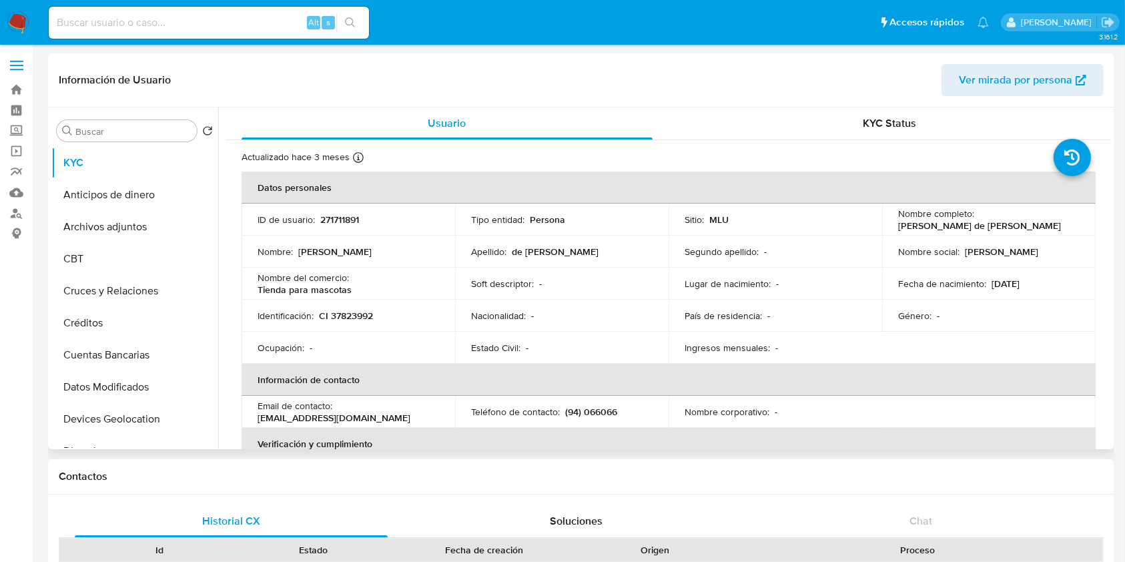
click at [336, 221] on p "271711891" at bounding box center [339, 219] width 39 height 12
copy p "271711891"
click at [340, 213] on p "271711891" at bounding box center [339, 219] width 39 height 12
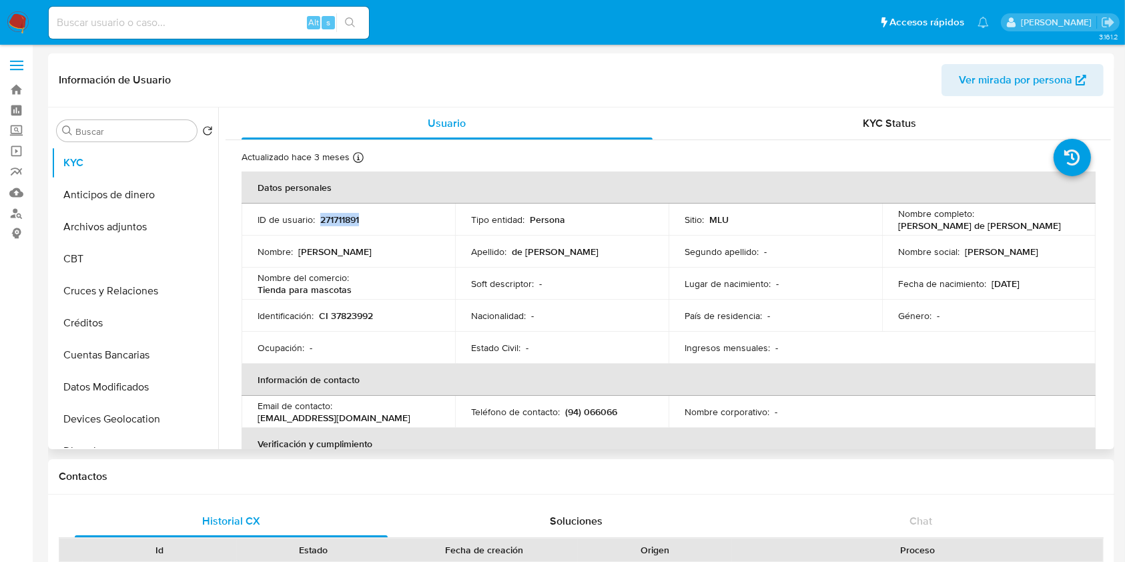
click at [340, 213] on p "271711891" at bounding box center [339, 219] width 39 height 12
drag, startPoint x: 1043, startPoint y: 232, endPoint x: 893, endPoint y: 224, distance: 150.3
click at [893, 224] on td "Nombre completo : [PERSON_NAME] de [PERSON_NAME]" at bounding box center [988, 219] width 213 height 32
copy p "[PERSON_NAME] de [PERSON_NAME]"
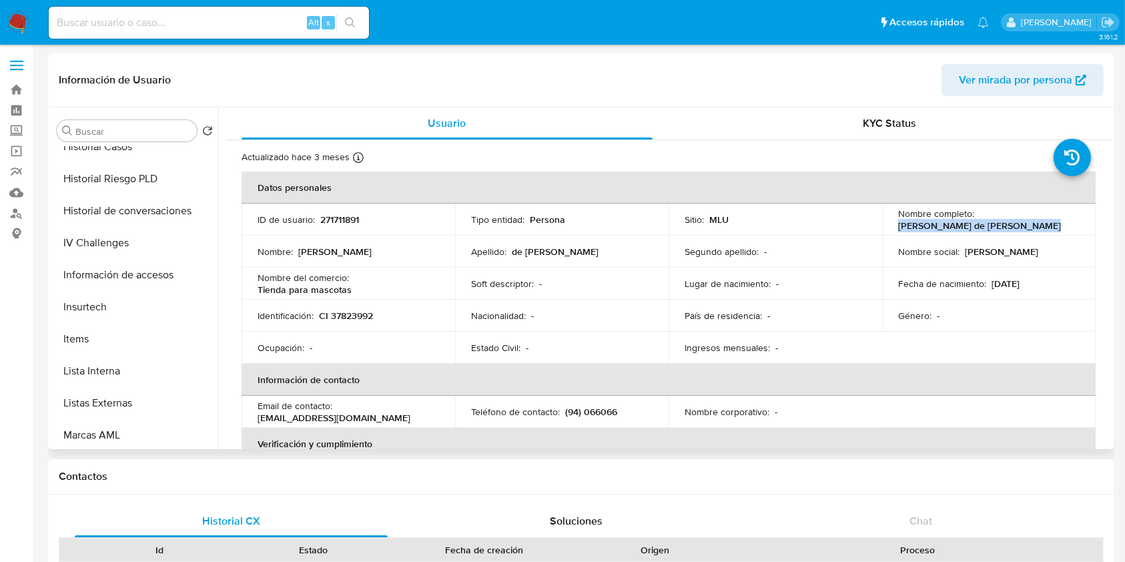
scroll to position [660, 0]
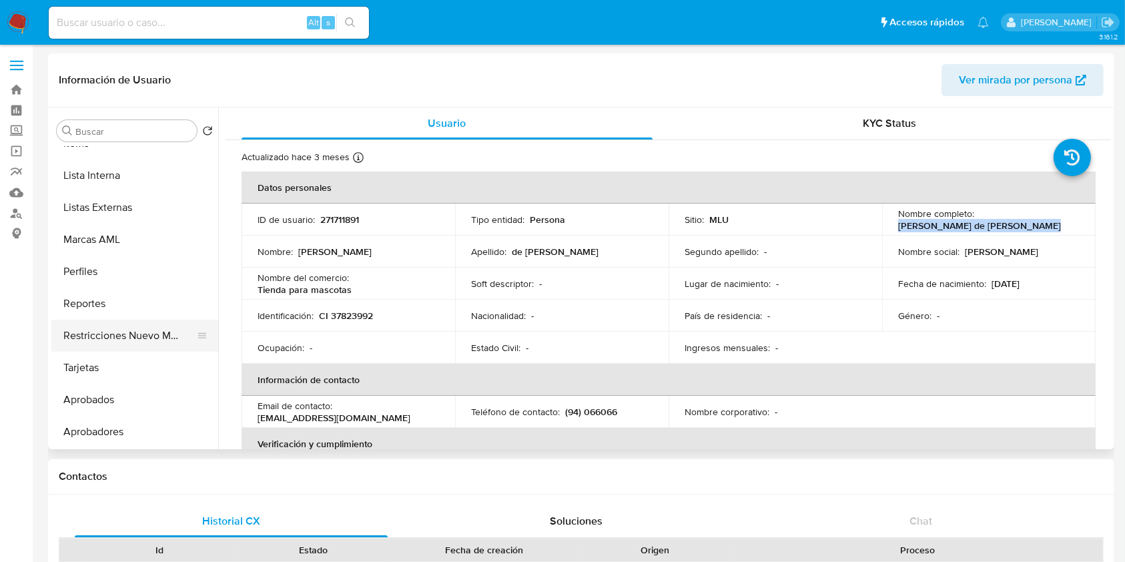
click at [135, 342] on button "Restricciones Nuevo Mundo" at bounding box center [129, 335] width 156 height 32
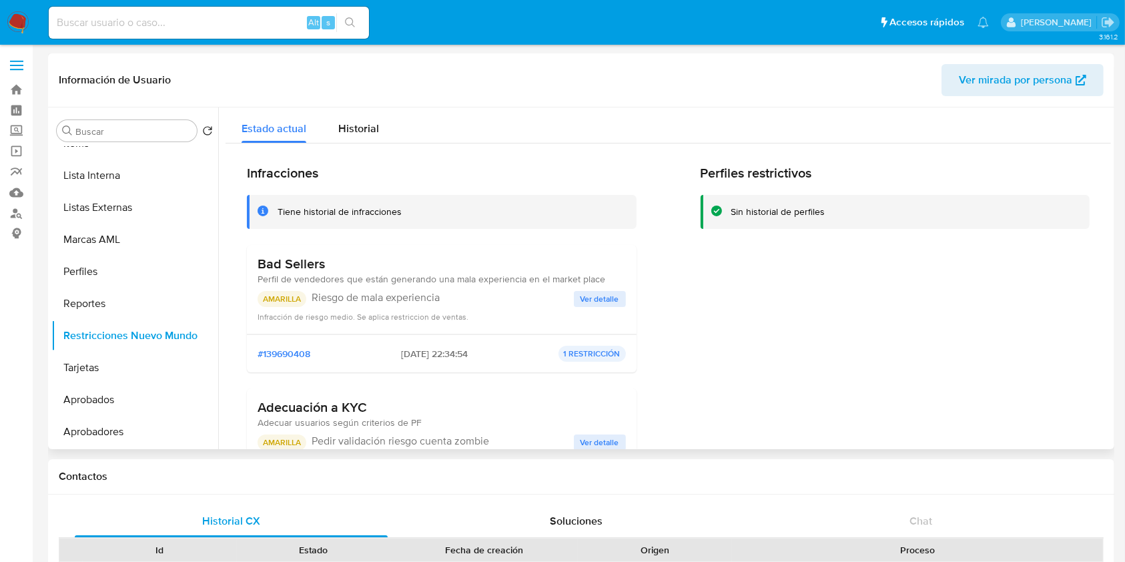
click at [602, 294] on span "Ver detalle" at bounding box center [599, 298] width 39 height 13
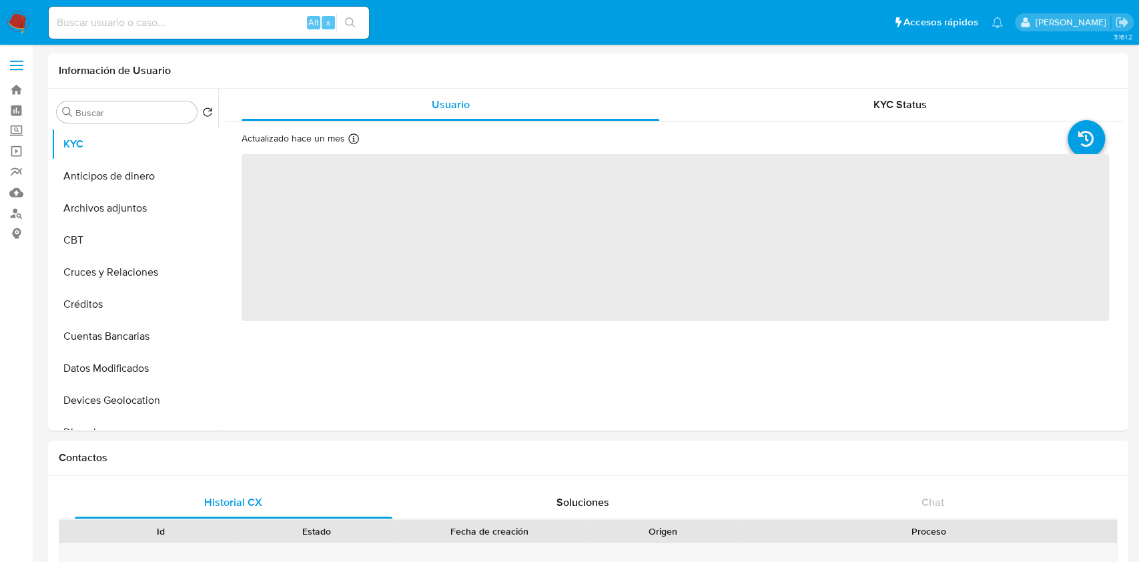
select select "10"
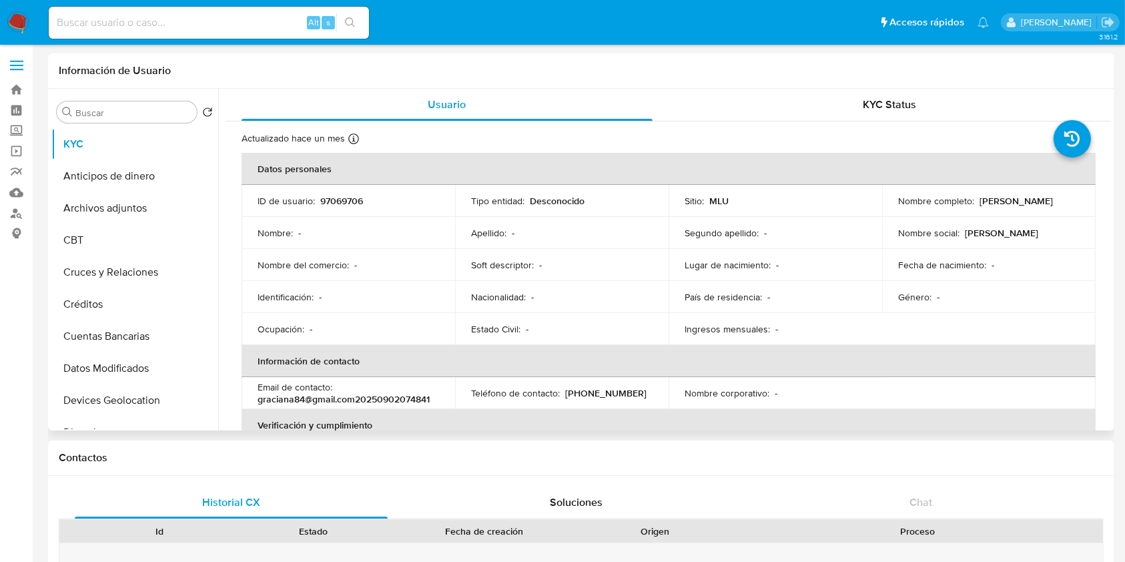
click at [339, 196] on p "97069706" at bounding box center [341, 201] width 43 height 12
copy p "97069706"
drag, startPoint x: 1036, startPoint y: 201, endPoint x: 976, endPoint y: 202, distance: 60.0
click at [976, 202] on div "Nombre completo : [PERSON_NAME]" at bounding box center [988, 201] width 181 height 12
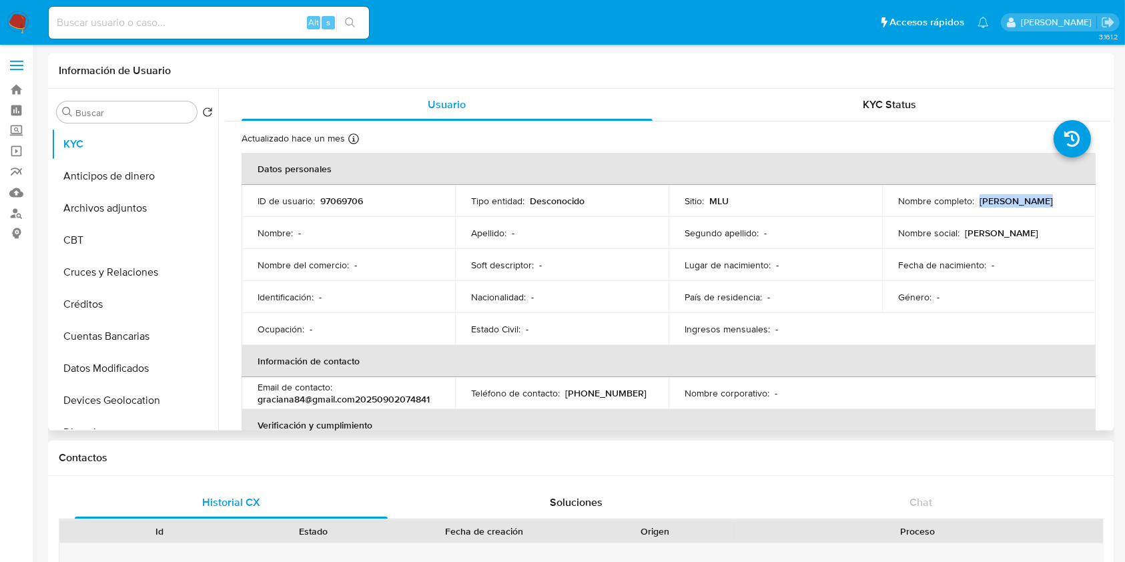
copy p "[PERSON_NAME]"
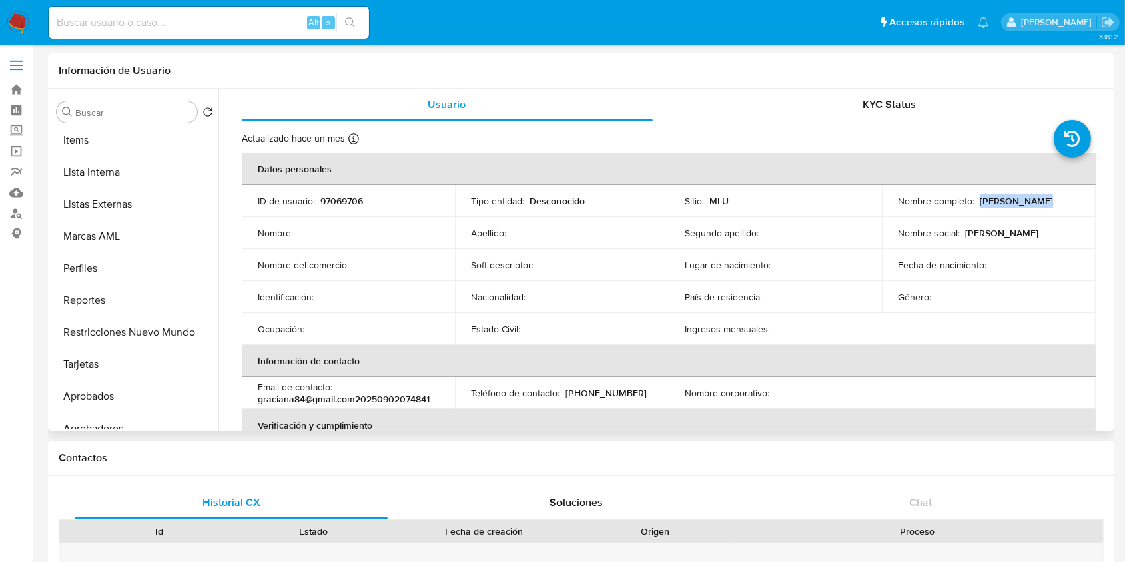
scroll to position [660, 0]
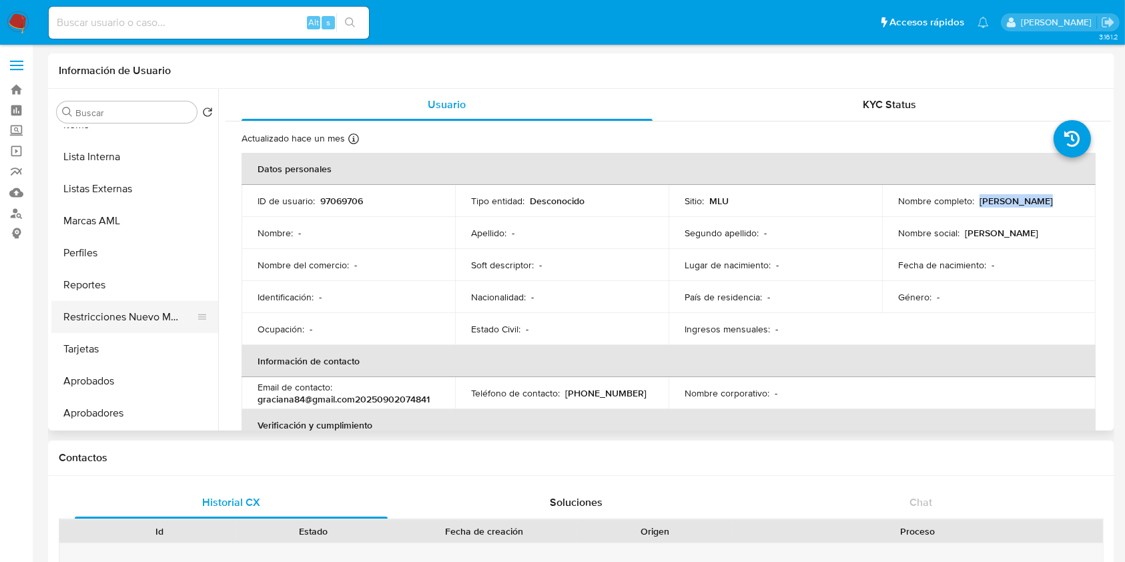
click at [171, 316] on button "Restricciones Nuevo Mundo" at bounding box center [129, 317] width 156 height 32
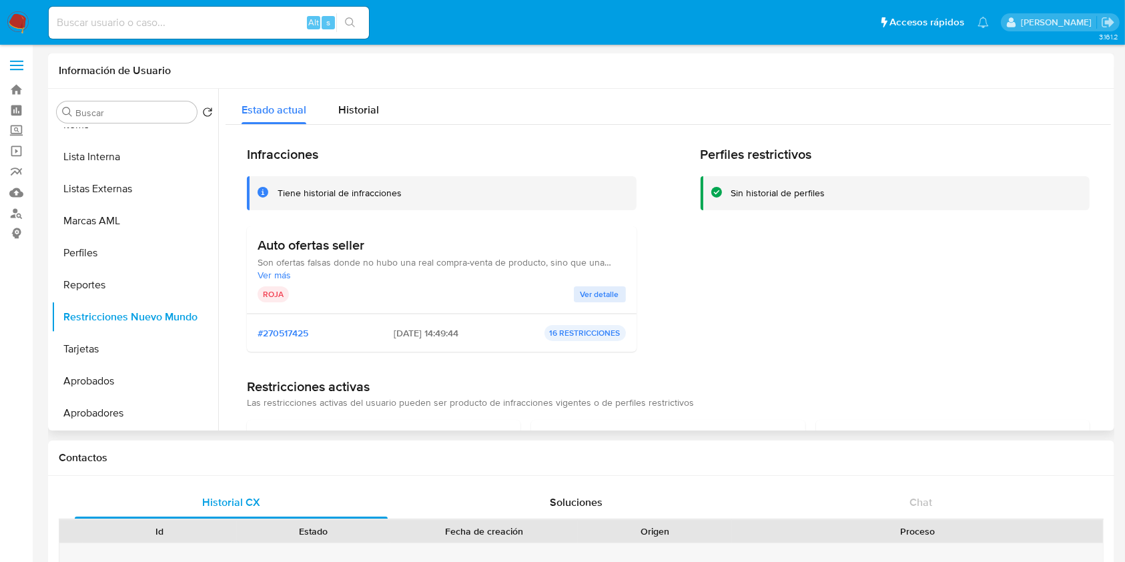
click at [594, 291] on span "Ver detalle" at bounding box center [599, 293] width 39 height 13
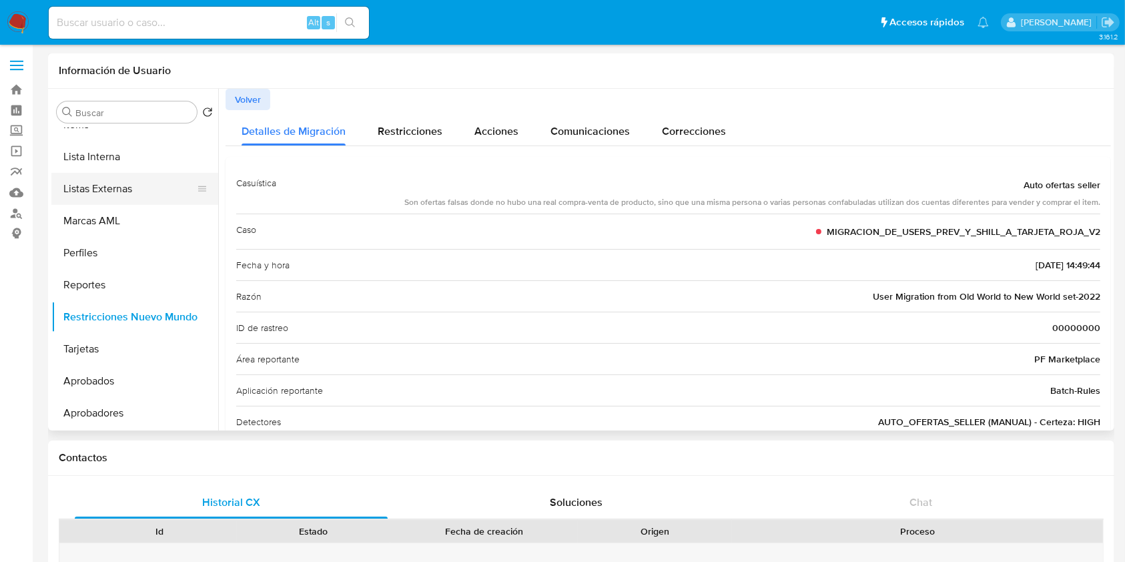
click at [167, 185] on button "Listas Externas" at bounding box center [129, 189] width 156 height 32
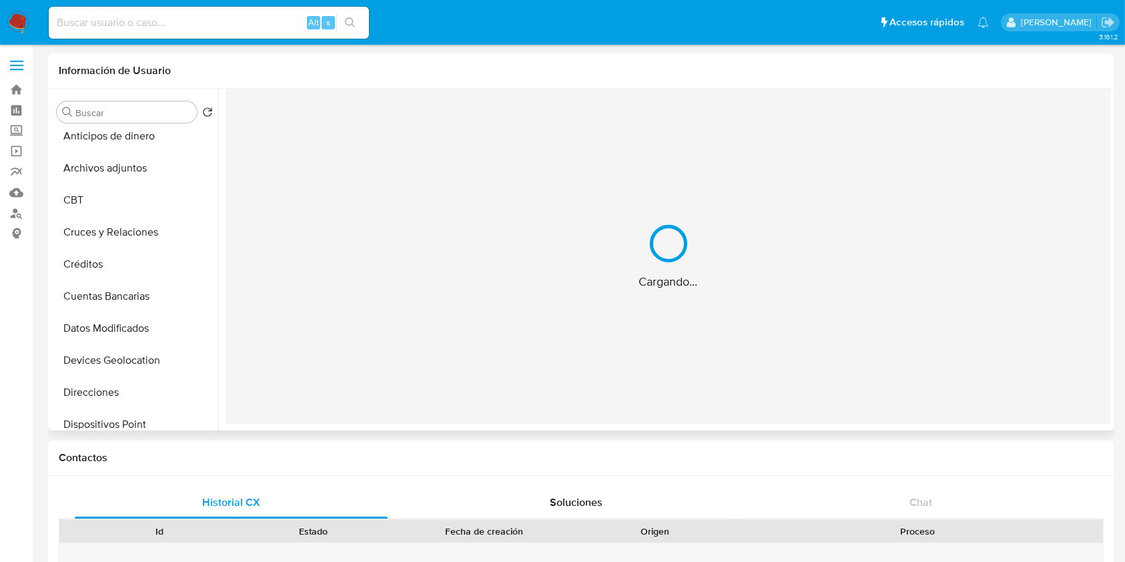
scroll to position [0, 0]
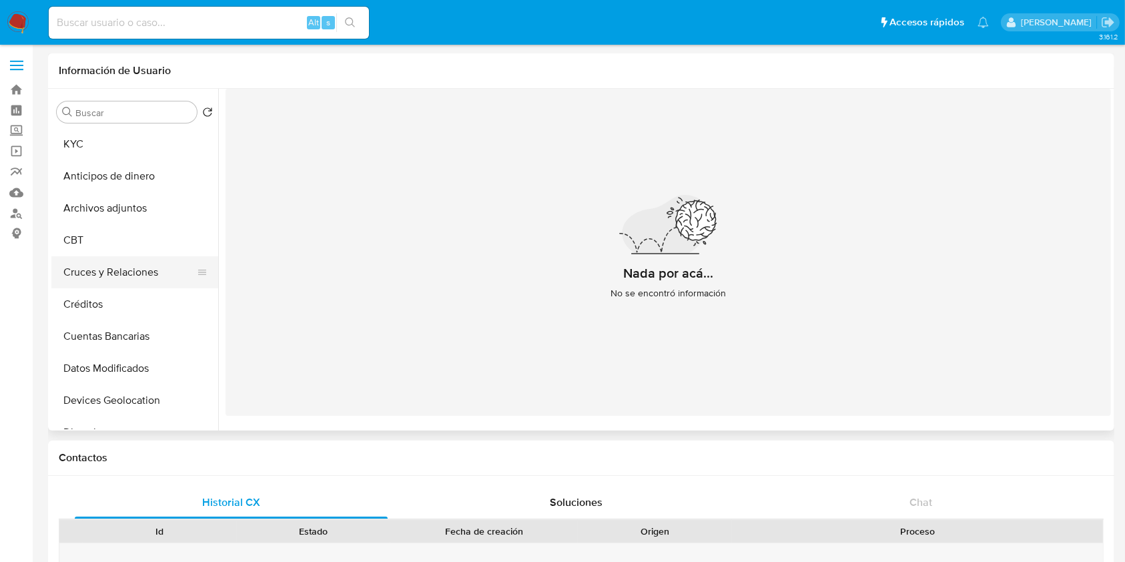
click at [145, 275] on button "Cruces y Relaciones" at bounding box center [129, 272] width 156 height 32
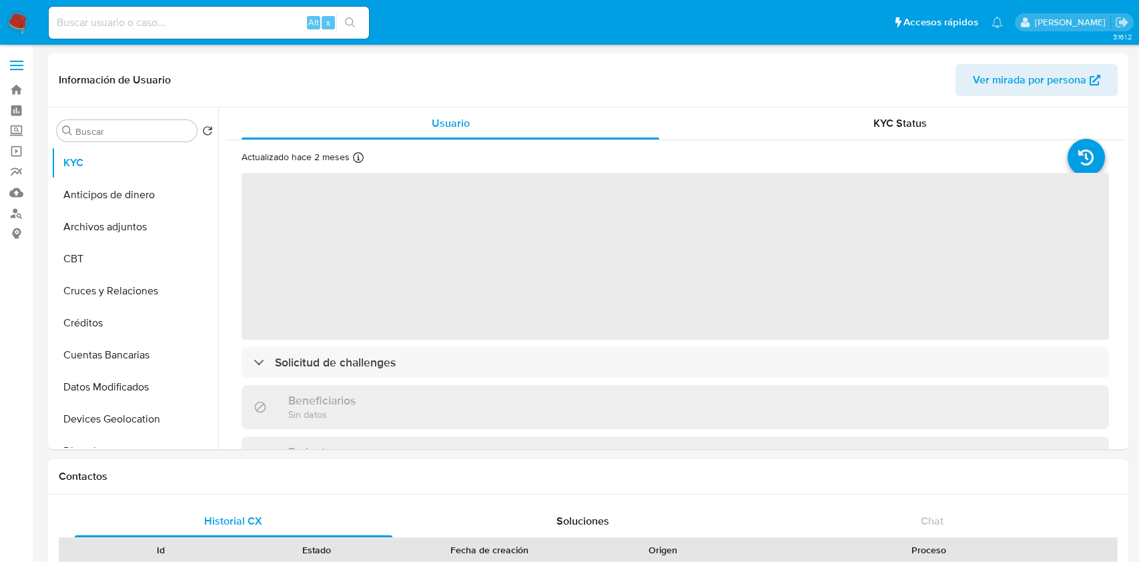
select select "10"
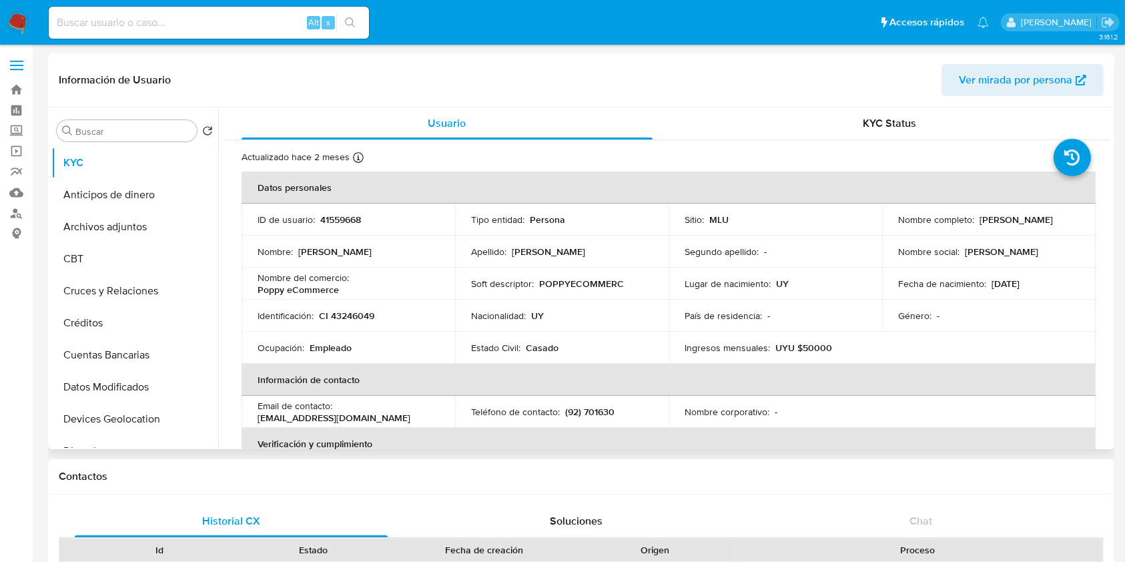
click at [339, 216] on p "41559668" at bounding box center [340, 219] width 41 height 12
copy p "41559668"
drag, startPoint x: 1013, startPoint y: 230, endPoint x: 892, endPoint y: 227, distance: 121.4
click at [892, 227] on td "Nombre completo : Graciana Nallem Gonzalez" at bounding box center [988, 219] width 213 height 32
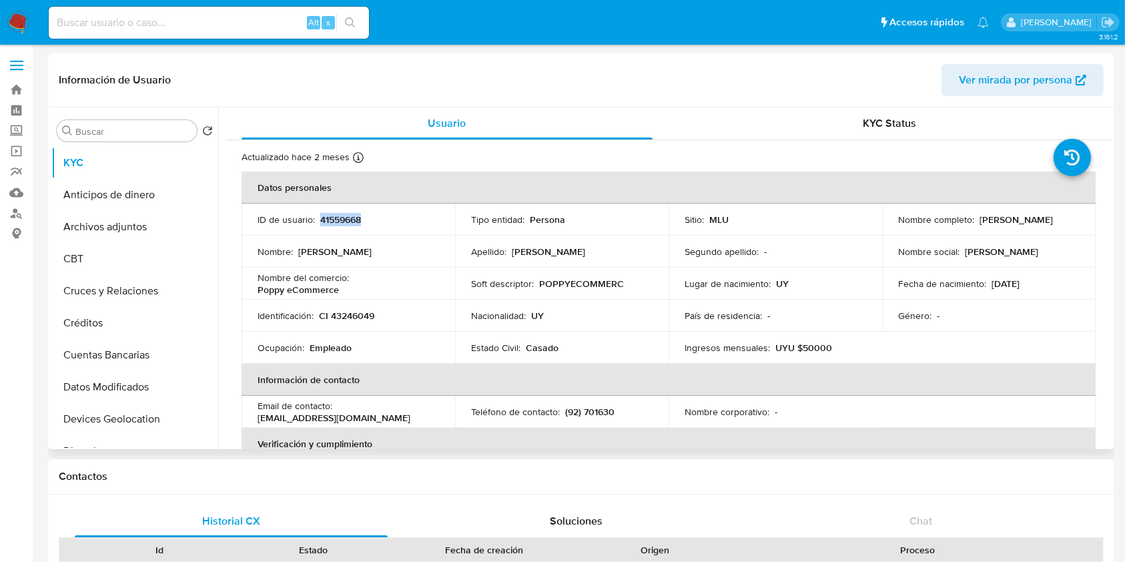
copy p "Graciana Nallem Gonzalez"
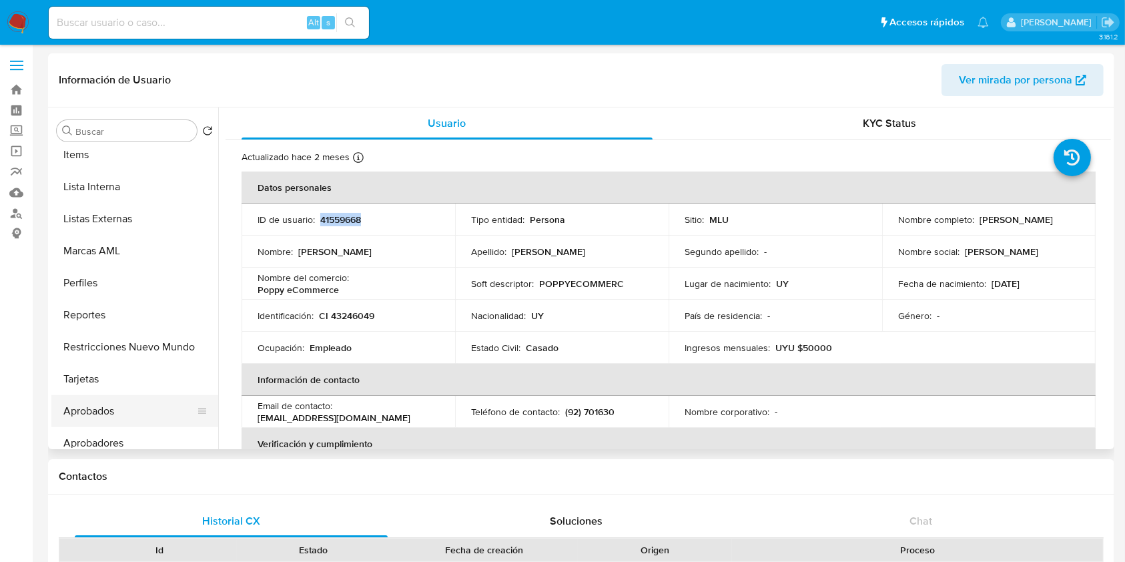
scroll to position [652, 0]
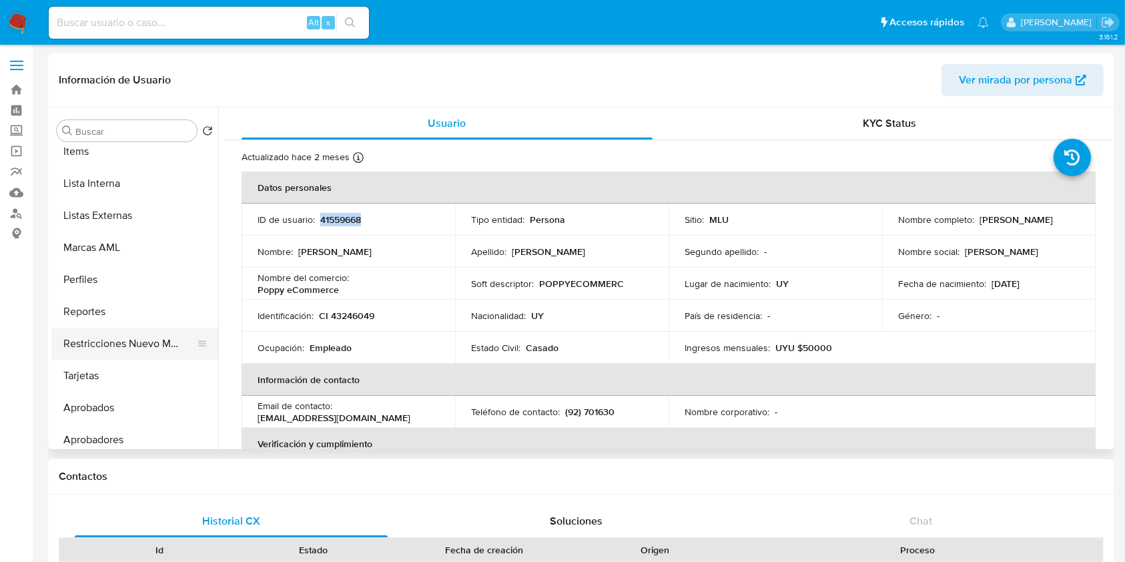
click at [149, 346] on button "Restricciones Nuevo Mundo" at bounding box center [129, 343] width 156 height 32
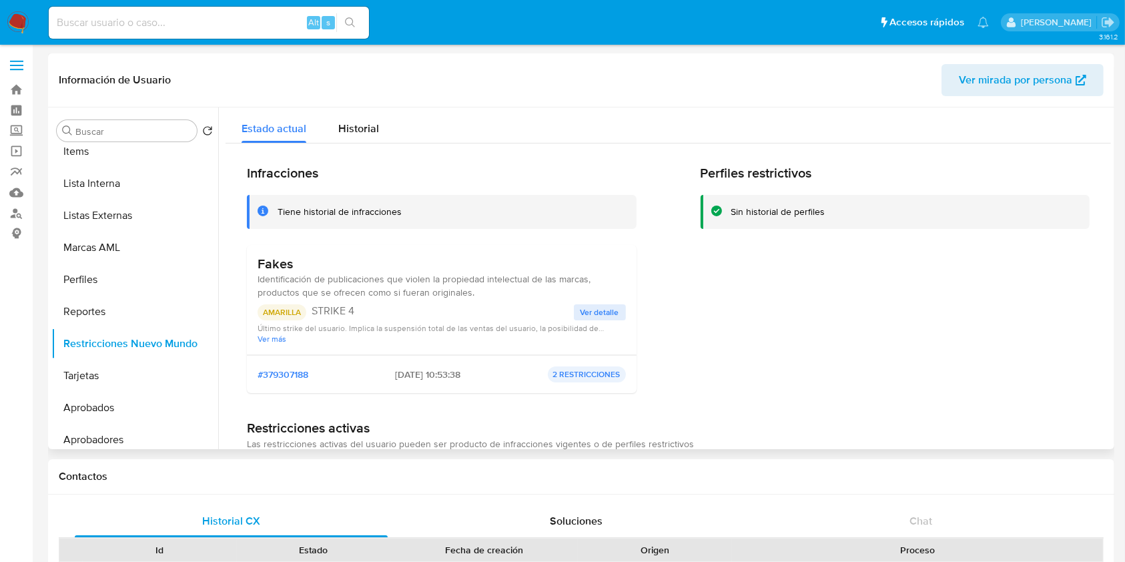
click at [596, 305] on span "Ver detalle" at bounding box center [599, 311] width 39 height 13
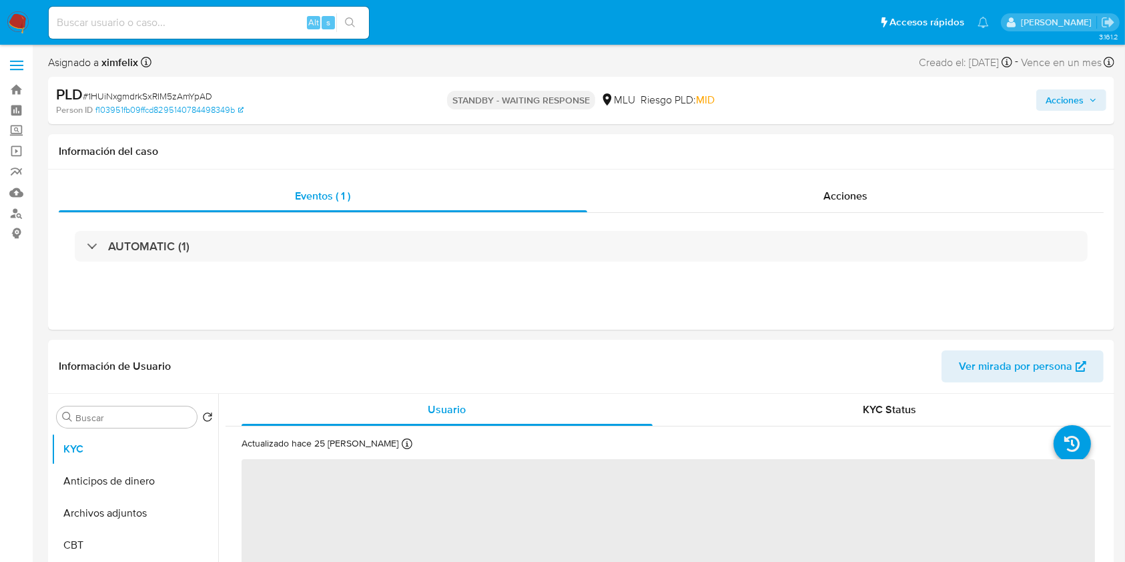
select select "10"
